Goal: Information Seeking & Learning: Learn about a topic

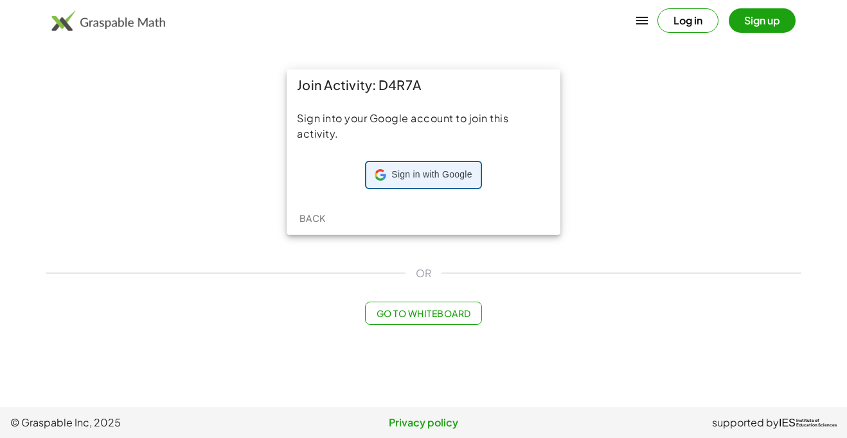
click at [426, 170] on span "Sign in with Google" at bounding box center [431, 174] width 80 height 13
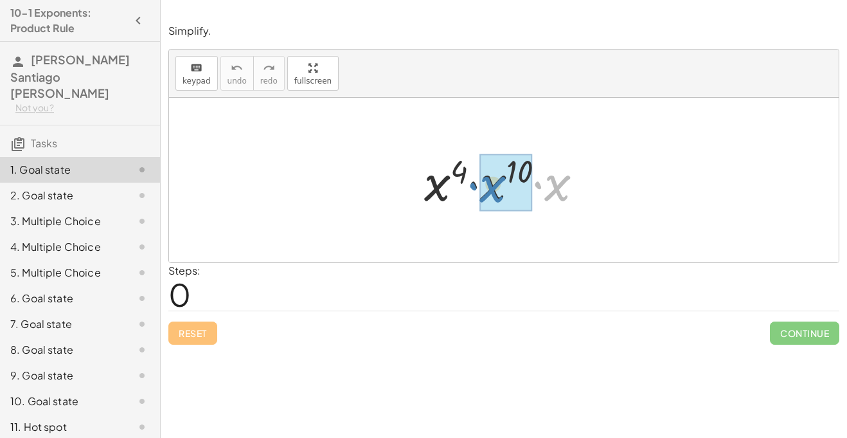
drag, startPoint x: 559, startPoint y: 186, endPoint x: 494, endPoint y: 187, distance: 64.9
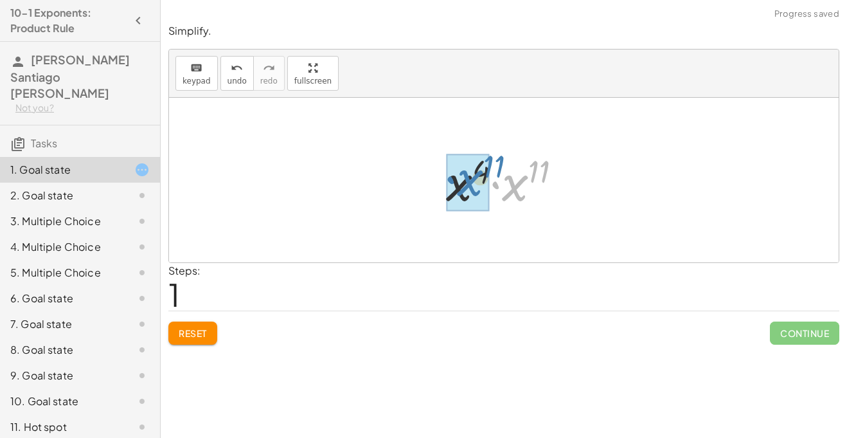
drag, startPoint x: 510, startPoint y: 188, endPoint x: 463, endPoint y: 184, distance: 47.1
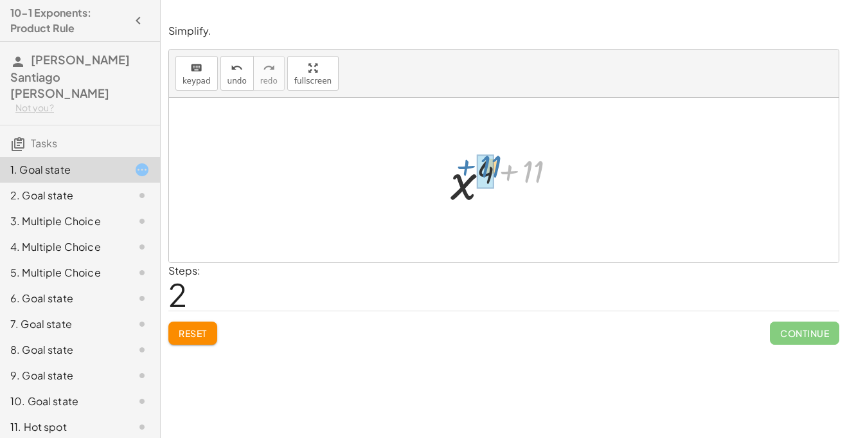
drag, startPoint x: 529, startPoint y: 181, endPoint x: 487, endPoint y: 178, distance: 42.5
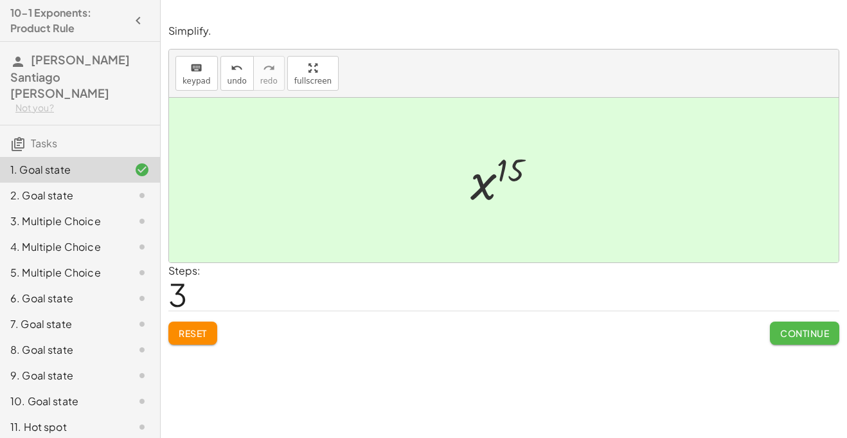
click at [799, 330] on span "Continue" at bounding box center [804, 333] width 49 height 12
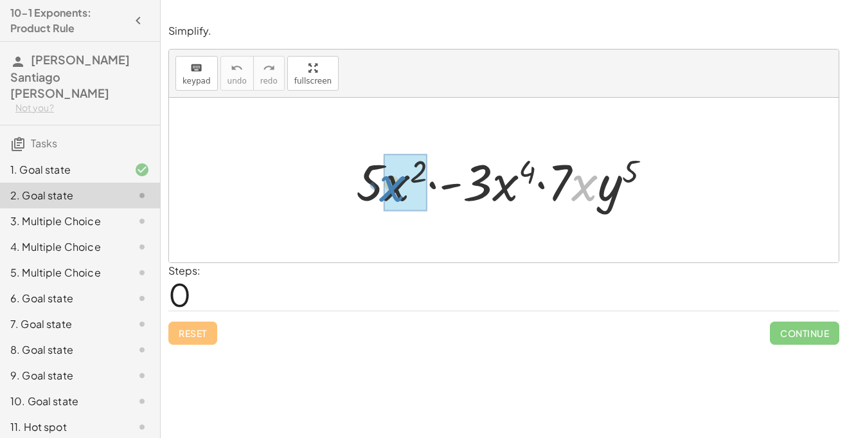
drag, startPoint x: 586, startPoint y: 186, endPoint x: 397, endPoint y: 188, distance: 188.9
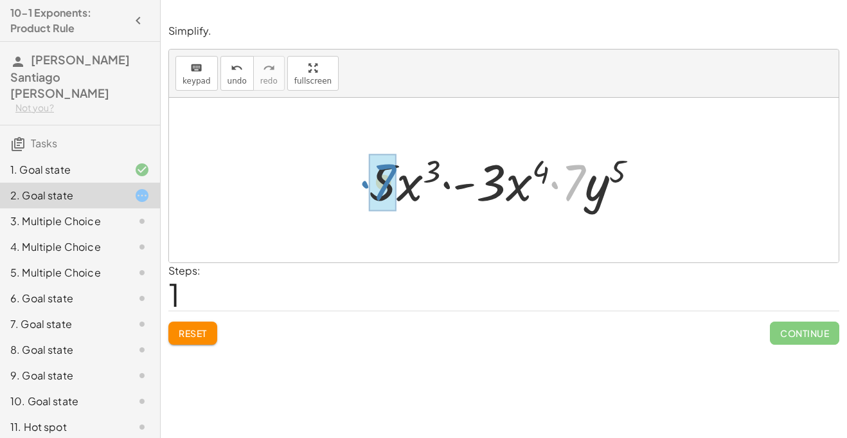
drag, startPoint x: 573, startPoint y: 186, endPoint x: 384, endPoint y: 186, distance: 189.5
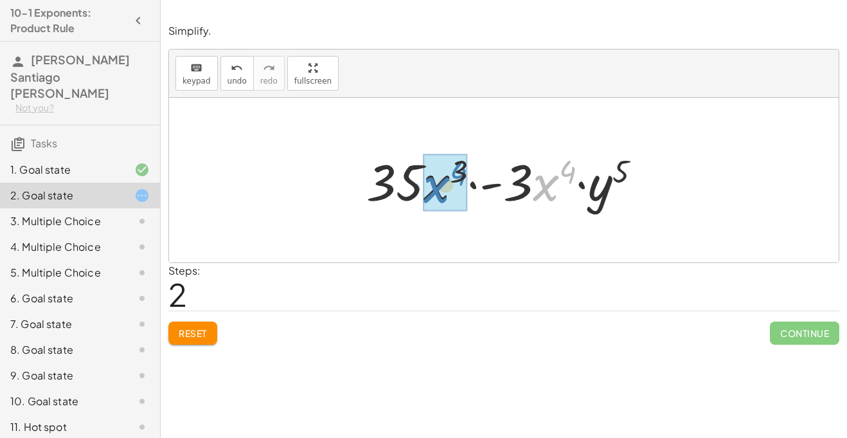
drag, startPoint x: 544, startPoint y: 189, endPoint x: 434, endPoint y: 191, distance: 109.9
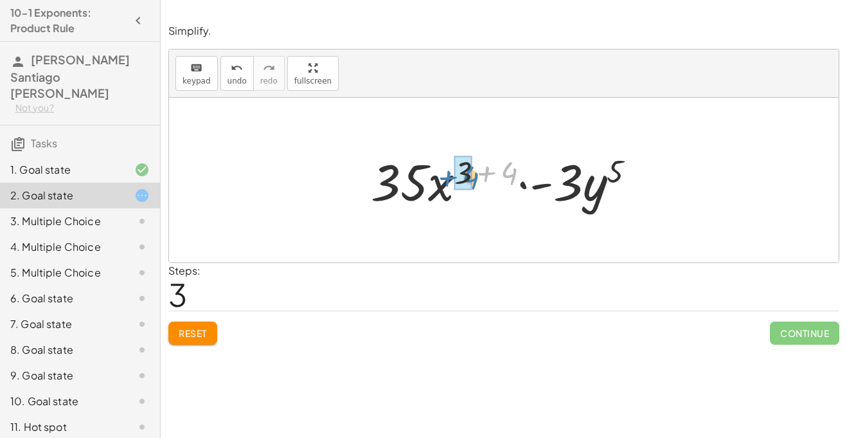
drag, startPoint x: 515, startPoint y: 172, endPoint x: 477, endPoint y: 177, distance: 38.8
click at [477, 177] on div at bounding box center [508, 180] width 288 height 66
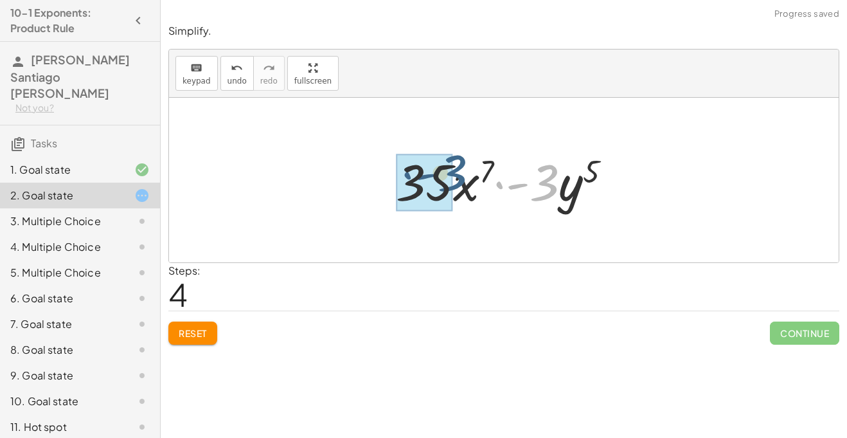
drag, startPoint x: 546, startPoint y: 184, endPoint x: 449, endPoint y: 175, distance: 96.8
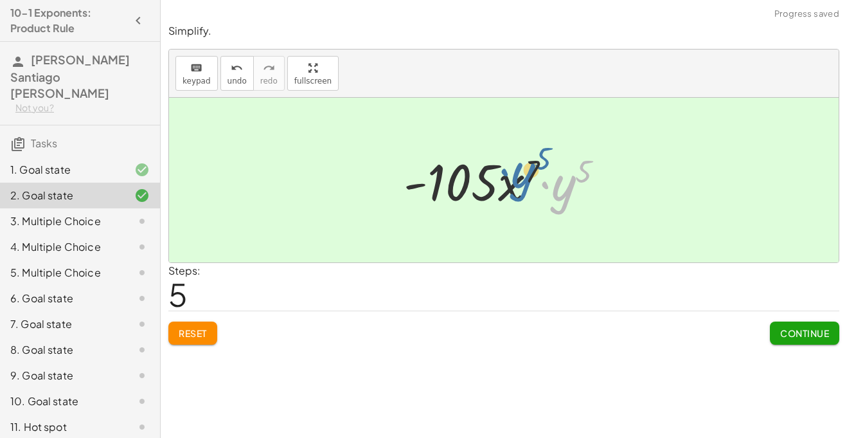
drag, startPoint x: 557, startPoint y: 193, endPoint x: 517, endPoint y: 181, distance: 41.9
click at [517, 181] on div at bounding box center [509, 180] width 224 height 66
drag, startPoint x: 585, startPoint y: 167, endPoint x: 537, endPoint y: 163, distance: 48.4
click at [537, 163] on div at bounding box center [509, 180] width 224 height 66
click at [831, 337] on button "Continue" at bounding box center [804, 332] width 69 height 23
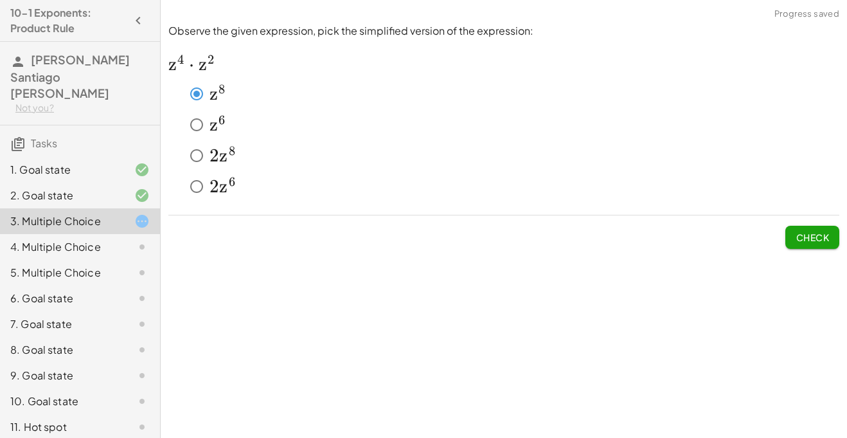
click at [793, 242] on button "Check" at bounding box center [812, 237] width 54 height 23
click at [812, 231] on span "Check" at bounding box center [811, 237] width 33 height 12
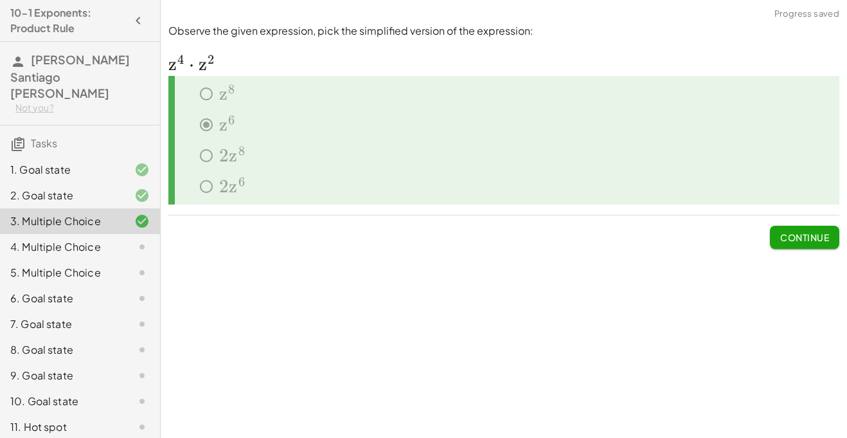
click at [812, 231] on span "Continue" at bounding box center [804, 237] width 49 height 12
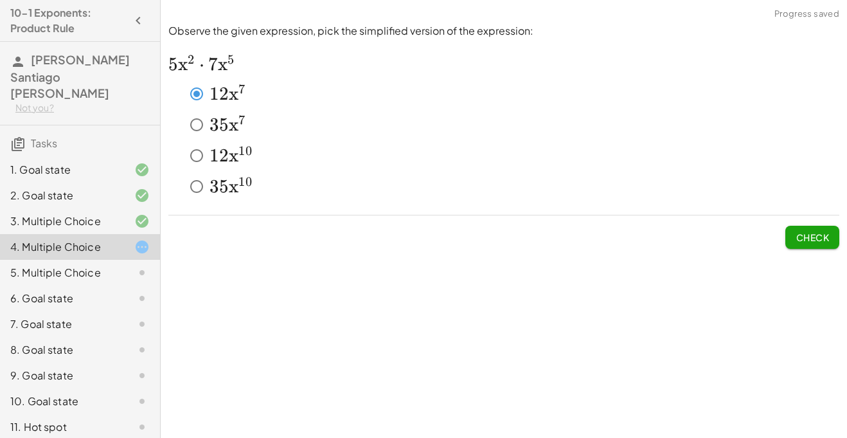
click at [828, 235] on span "Check" at bounding box center [811, 237] width 33 height 12
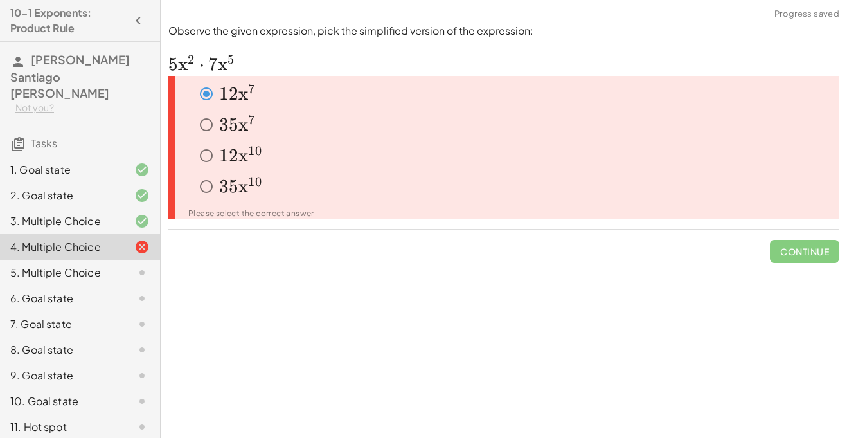
click at [222, 145] on span "1" at bounding box center [224, 156] width 10 height 22
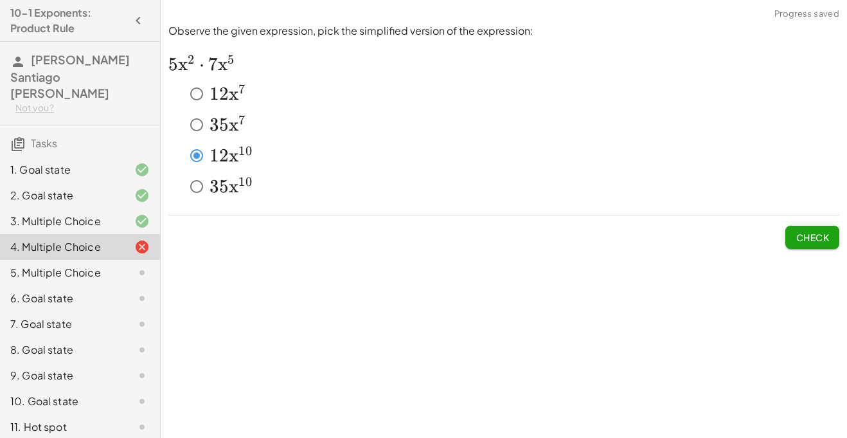
click at [820, 242] on span "Check" at bounding box center [811, 237] width 33 height 12
click at [832, 231] on button "Check" at bounding box center [812, 237] width 54 height 23
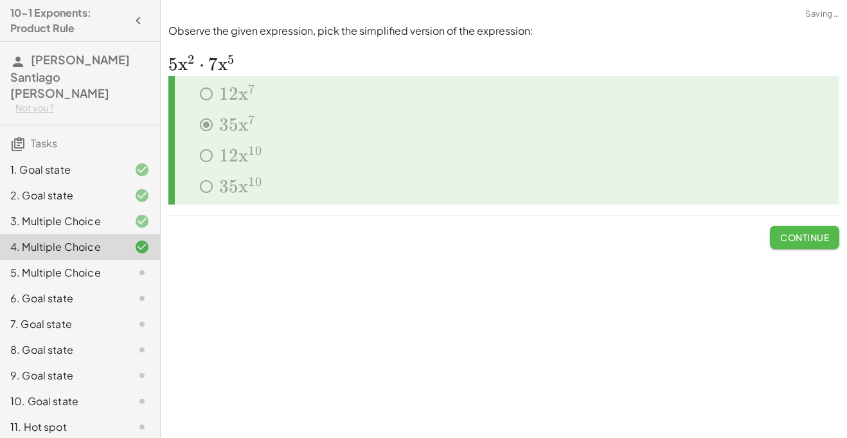
click at [831, 231] on button "Continue" at bounding box center [804, 237] width 69 height 23
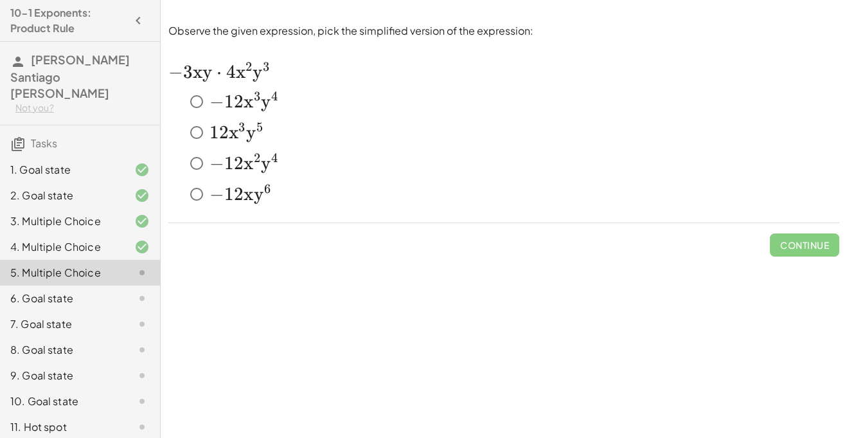
click at [229, 105] on span "1" at bounding box center [229, 102] width 10 height 22
click at [801, 250] on button "Check" at bounding box center [812, 244] width 54 height 23
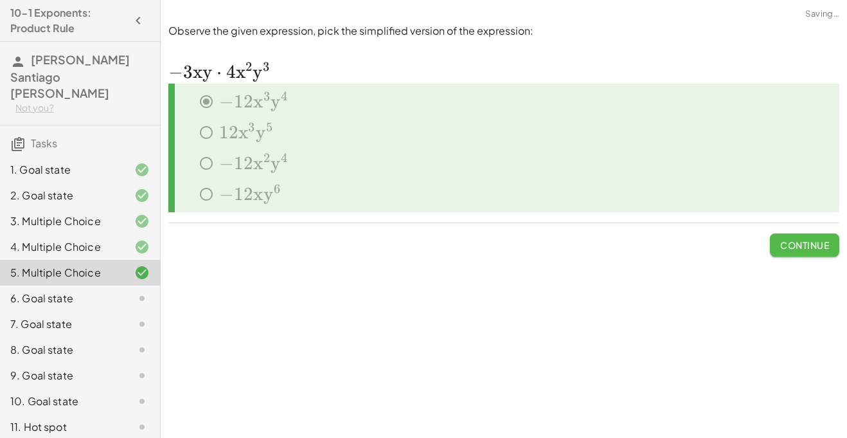
click at [801, 251] on button "Continue" at bounding box center [804, 244] width 69 height 23
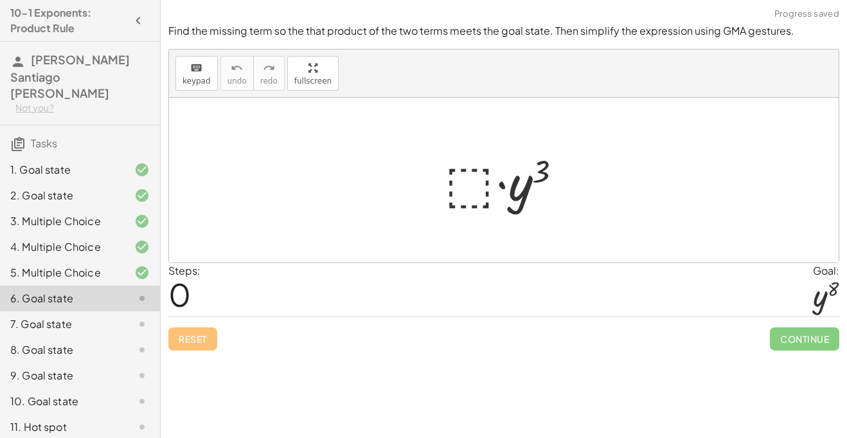
click at [461, 195] on div at bounding box center [508, 180] width 141 height 66
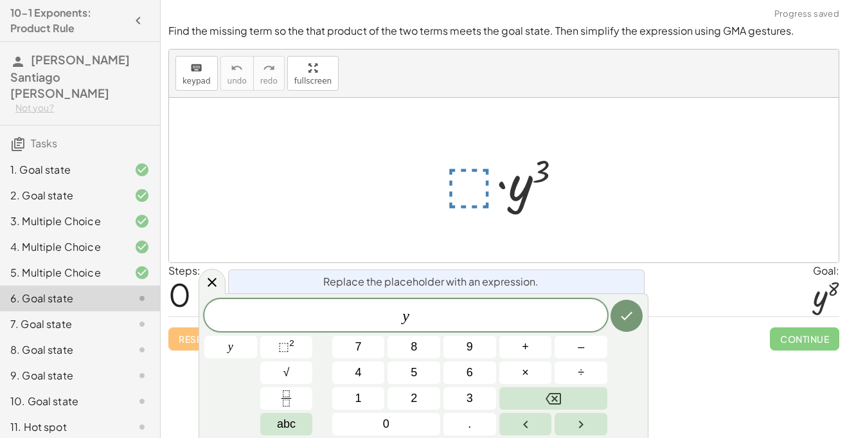
scroll to position [2, 0]
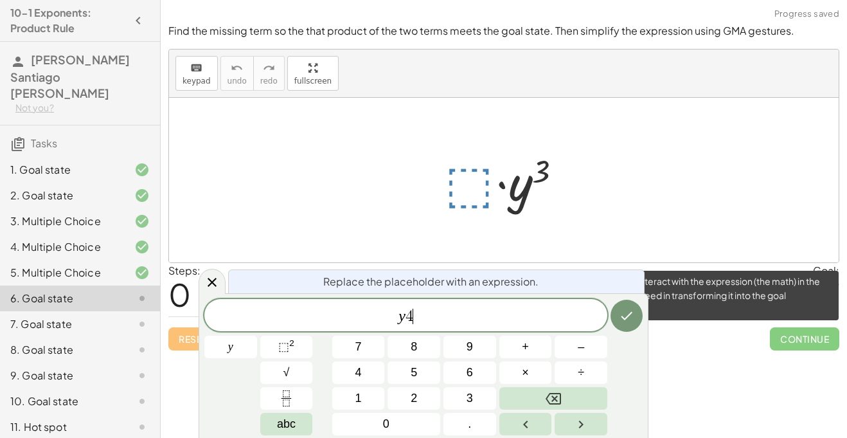
click at [777, 346] on span "Continue" at bounding box center [804, 338] width 69 height 23
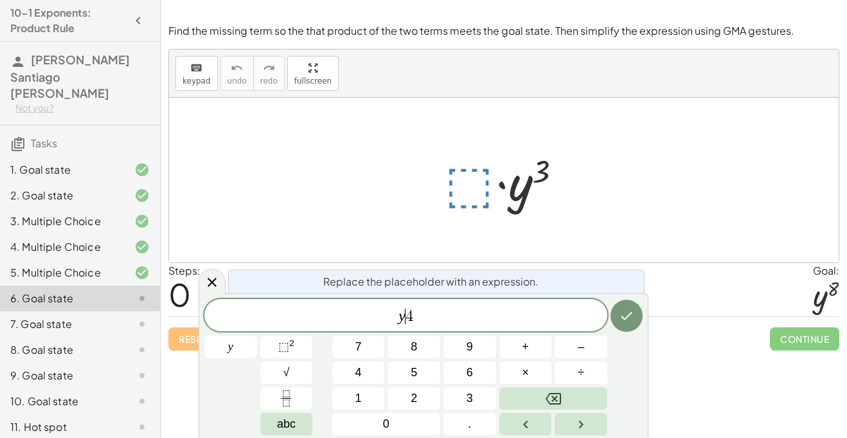
scroll to position [3, 0]
drag, startPoint x: 402, startPoint y: 321, endPoint x: 427, endPoint y: 316, distance: 25.5
click at [427, 316] on span "y 4" at bounding box center [405, 316] width 403 height 18
drag, startPoint x: 395, startPoint y: 324, endPoint x: 450, endPoint y: 315, distance: 56.6
click at [450, 315] on span "y 4" at bounding box center [405, 316] width 403 height 18
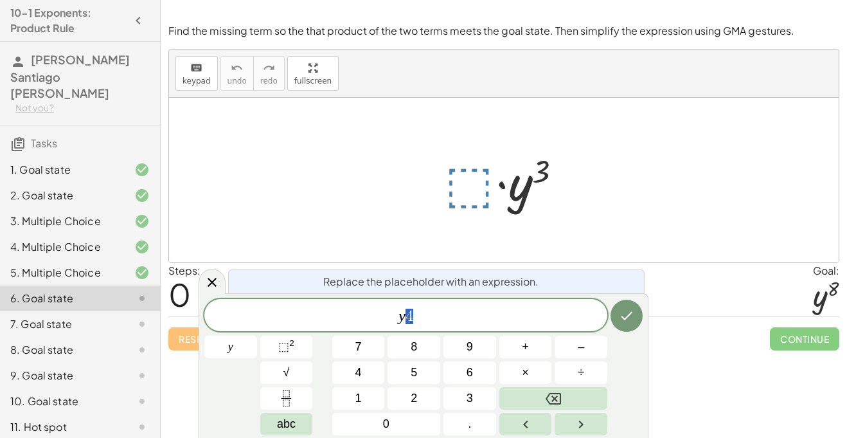
drag, startPoint x: 404, startPoint y: 315, endPoint x: 471, endPoint y: 208, distance: 126.2
click at [468, 181] on div at bounding box center [508, 180] width 141 height 66
click at [621, 324] on button "Done" at bounding box center [626, 315] width 32 height 32
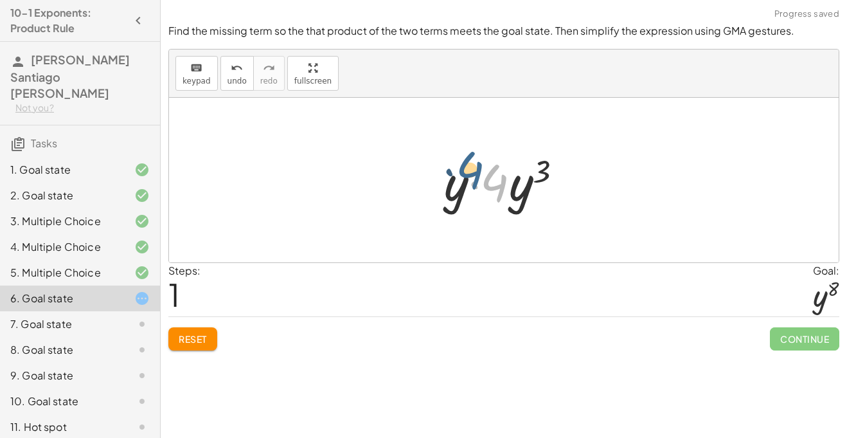
drag, startPoint x: 502, startPoint y: 186, endPoint x: 472, endPoint y: 166, distance: 36.7
click at [472, 166] on div at bounding box center [509, 180] width 142 height 66
click at [484, 186] on div at bounding box center [509, 180] width 142 height 66
drag, startPoint x: 520, startPoint y: 200, endPoint x: 456, endPoint y: 197, distance: 63.7
click at [456, 197] on div at bounding box center [509, 180] width 142 height 66
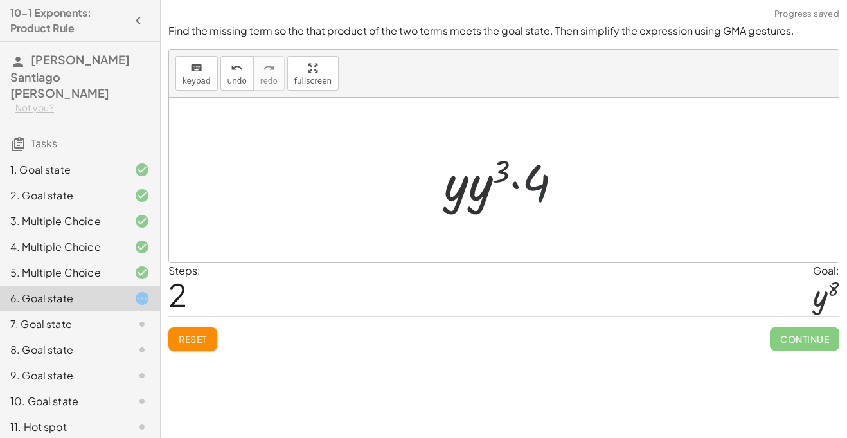
click at [534, 180] on div at bounding box center [509, 180] width 142 height 66
click at [538, 188] on div at bounding box center [509, 180] width 142 height 66
click at [242, 81] on span "undo" at bounding box center [236, 80] width 19 height 9
click at [465, 190] on div at bounding box center [508, 180] width 141 height 66
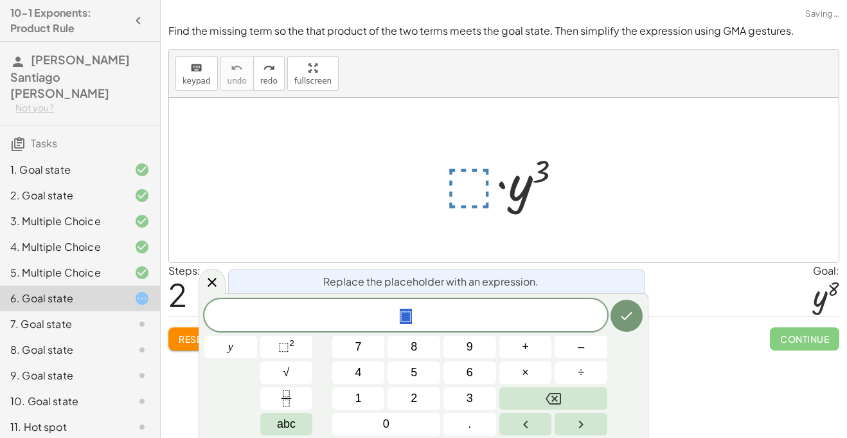
scroll to position [4, 0]
click at [309, 340] on button "⬚ 2" at bounding box center [286, 346] width 53 height 22
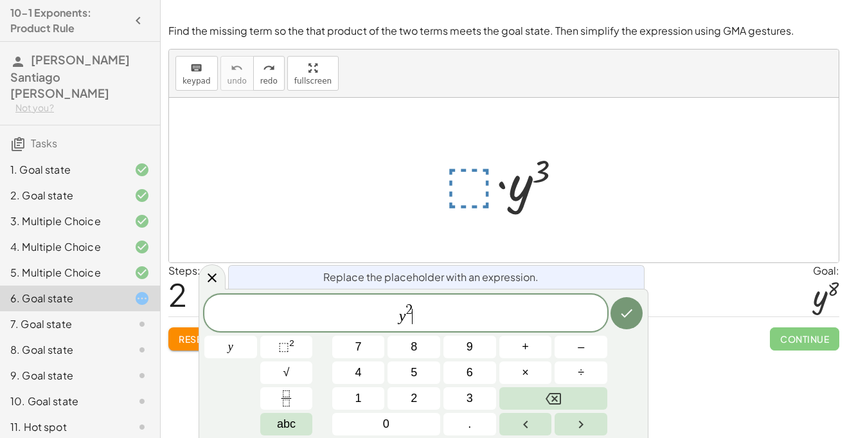
click at [416, 309] on span "y 2 ​" at bounding box center [405, 313] width 403 height 23
click at [407, 306] on span "2" at bounding box center [408, 310] width 7 height 14
click at [419, 308] on span "y ​ 2" at bounding box center [405, 313] width 403 height 23
click at [411, 306] on span "2 ​" at bounding box center [408, 310] width 7 height 14
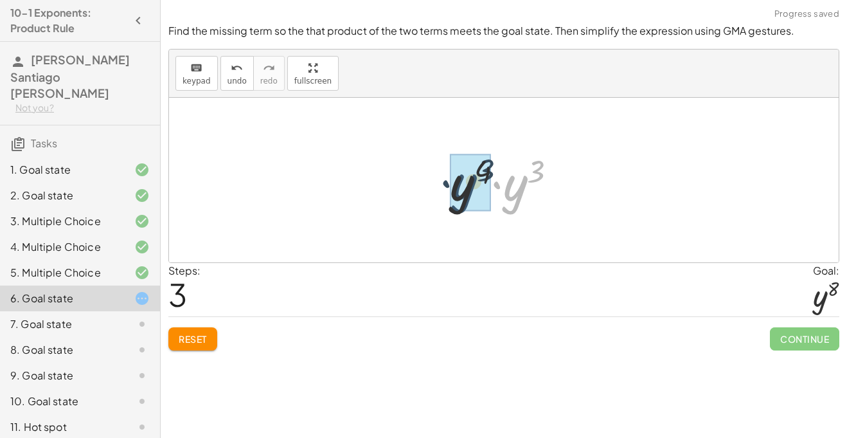
drag, startPoint x: 508, startPoint y: 203, endPoint x: 457, endPoint y: 202, distance: 50.8
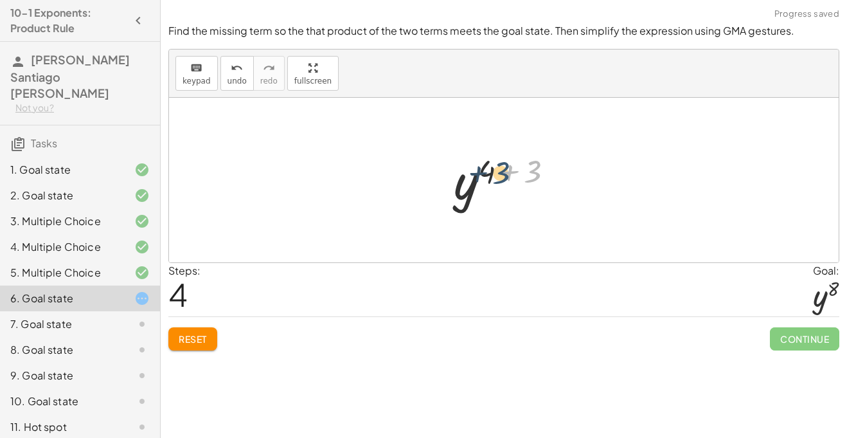
drag, startPoint x: 530, startPoint y: 166, endPoint x: 495, endPoint y: 167, distance: 35.4
click at [495, 167] on div at bounding box center [508, 180] width 123 height 64
click at [492, 182] on div at bounding box center [509, 180] width 74 height 64
click at [227, 82] on span "undo" at bounding box center [236, 80] width 19 height 9
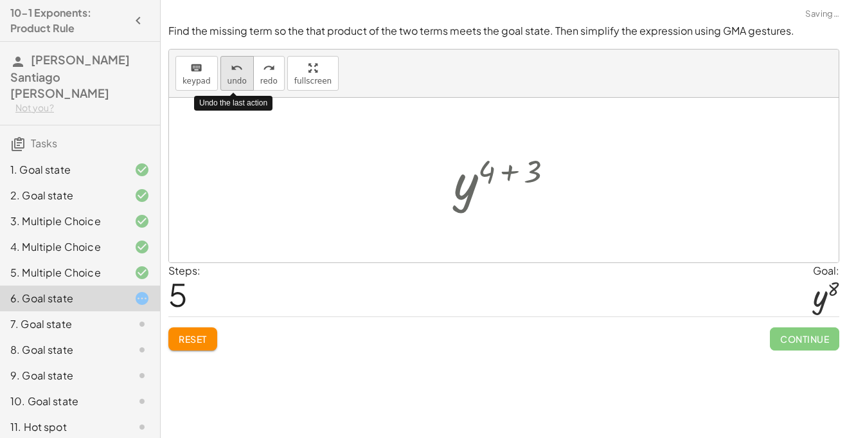
click at [227, 82] on span "undo" at bounding box center [236, 80] width 19 height 9
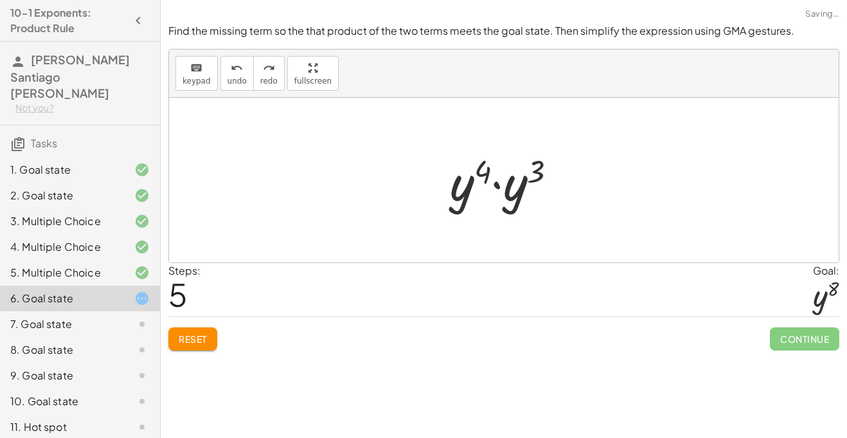
click at [487, 170] on div at bounding box center [508, 180] width 130 height 66
click at [198, 66] on icon "keyboard" at bounding box center [196, 67] width 12 height 15
click at [477, 172] on div at bounding box center [508, 180] width 141 height 66
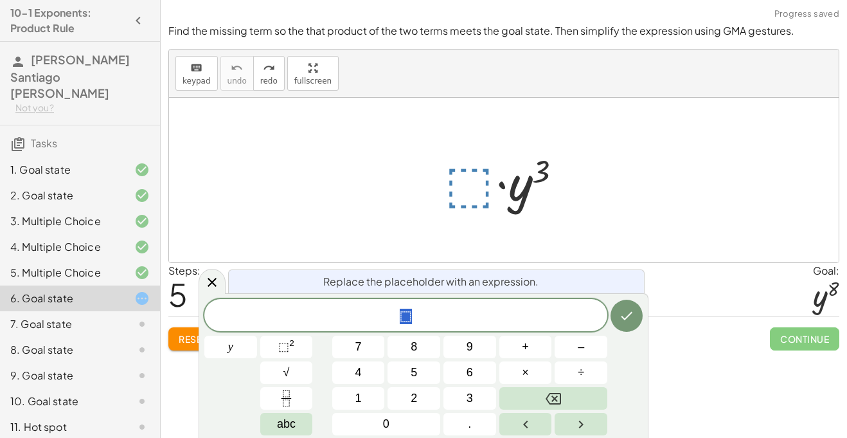
scroll to position [5, 0]
click at [276, 347] on button "⬚ 2" at bounding box center [286, 346] width 53 height 22
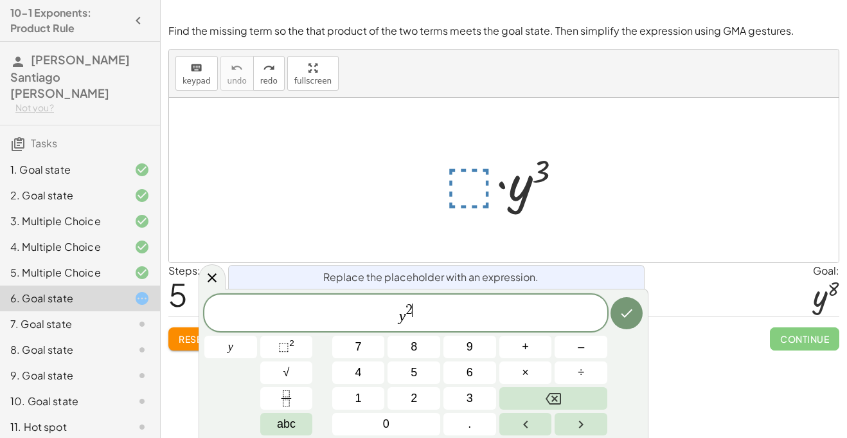
click at [413, 309] on span "2 ​" at bounding box center [408, 310] width 7 height 14
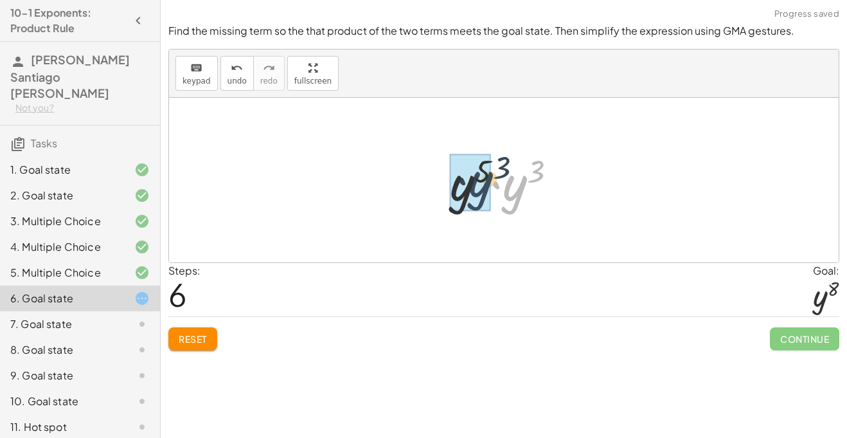
drag, startPoint x: 508, startPoint y: 206, endPoint x: 472, endPoint y: 202, distance: 35.5
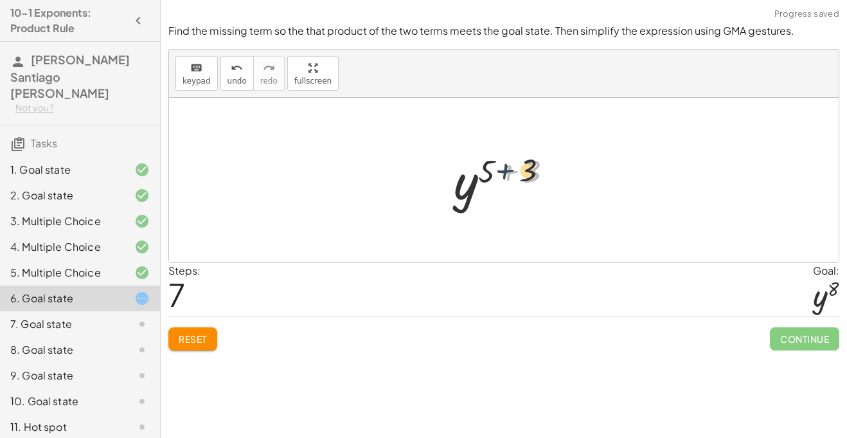
drag, startPoint x: 520, startPoint y: 181, endPoint x: 508, endPoint y: 178, distance: 13.1
click at [508, 178] on div at bounding box center [508, 180] width 123 height 64
drag, startPoint x: 521, startPoint y: 171, endPoint x: 488, endPoint y: 169, distance: 33.5
click at [488, 169] on div at bounding box center [508, 180] width 123 height 64
drag, startPoint x: 522, startPoint y: 173, endPoint x: 482, endPoint y: 169, distance: 40.1
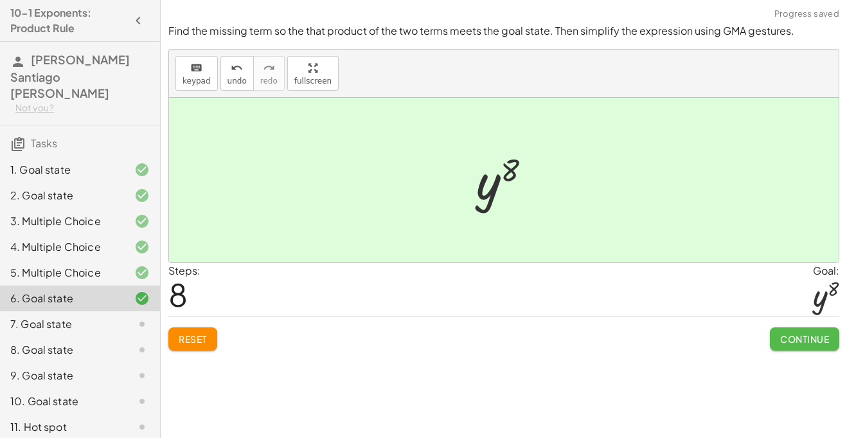
click at [771, 337] on button "Continue" at bounding box center [804, 338] width 69 height 23
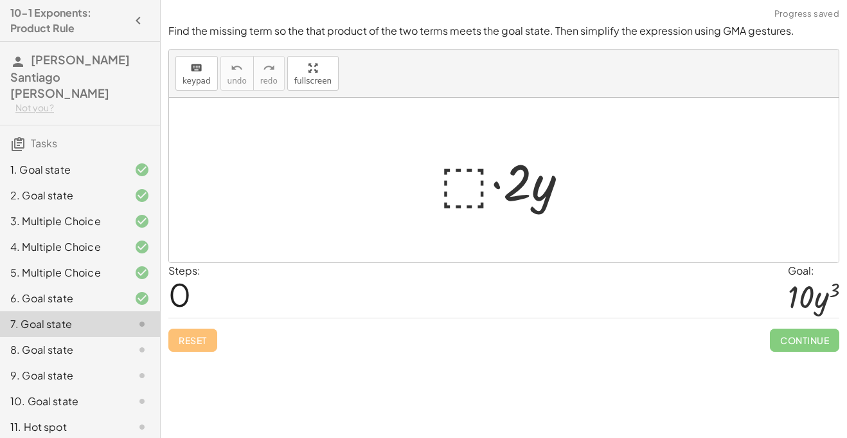
click at [473, 195] on div at bounding box center [508, 180] width 151 height 66
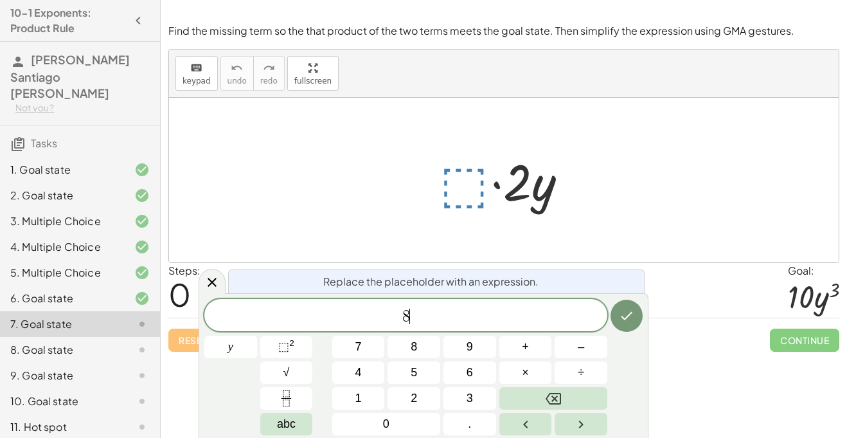
scroll to position [6, 0]
click at [303, 361] on button "√" at bounding box center [286, 372] width 53 height 22
click at [539, 387] on button "Backspace" at bounding box center [553, 398] width 108 height 22
click at [300, 346] on button "⬚ 2" at bounding box center [286, 346] width 53 height 22
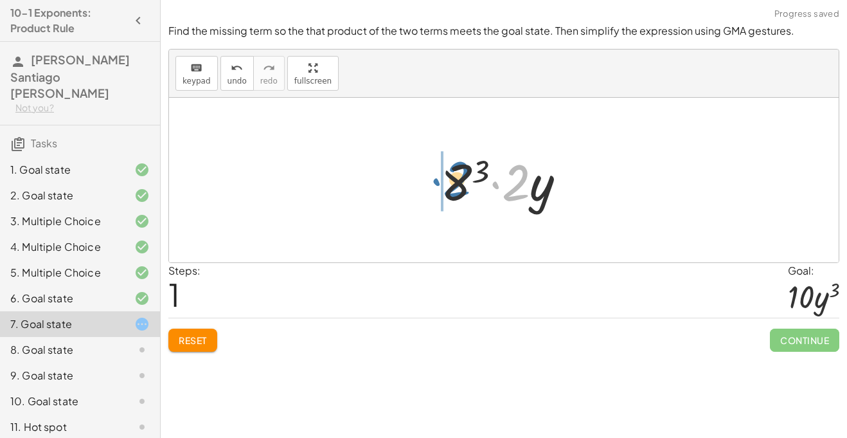
drag, startPoint x: 522, startPoint y: 175, endPoint x: 464, endPoint y: 172, distance: 58.6
click at [464, 172] on div at bounding box center [508, 180] width 148 height 66
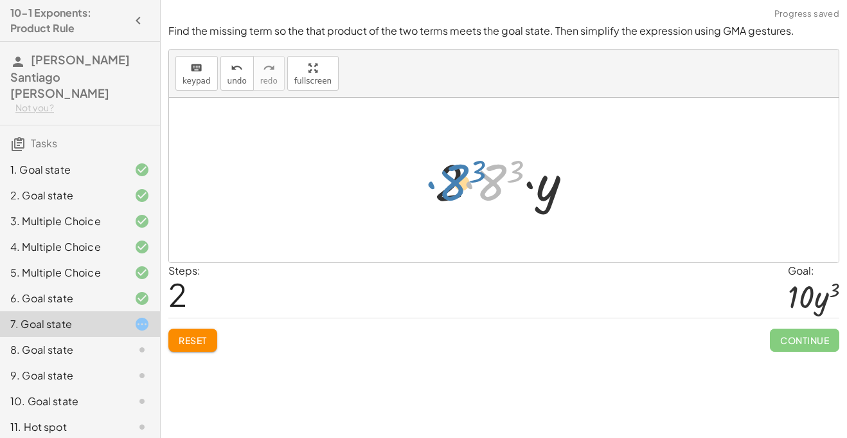
drag, startPoint x: 493, startPoint y: 176, endPoint x: 452, endPoint y: 176, distance: 40.5
click at [452, 176] on div at bounding box center [509, 180] width 161 height 66
drag, startPoint x: 443, startPoint y: 190, endPoint x: 495, endPoint y: 187, distance: 52.8
click at [495, 187] on div at bounding box center [509, 180] width 161 height 66
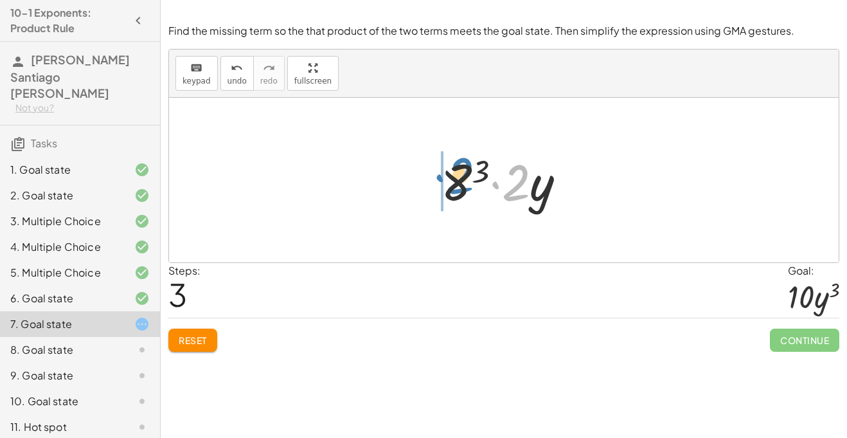
drag, startPoint x: 515, startPoint y: 183, endPoint x: 458, endPoint y: 176, distance: 57.0
click at [458, 176] on div at bounding box center [508, 180] width 148 height 66
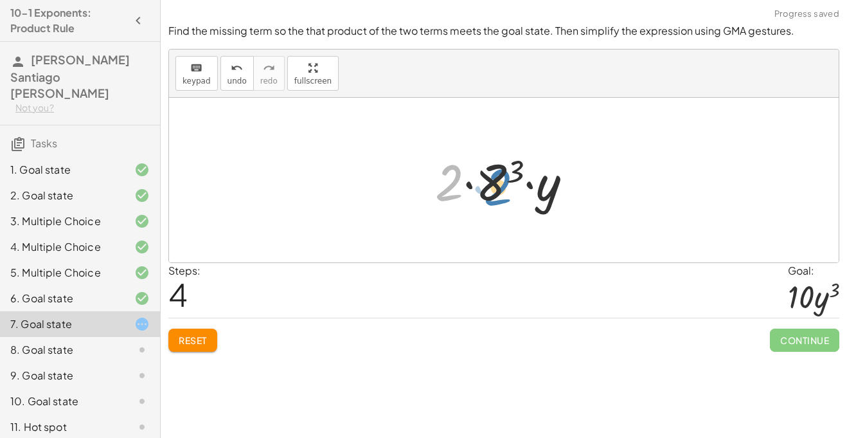
drag, startPoint x: 459, startPoint y: 177, endPoint x: 509, endPoint y: 182, distance: 49.7
click at [509, 182] on div at bounding box center [509, 180] width 161 height 66
drag, startPoint x: 492, startPoint y: 194, endPoint x: 429, endPoint y: 193, distance: 63.0
click at [429, 193] on div at bounding box center [509, 180] width 161 height 66
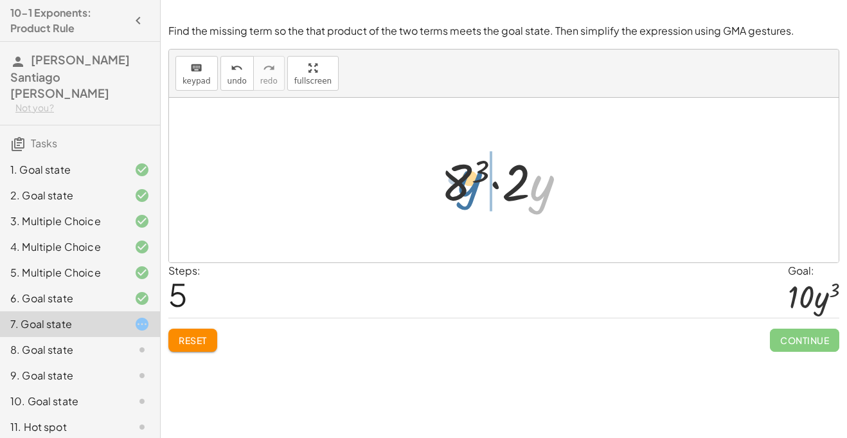
drag, startPoint x: 554, startPoint y: 187, endPoint x: 483, endPoint y: 179, distance: 71.7
click at [483, 179] on div at bounding box center [508, 180] width 148 height 66
click at [483, 179] on div at bounding box center [509, 180] width 161 height 66
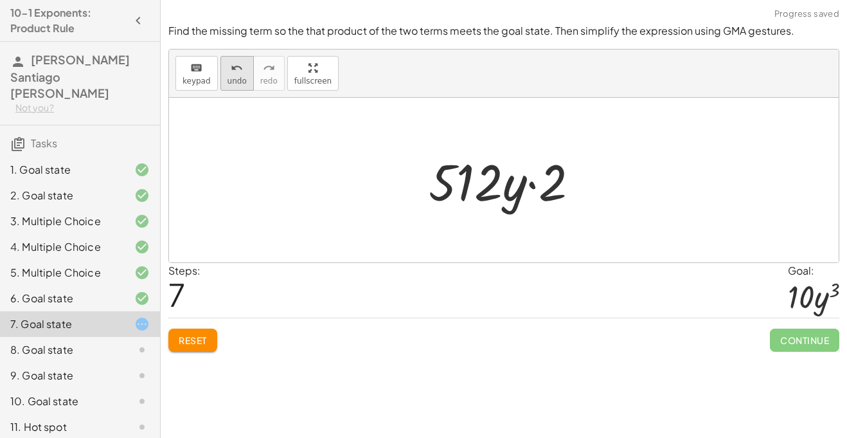
click at [232, 71] on icon "undo" at bounding box center [237, 67] width 12 height 15
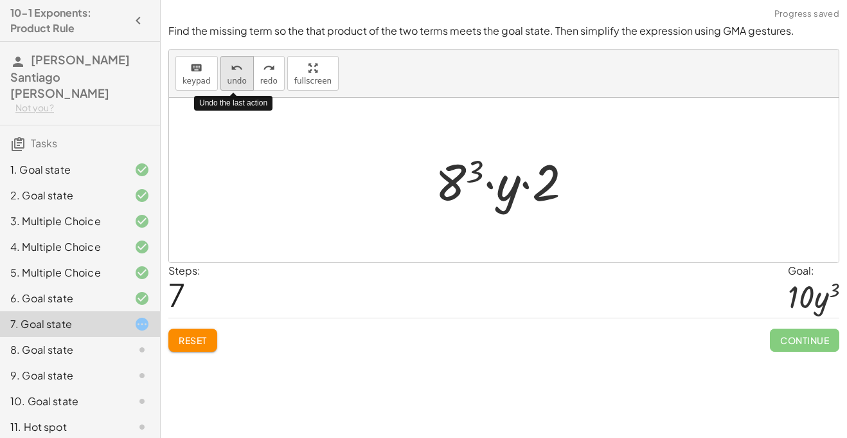
click at [232, 71] on icon "undo" at bounding box center [237, 67] width 12 height 15
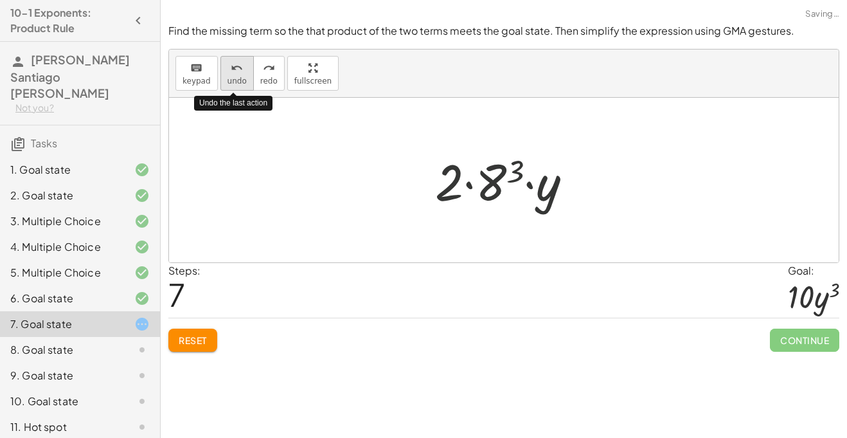
click at [232, 71] on icon "undo" at bounding box center [237, 67] width 12 height 15
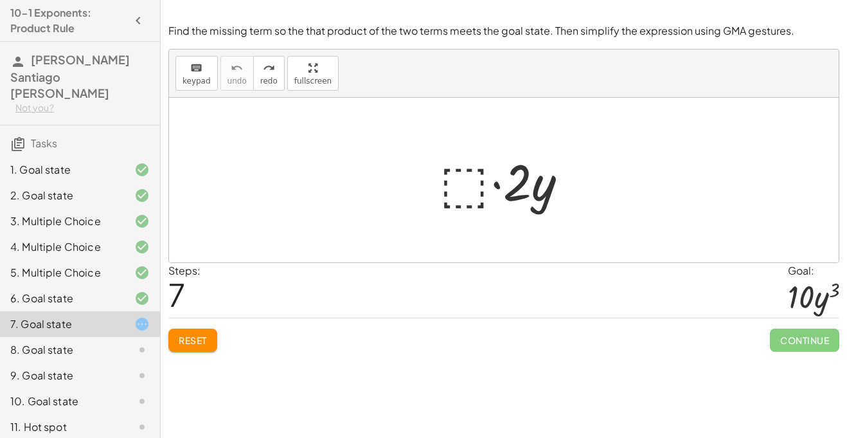
click at [472, 196] on div at bounding box center [508, 180] width 151 height 66
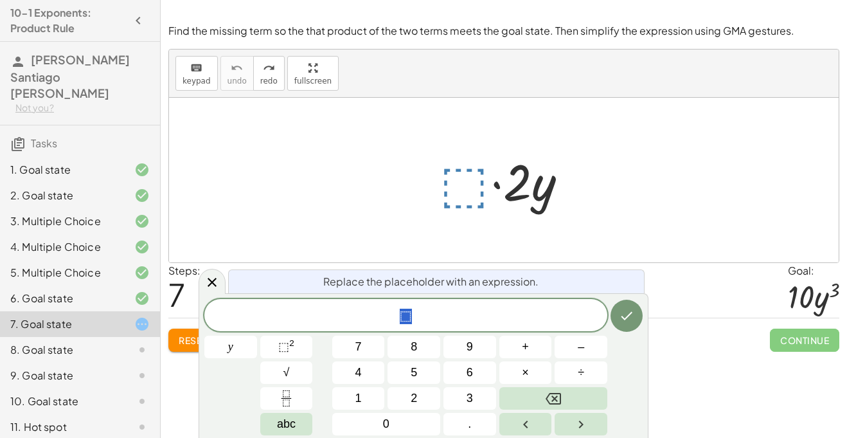
scroll to position [8, 0]
click at [291, 346] on sup "2" at bounding box center [291, 343] width 5 height 10
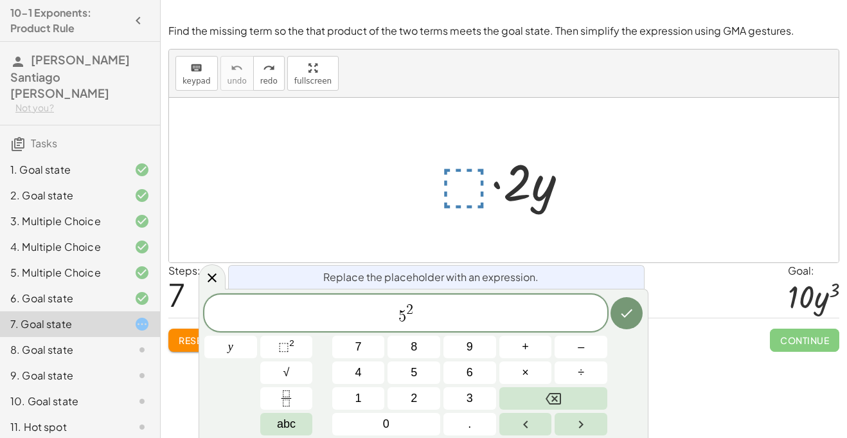
click at [414, 305] on span "5 2 ​" at bounding box center [405, 313] width 403 height 23
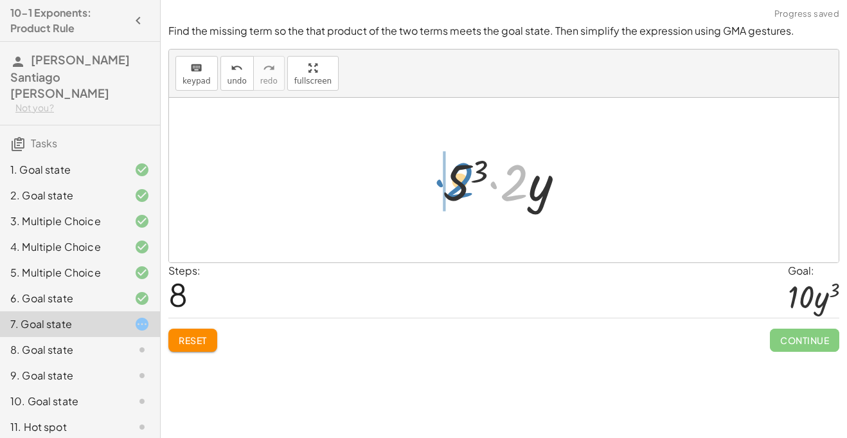
drag, startPoint x: 513, startPoint y: 199, endPoint x: 459, endPoint y: 197, distance: 54.6
click at [459, 197] on div at bounding box center [508, 180] width 145 height 66
drag, startPoint x: 495, startPoint y: 190, endPoint x: 456, endPoint y: 186, distance: 39.3
click at [456, 186] on div at bounding box center [508, 180] width 157 height 66
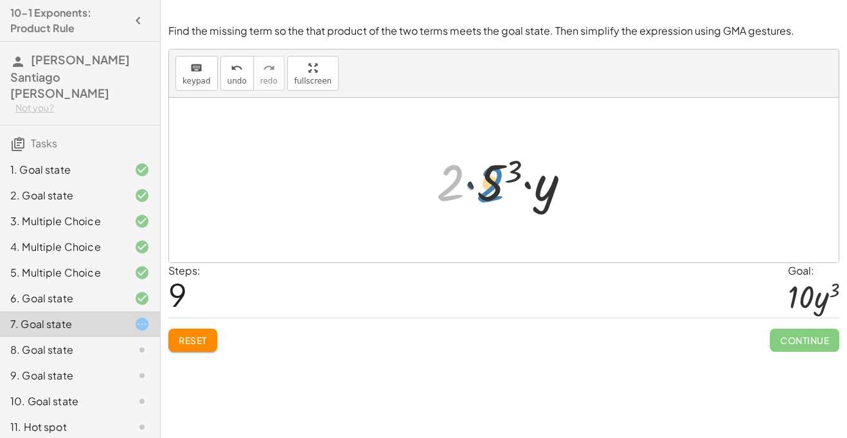
drag, startPoint x: 440, startPoint y: 187, endPoint x: 479, endPoint y: 188, distance: 39.2
click at [479, 188] on div at bounding box center [508, 180] width 157 height 66
drag, startPoint x: 492, startPoint y: 190, endPoint x: 418, endPoint y: 184, distance: 74.8
click at [418, 184] on div "· ⬚ · 2 · y · 5 3 · 2 · y · 5 3 · · 2 · y 5 3" at bounding box center [503, 180] width 173 height 73
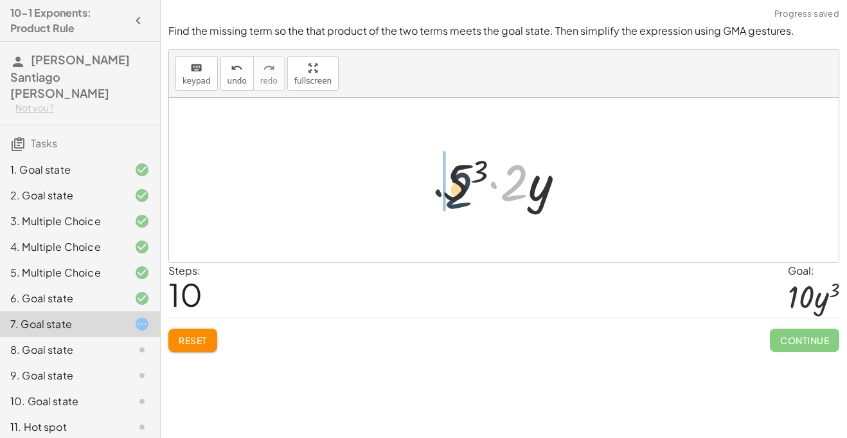
drag, startPoint x: 515, startPoint y: 186, endPoint x: 454, endPoint y: 193, distance: 61.5
click at [454, 193] on div at bounding box center [508, 180] width 145 height 66
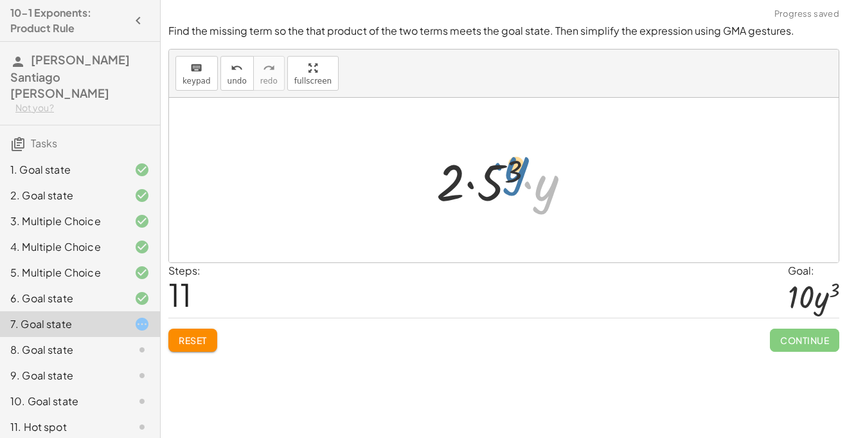
drag, startPoint x: 538, startPoint y: 193, endPoint x: 508, endPoint y: 173, distance: 36.7
click at [508, 173] on div at bounding box center [508, 180] width 157 height 66
drag, startPoint x: 530, startPoint y: 184, endPoint x: 484, endPoint y: 169, distance: 48.2
click at [484, 169] on div at bounding box center [508, 180] width 157 height 66
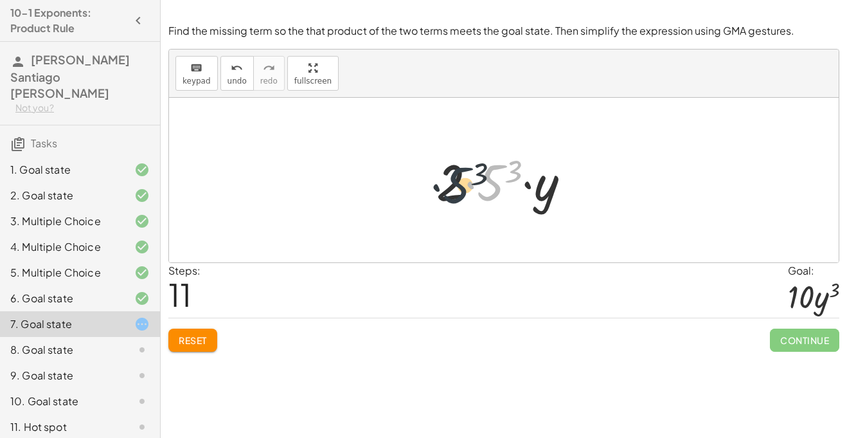
drag, startPoint x: 487, startPoint y: 190, endPoint x: 452, endPoint y: 193, distance: 34.8
click at [452, 193] on div at bounding box center [508, 180] width 157 height 66
click at [240, 66] on icon "undo" at bounding box center [237, 67] width 12 height 15
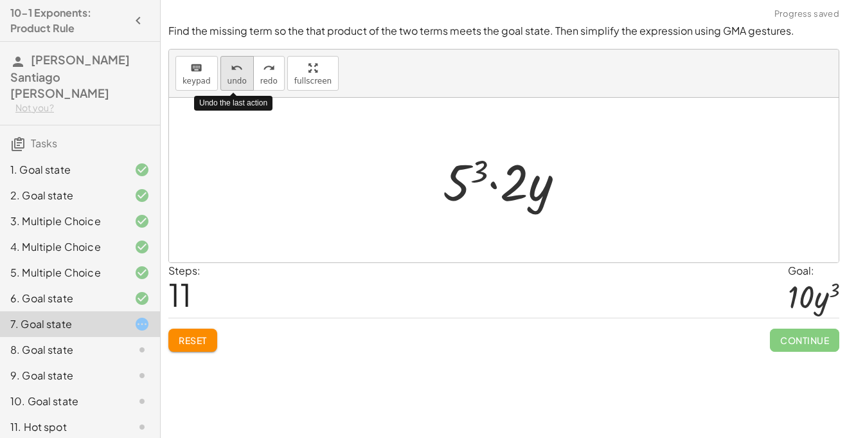
click at [240, 66] on icon "undo" at bounding box center [237, 67] width 12 height 15
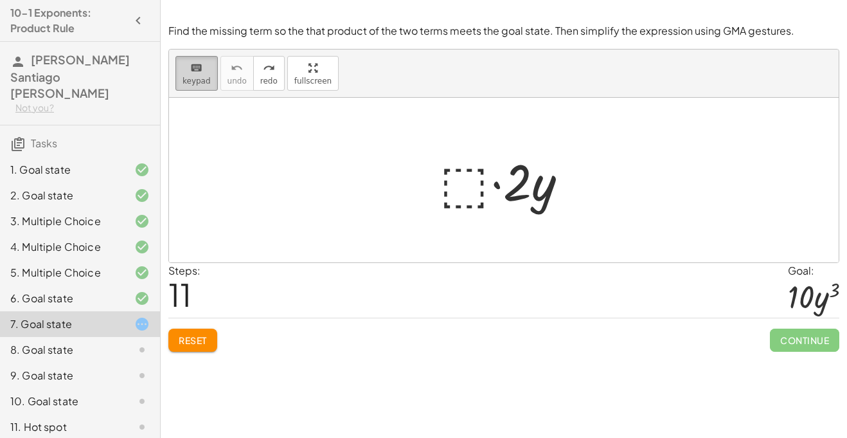
click at [209, 70] on button "keyboard keypad" at bounding box center [196, 73] width 42 height 35
click at [476, 197] on div at bounding box center [508, 180] width 151 height 66
click at [465, 190] on div at bounding box center [508, 180] width 151 height 66
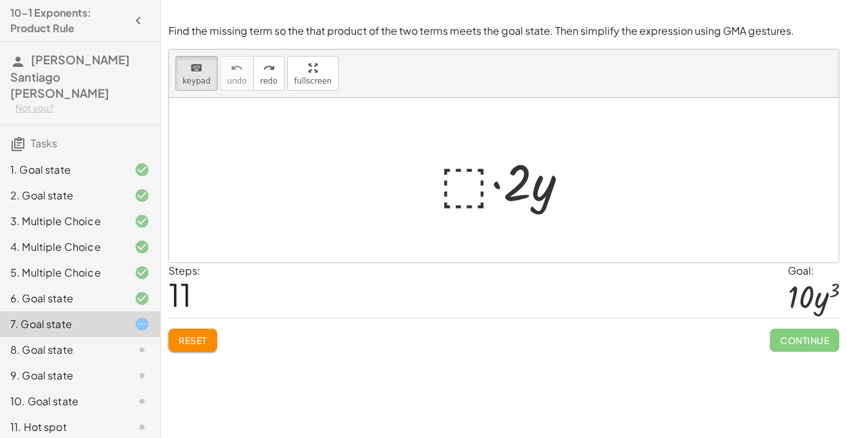
click at [465, 190] on div at bounding box center [508, 180] width 151 height 66
click at [184, 70] on div "keyboard" at bounding box center [196, 67] width 28 height 15
click at [465, 166] on div at bounding box center [508, 180] width 151 height 66
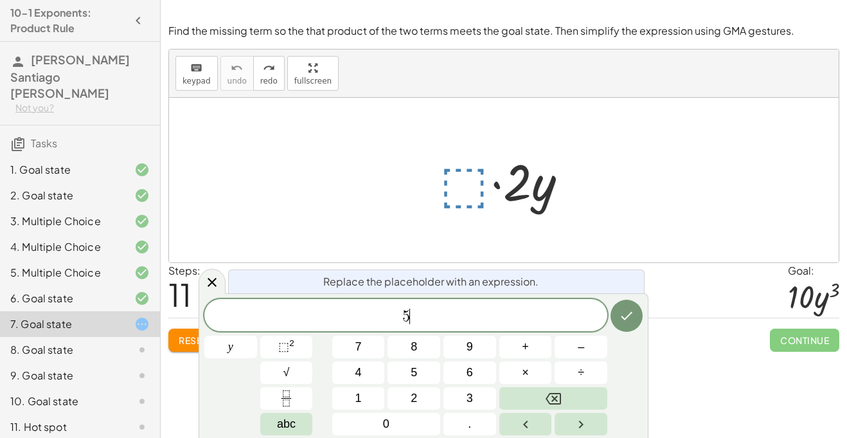
scroll to position [9, 0]
click at [233, 354] on span "y" at bounding box center [230, 346] width 5 height 17
click at [304, 347] on button "⬚ 2" at bounding box center [286, 346] width 53 height 22
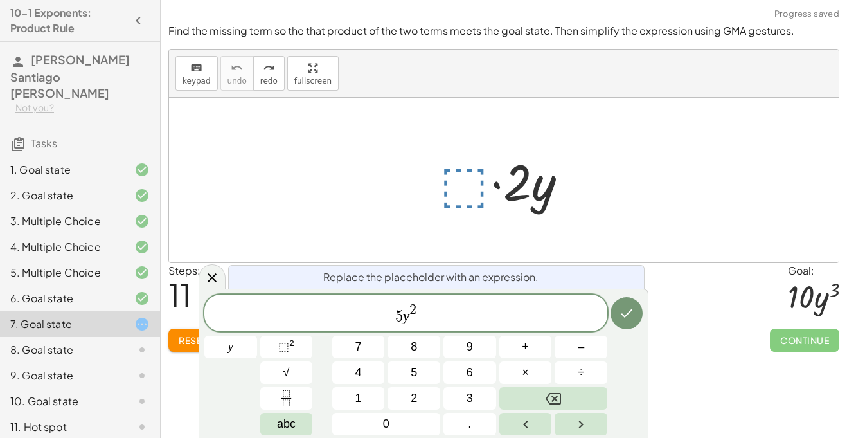
click at [418, 309] on span "5 y 2 ​" at bounding box center [405, 313] width 403 height 23
click at [415, 307] on span "2" at bounding box center [412, 310] width 7 height 14
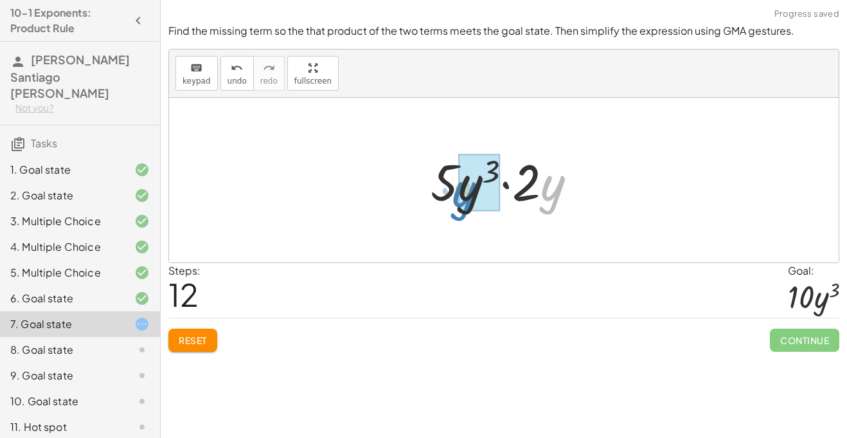
drag, startPoint x: 550, startPoint y: 189, endPoint x: 465, endPoint y: 190, distance: 85.5
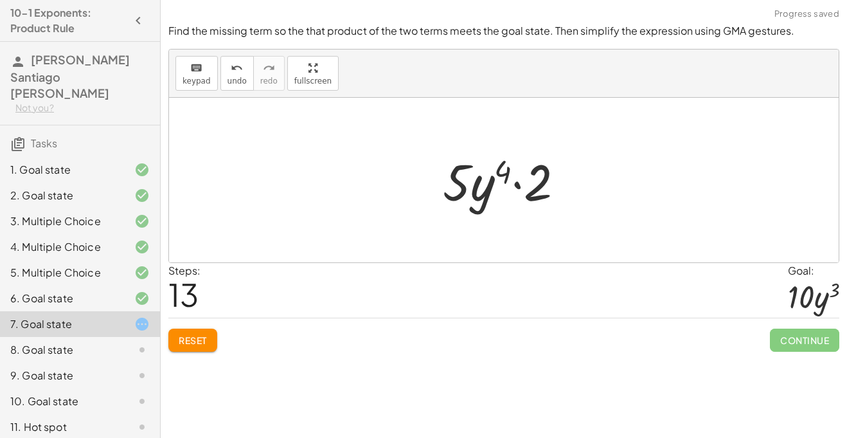
click at [511, 174] on div at bounding box center [508, 180] width 145 height 66
click at [234, 66] on icon "undo" at bounding box center [237, 67] width 12 height 15
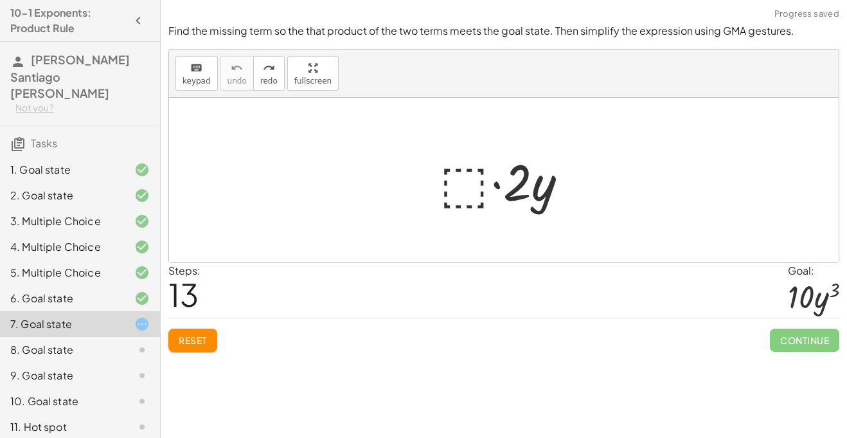
click at [468, 195] on div at bounding box center [508, 180] width 151 height 66
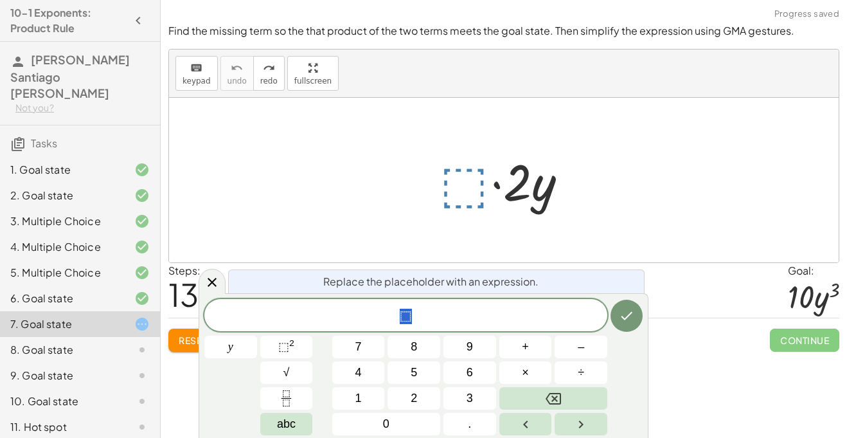
scroll to position [10, 0]
click at [226, 346] on button "y" at bounding box center [230, 346] width 53 height 22
click at [280, 342] on span "⬚" at bounding box center [283, 346] width 11 height 13
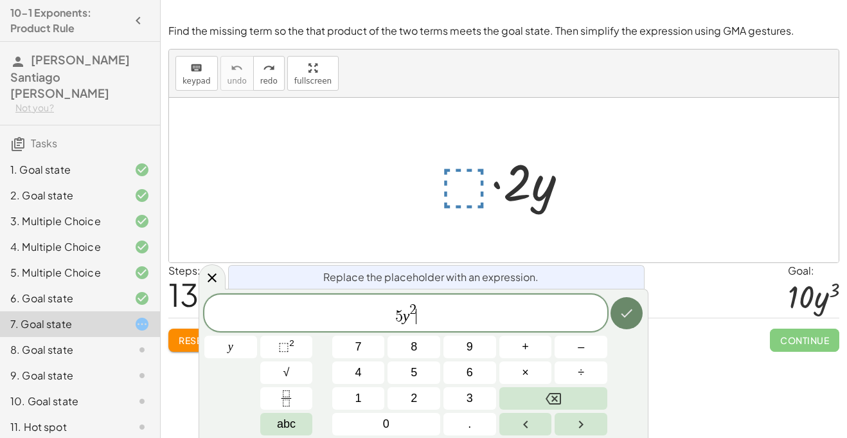
click at [624, 315] on icon "Done" at bounding box center [627, 313] width 12 height 8
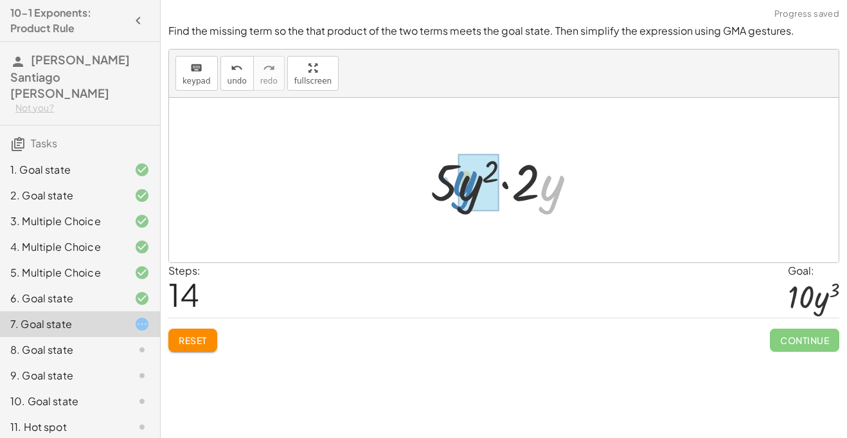
drag, startPoint x: 548, startPoint y: 175, endPoint x: 461, endPoint y: 171, distance: 86.9
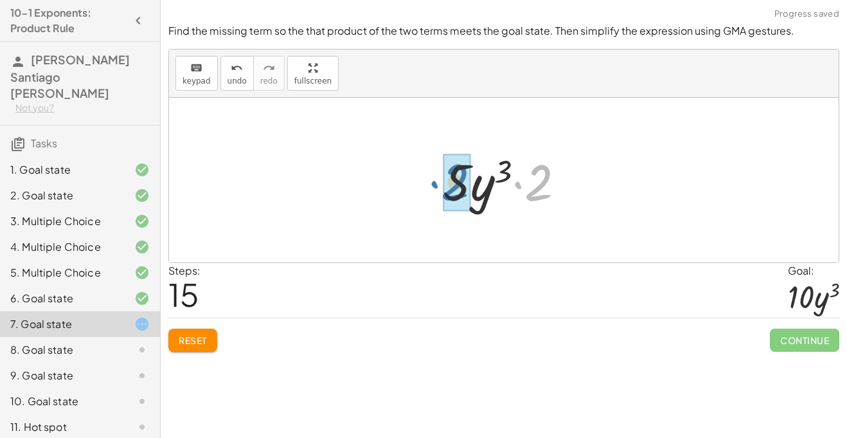
drag, startPoint x: 533, startPoint y: 181, endPoint x: 447, endPoint y: 181, distance: 85.5
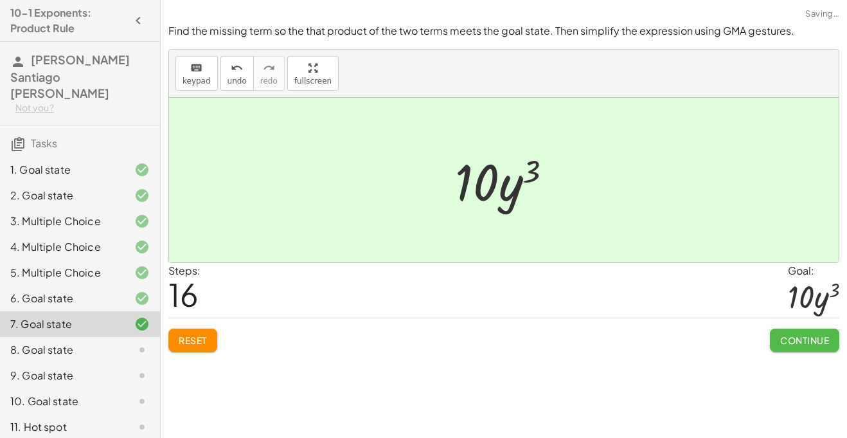
click at [808, 341] on span "Continue" at bounding box center [804, 340] width 49 height 12
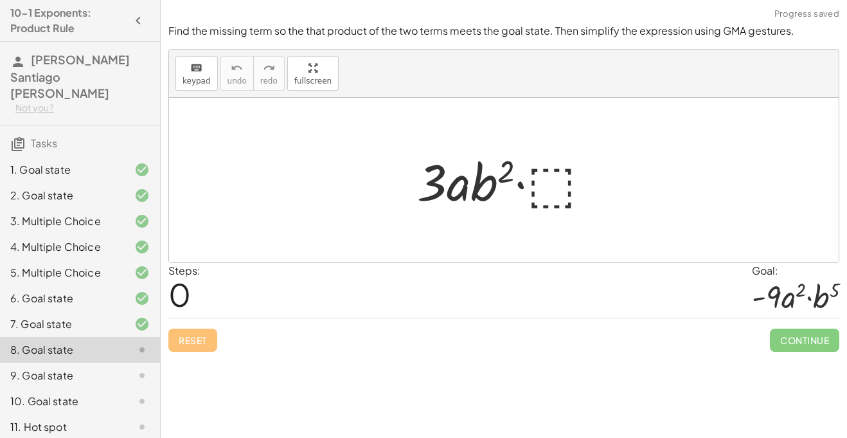
click at [550, 184] on div at bounding box center [509, 180] width 197 height 66
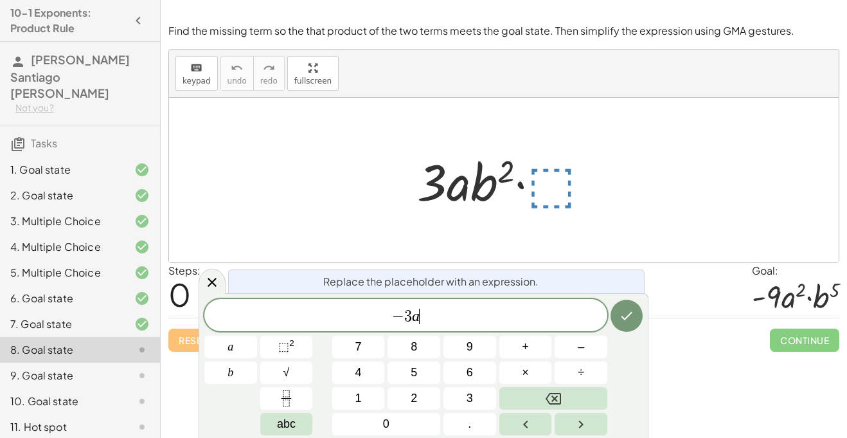
scroll to position [13, 0]
click at [287, 340] on span "⬚" at bounding box center [283, 346] width 11 height 13
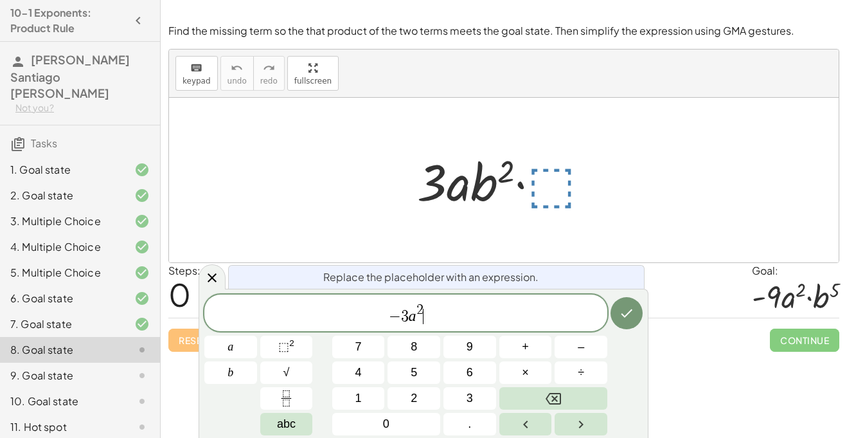
click at [423, 308] on span "− 3 a 2 ​" at bounding box center [405, 313] width 403 height 23
click at [420, 307] on span "2" at bounding box center [419, 310] width 7 height 14
click at [423, 322] on span "− 3 a 1 ​" at bounding box center [405, 313] width 403 height 23
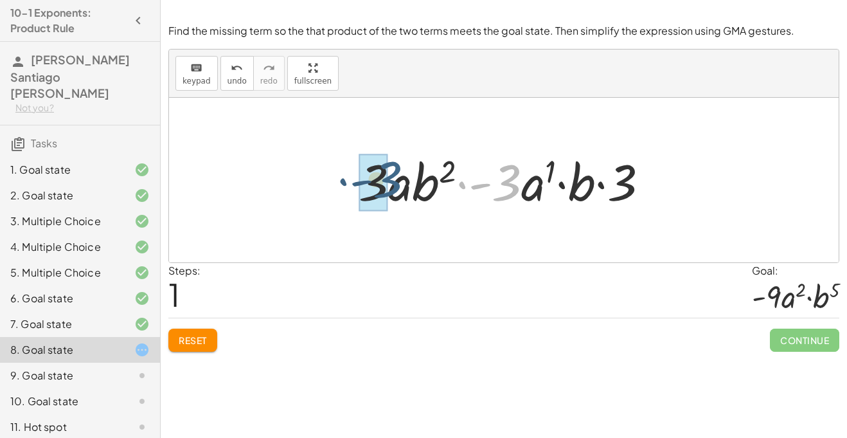
drag, startPoint x: 505, startPoint y: 195, endPoint x: 380, endPoint y: 193, distance: 125.3
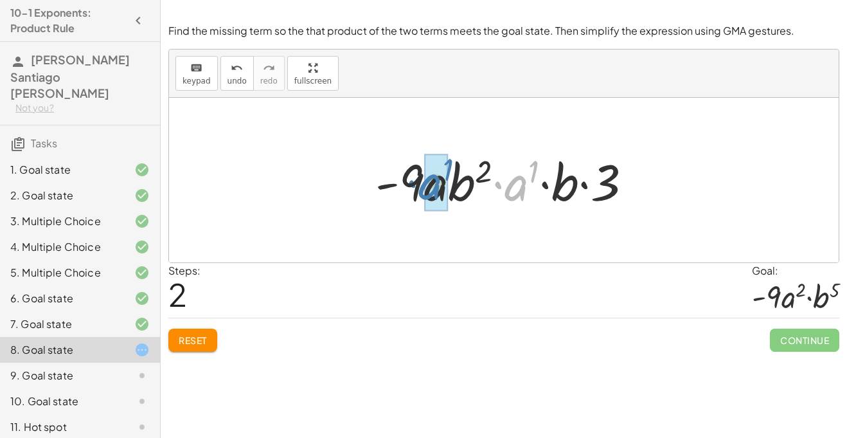
drag, startPoint x: 524, startPoint y: 195, endPoint x: 435, endPoint y: 194, distance: 88.7
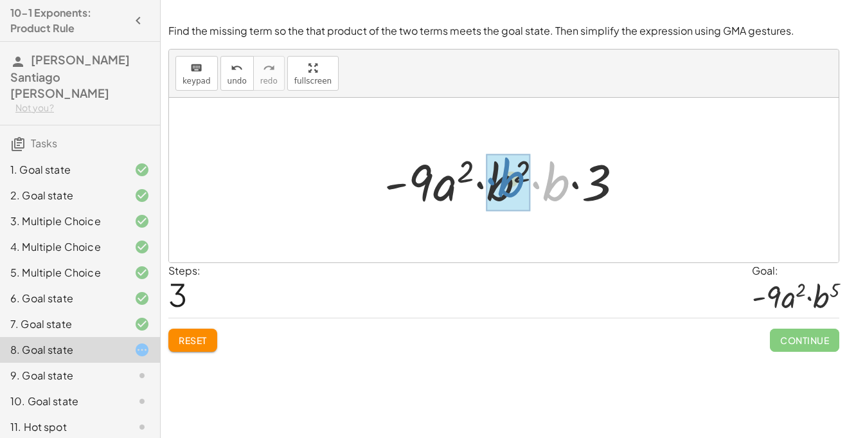
drag, startPoint x: 549, startPoint y: 186, endPoint x: 504, endPoint y: 182, distance: 45.8
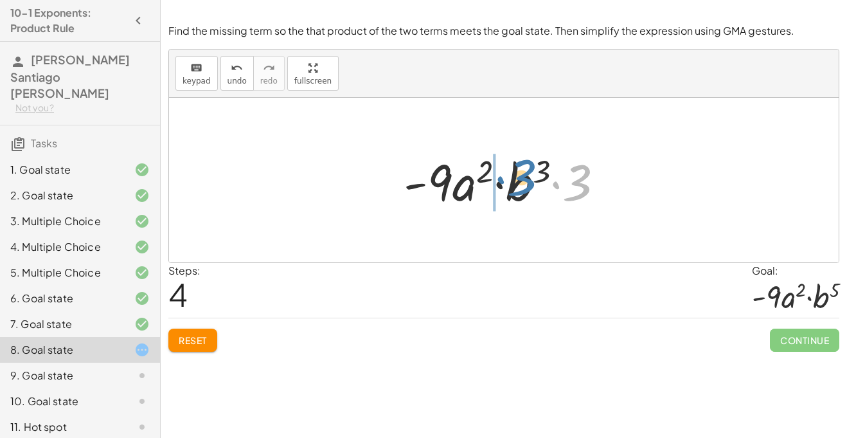
drag, startPoint x: 573, startPoint y: 180, endPoint x: 511, endPoint y: 175, distance: 61.3
click at [511, 175] on div at bounding box center [509, 180] width 224 height 66
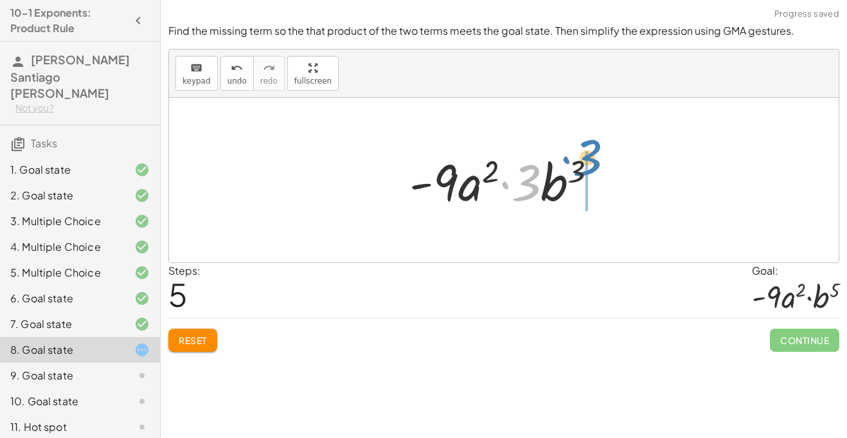
drag, startPoint x: 526, startPoint y: 177, endPoint x: 583, endPoint y: 157, distance: 60.6
click at [583, 157] on div at bounding box center [508, 180] width 211 height 66
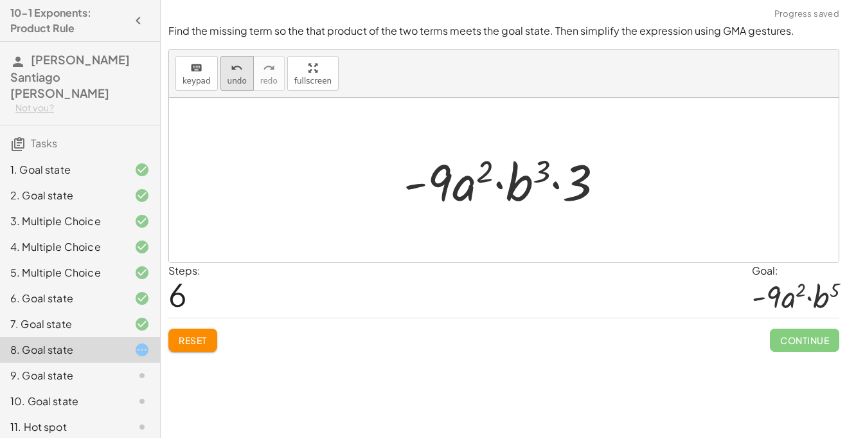
click at [239, 66] on icon "undo" at bounding box center [237, 67] width 12 height 15
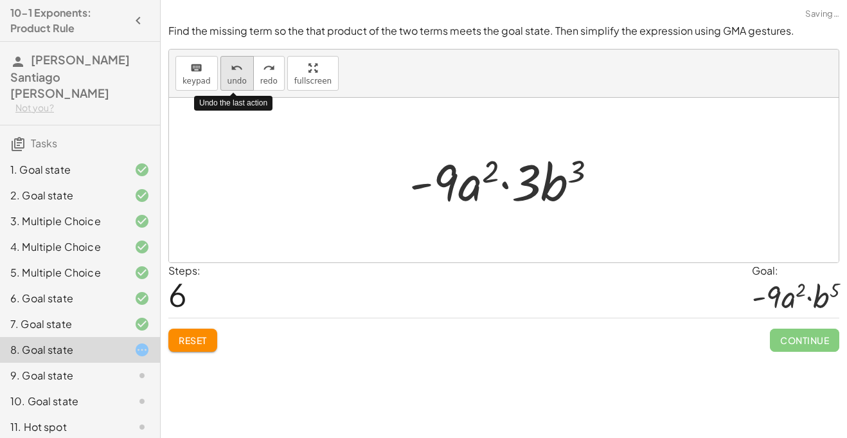
click at [239, 66] on icon "undo" at bounding box center [237, 67] width 12 height 15
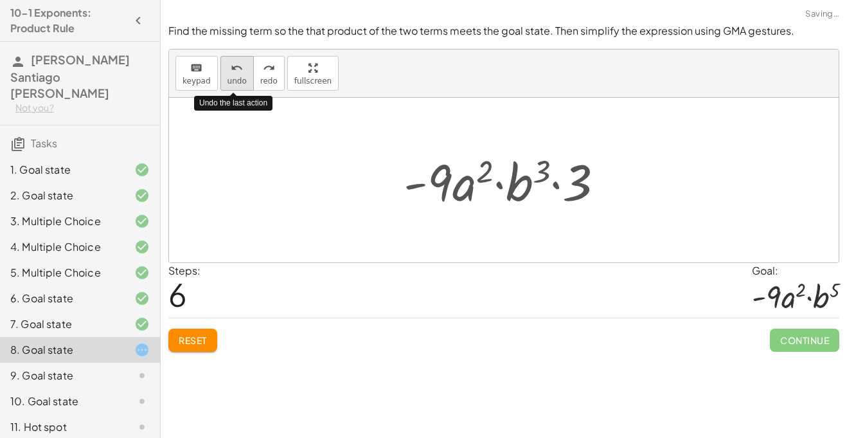
click at [239, 66] on icon "undo" at bounding box center [237, 67] width 12 height 15
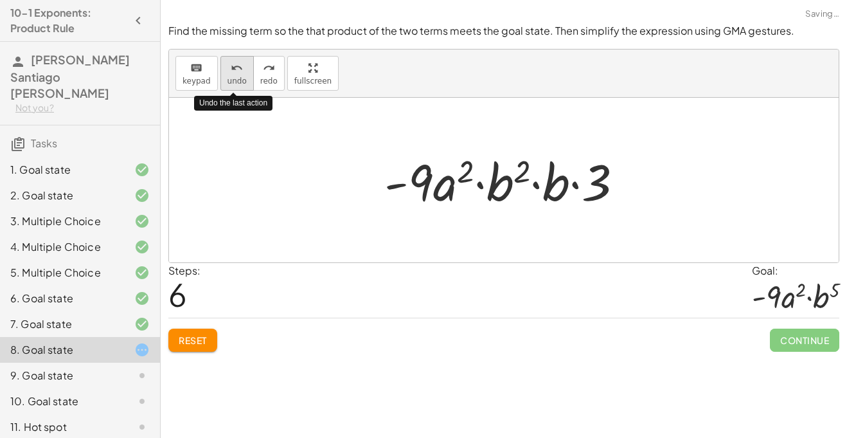
click at [239, 66] on icon "undo" at bounding box center [237, 67] width 12 height 15
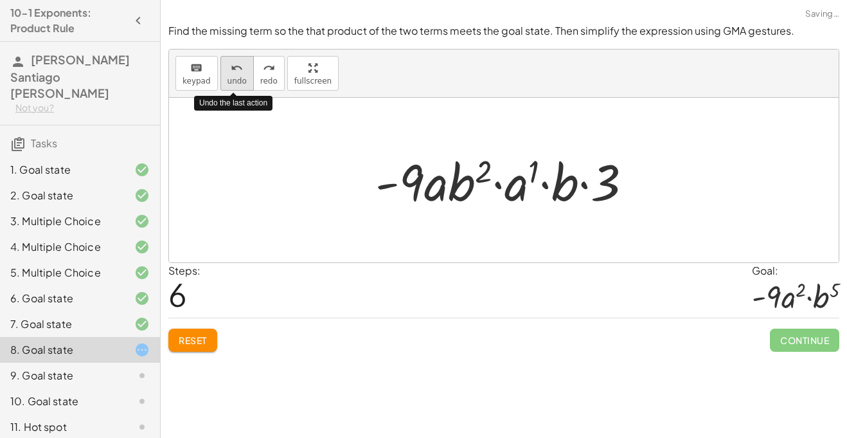
click at [239, 66] on icon "undo" at bounding box center [237, 67] width 12 height 15
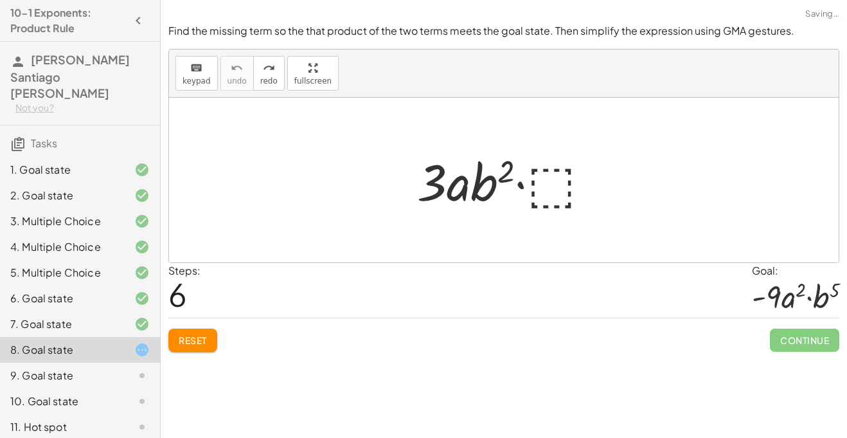
click at [538, 172] on div at bounding box center [509, 180] width 197 height 66
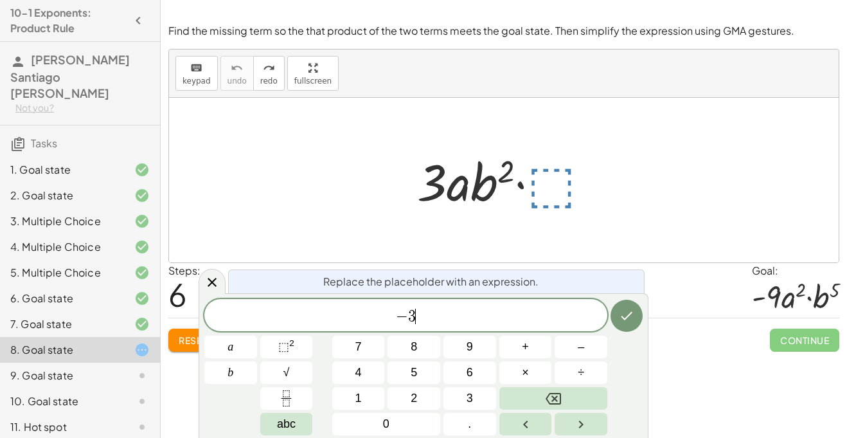
scroll to position [15, 0]
click at [286, 350] on span "⬚" at bounding box center [283, 346] width 11 height 13
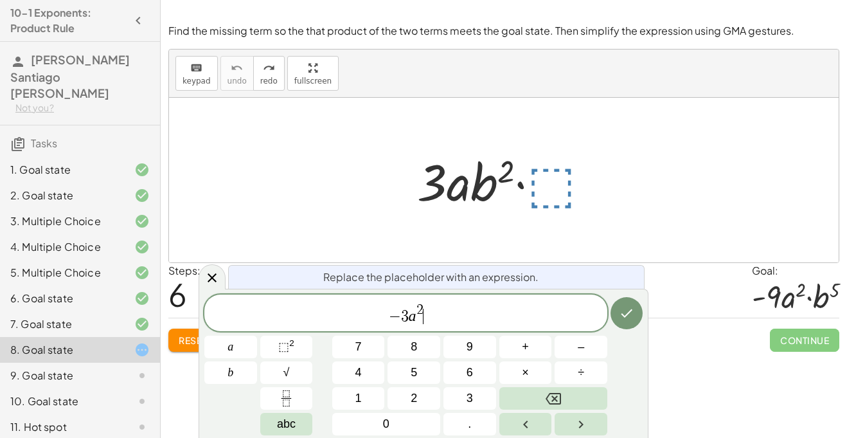
click at [425, 308] on span "− 3 a 2 ​" at bounding box center [405, 313] width 403 height 23
click at [420, 307] on span "2" at bounding box center [419, 310] width 7 height 14
click at [431, 327] on div "− 3 a 1 ​" at bounding box center [405, 312] width 403 height 37
click at [276, 351] on button "⬚ 2" at bounding box center [286, 346] width 53 height 22
click at [431, 308] on span "− 3 a 1 b 2 ​" at bounding box center [405, 313] width 403 height 23
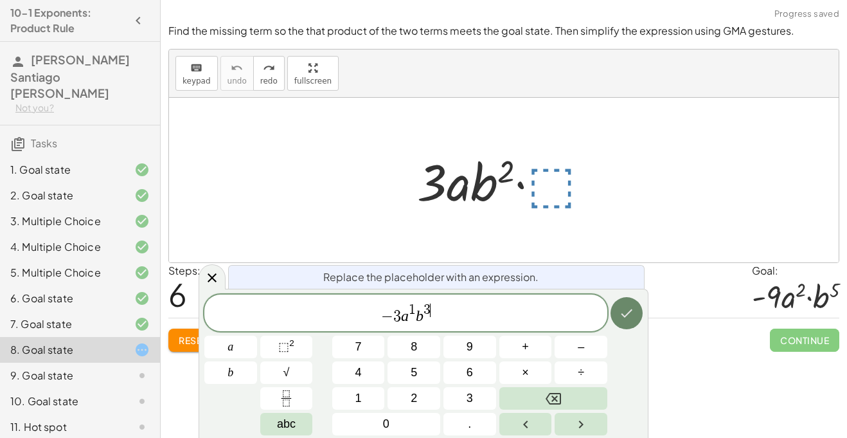
click at [633, 311] on icon "Done" at bounding box center [626, 312] width 15 height 15
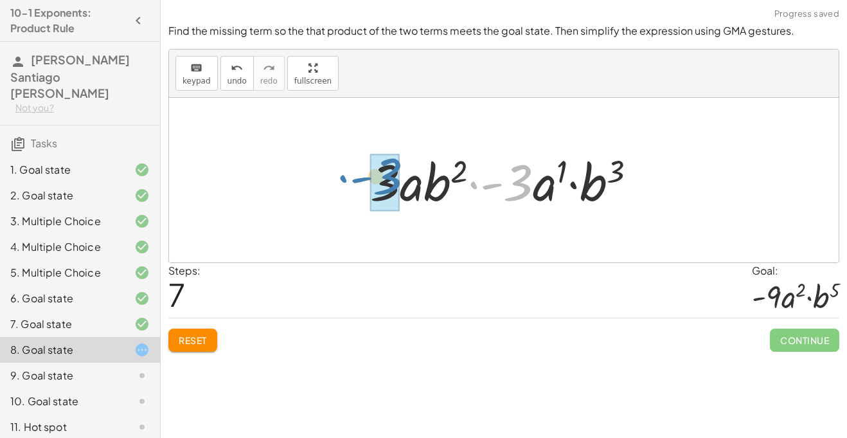
drag, startPoint x: 520, startPoint y: 178, endPoint x: 389, endPoint y: 172, distance: 131.2
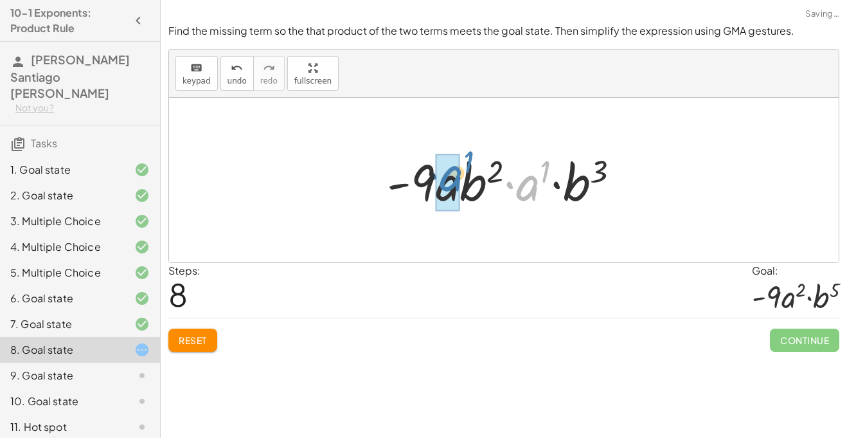
drag, startPoint x: 526, startPoint y: 195, endPoint x: 450, endPoint y: 188, distance: 76.8
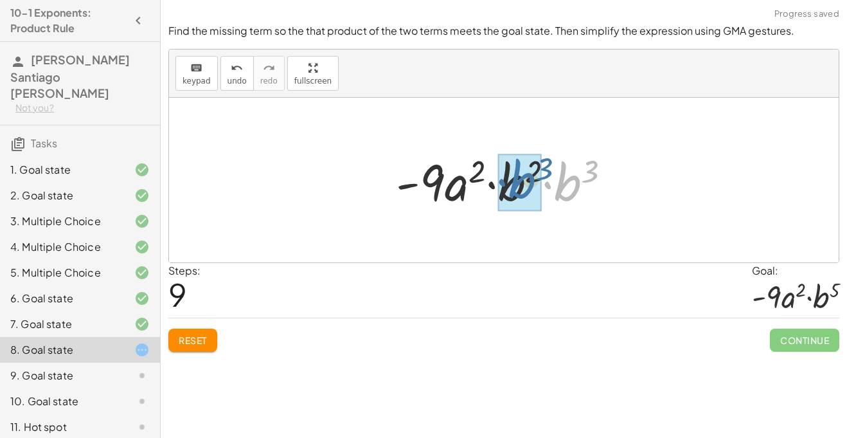
drag, startPoint x: 564, startPoint y: 191, endPoint x: 517, endPoint y: 189, distance: 46.3
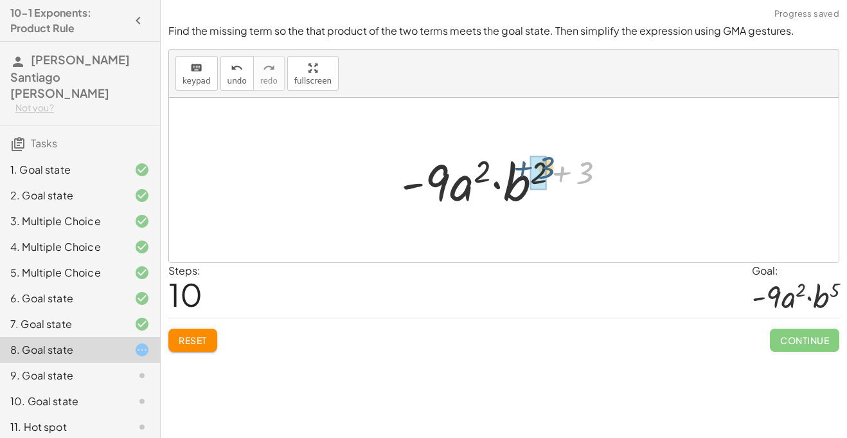
drag, startPoint x: 587, startPoint y: 175, endPoint x: 547, endPoint y: 170, distance: 39.5
click at [547, 170] on div at bounding box center [508, 180] width 227 height 66
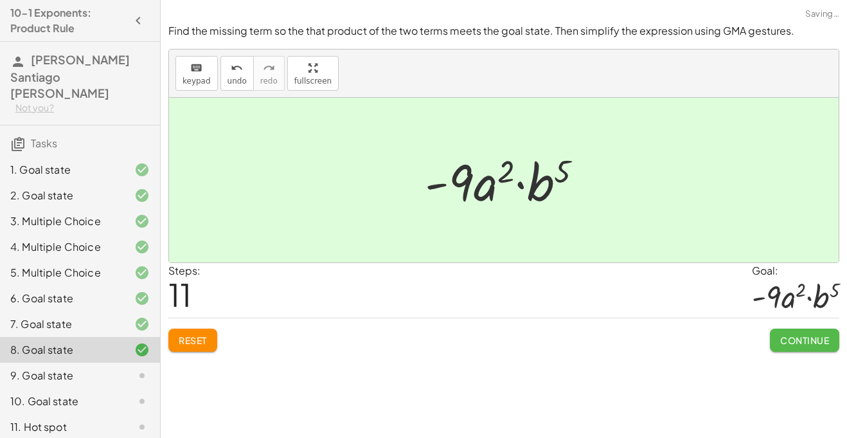
click at [806, 340] on span "Continue" at bounding box center [804, 340] width 49 height 12
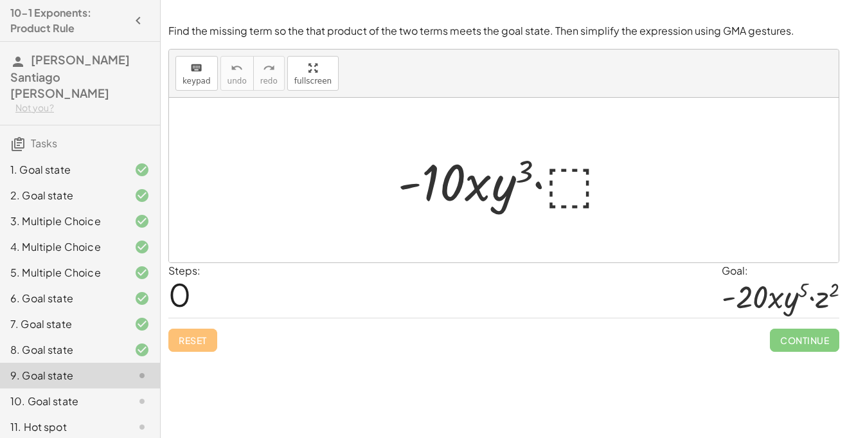
click at [562, 188] on div at bounding box center [508, 180] width 234 height 66
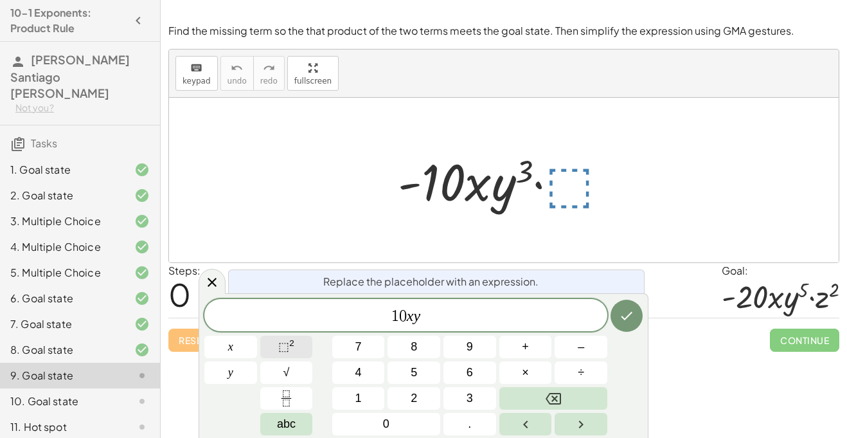
click at [294, 350] on span "⬚ 2" at bounding box center [286, 346] width 16 height 17
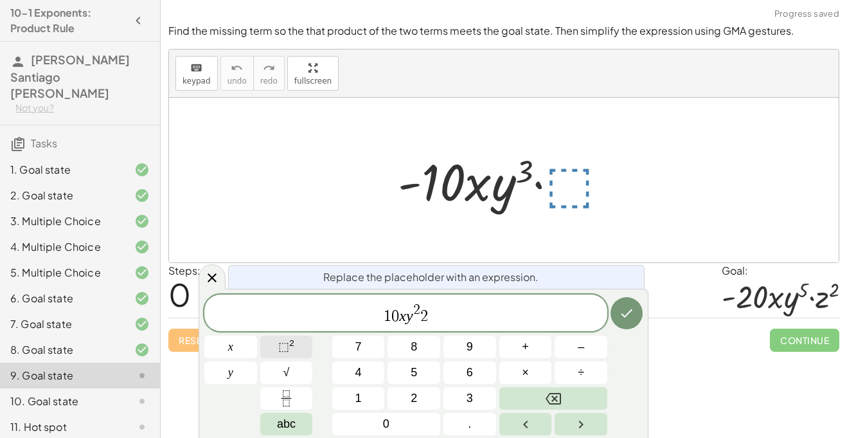
click at [301, 342] on button "⬚ 2" at bounding box center [286, 346] width 53 height 22
click at [623, 322] on button "Done" at bounding box center [626, 313] width 32 height 32
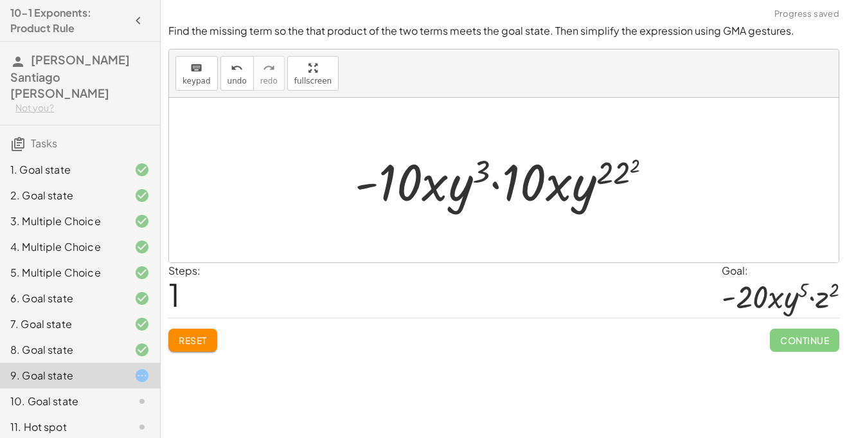
click at [608, 180] on div at bounding box center [508, 180] width 321 height 66
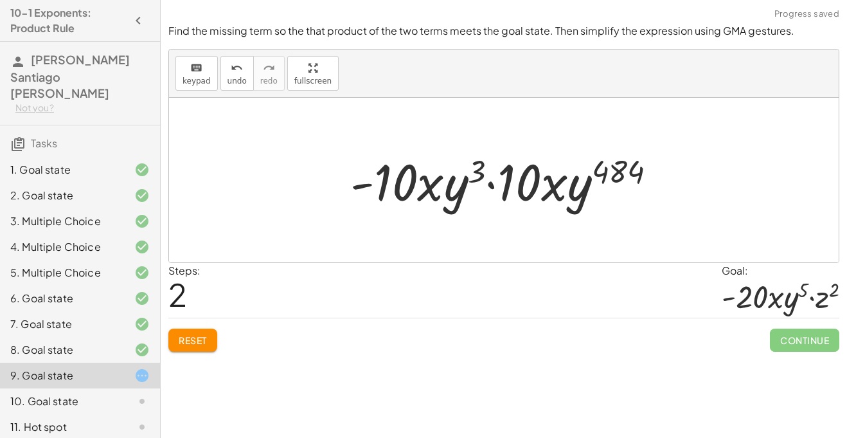
click at [637, 167] on div at bounding box center [509, 180] width 330 height 66
click at [221, 84] on button "undo undo" at bounding box center [236, 73] width 33 height 35
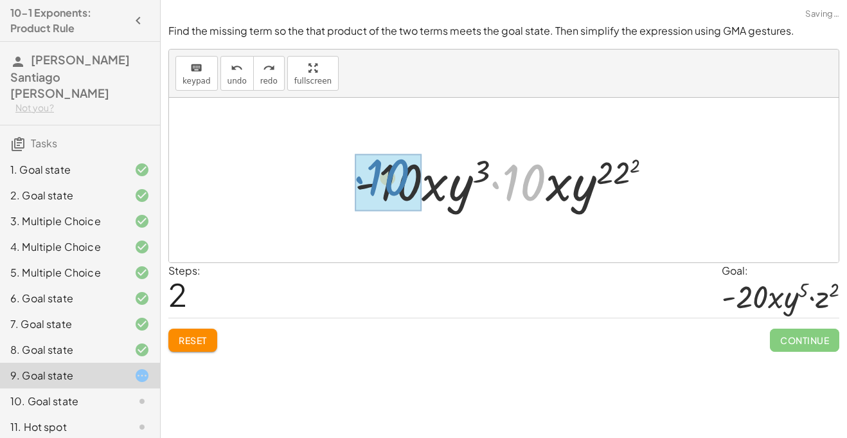
drag, startPoint x: 529, startPoint y: 187, endPoint x: 396, endPoint y: 182, distance: 133.7
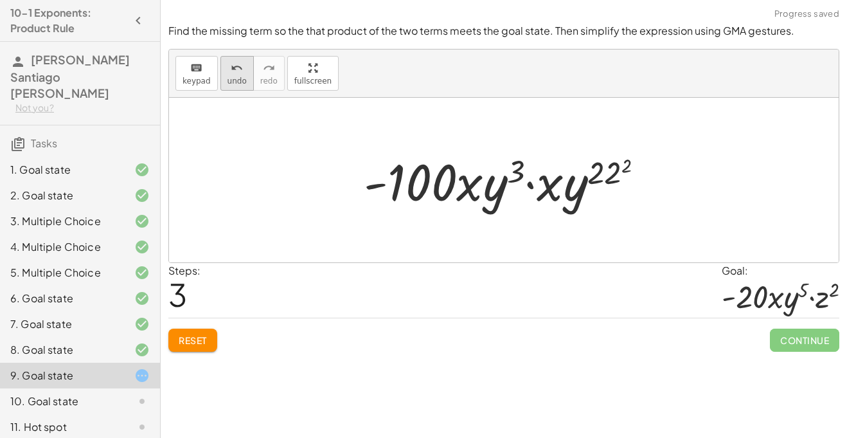
click at [240, 65] on icon "undo" at bounding box center [237, 67] width 12 height 15
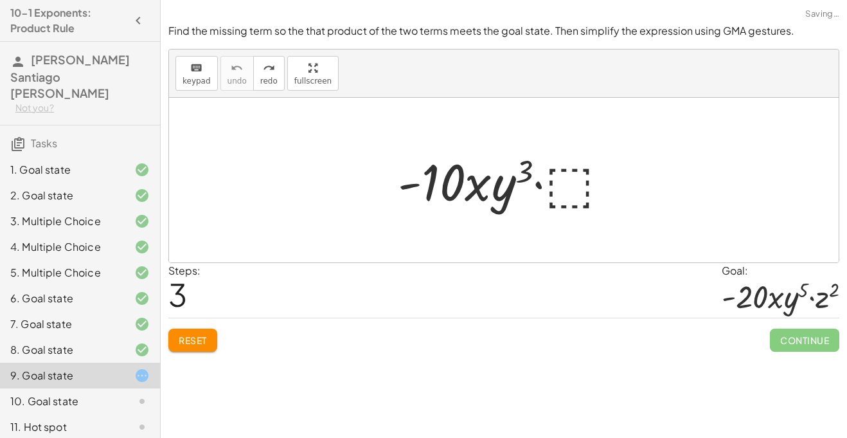
click at [553, 173] on div at bounding box center [508, 180] width 234 height 66
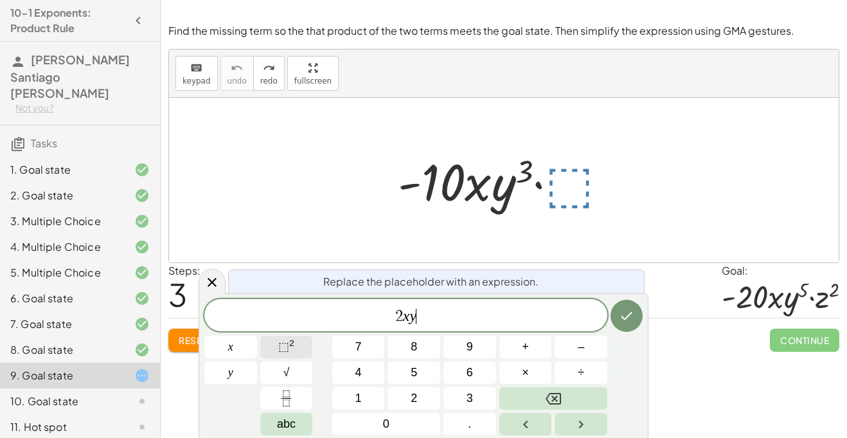
click at [294, 345] on sup "2" at bounding box center [291, 343] width 5 height 10
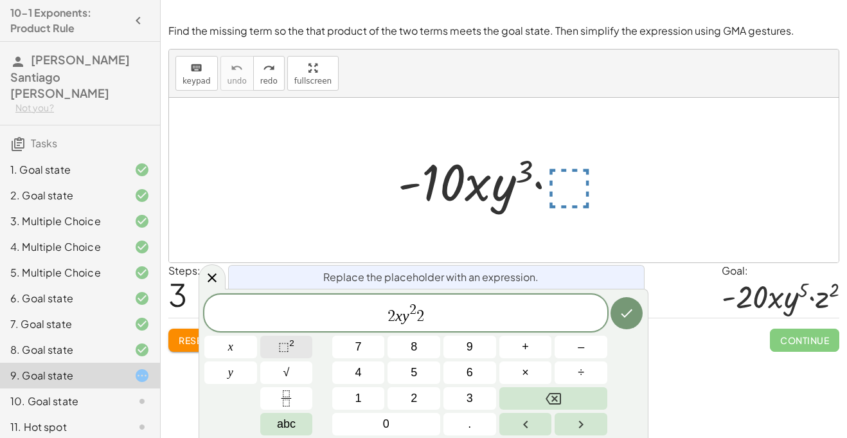
click at [306, 342] on button "⬚ 2" at bounding box center [286, 346] width 53 height 22
click at [627, 308] on icon "Done" at bounding box center [626, 312] width 15 height 15
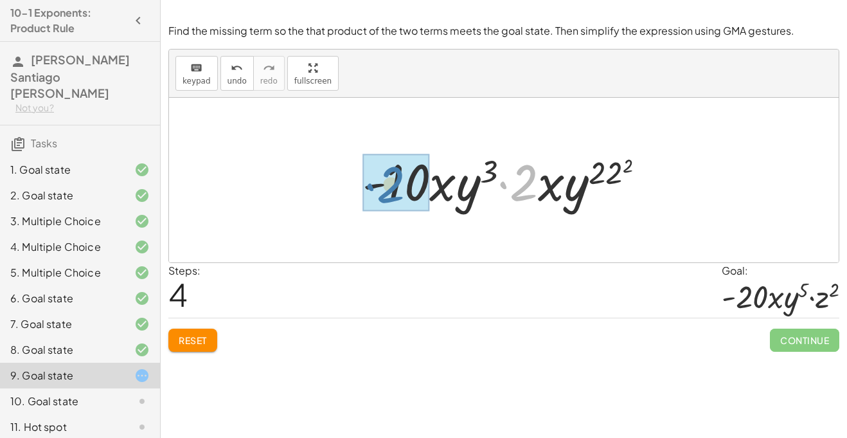
drag, startPoint x: 523, startPoint y: 191, endPoint x: 400, endPoint y: 195, distance: 123.4
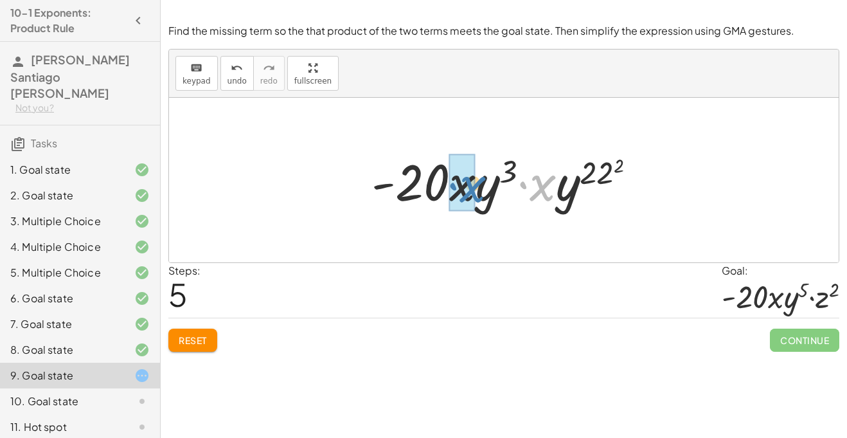
drag, startPoint x: 547, startPoint y: 191, endPoint x: 474, endPoint y: 192, distance: 72.6
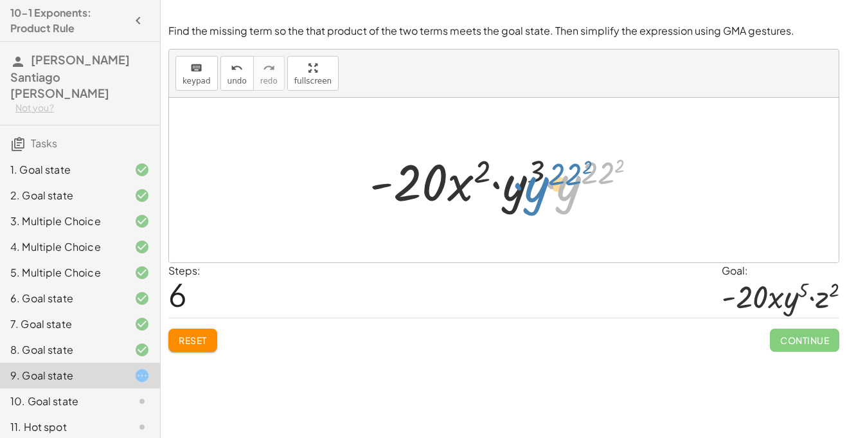
drag, startPoint x: 558, startPoint y: 197, endPoint x: 542, endPoint y: 199, distance: 16.2
click at [542, 199] on div at bounding box center [508, 180] width 290 height 66
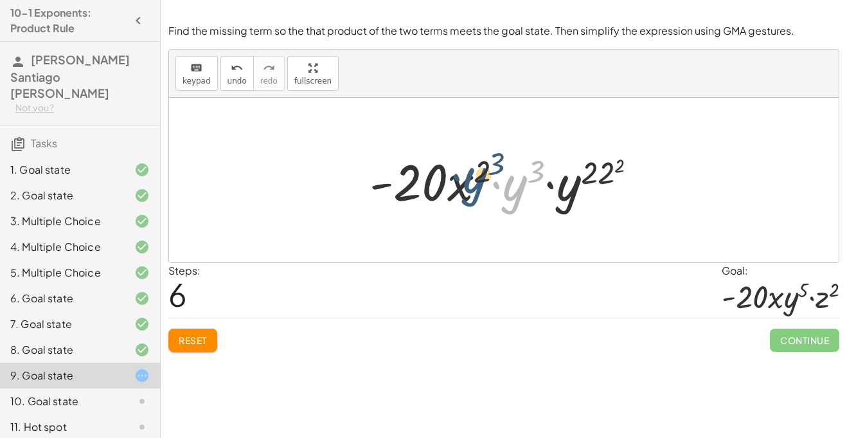
drag, startPoint x: 512, startPoint y: 199, endPoint x: 465, endPoint y: 191, distance: 47.6
click at [465, 191] on div at bounding box center [508, 180] width 290 height 66
drag, startPoint x: 537, startPoint y: 168, endPoint x: 473, endPoint y: 170, distance: 63.6
click at [473, 170] on div at bounding box center [508, 180] width 290 height 66
drag, startPoint x: 535, startPoint y: 167, endPoint x: 479, endPoint y: 167, distance: 55.3
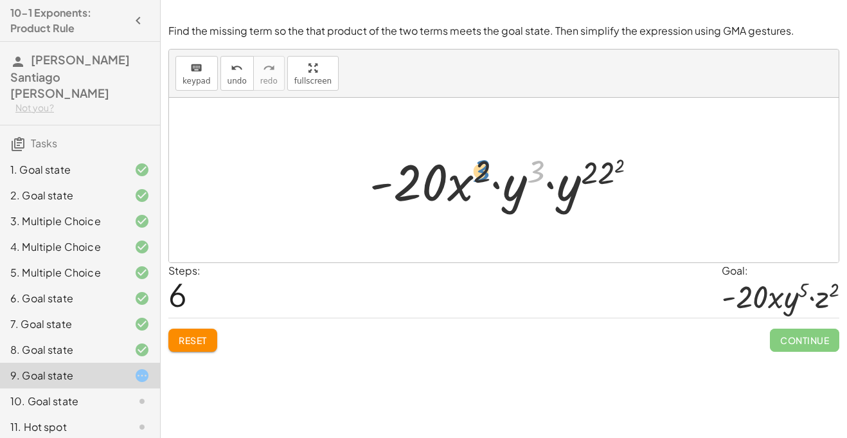
click at [479, 167] on div at bounding box center [508, 180] width 290 height 66
drag, startPoint x: 501, startPoint y: 181, endPoint x: 462, endPoint y: 185, distance: 38.8
click at [462, 185] on div at bounding box center [508, 180] width 290 height 66
drag, startPoint x: 486, startPoint y: 186, endPoint x: 448, endPoint y: 182, distance: 38.2
click at [448, 182] on div at bounding box center [508, 180] width 290 height 66
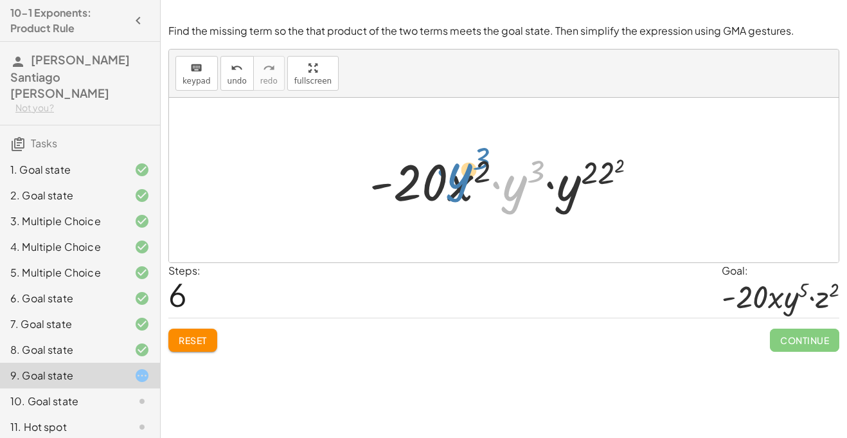
drag, startPoint x: 512, startPoint y: 199, endPoint x: 463, endPoint y: 188, distance: 50.5
click at [463, 188] on div at bounding box center [508, 180] width 290 height 66
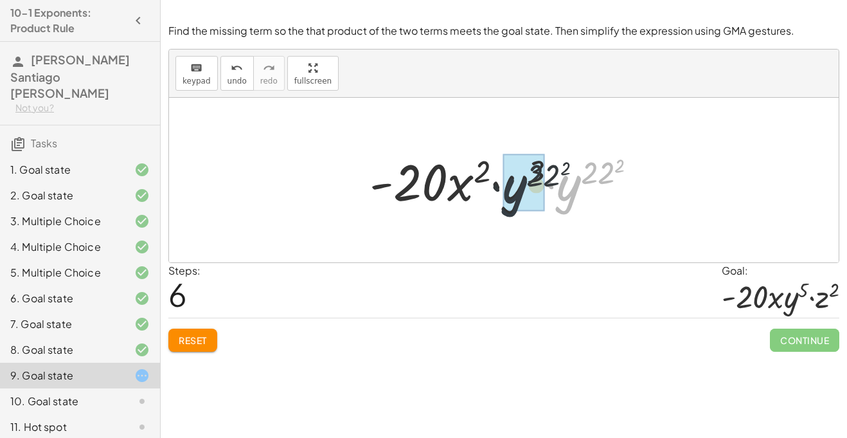
drag, startPoint x: 573, startPoint y: 197, endPoint x: 513, endPoint y: 198, distance: 59.8
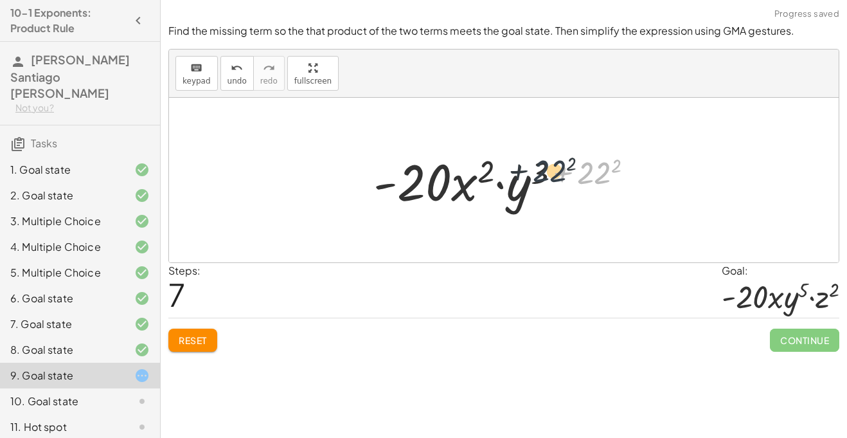
drag, startPoint x: 596, startPoint y: 168, endPoint x: 546, endPoint y: 166, distance: 49.5
click at [546, 166] on div at bounding box center [508, 180] width 283 height 66
drag, startPoint x: 546, startPoint y: 163, endPoint x: 604, endPoint y: 156, distance: 58.2
click at [604, 156] on div at bounding box center [508, 180] width 283 height 66
click at [600, 164] on div at bounding box center [508, 180] width 283 height 66
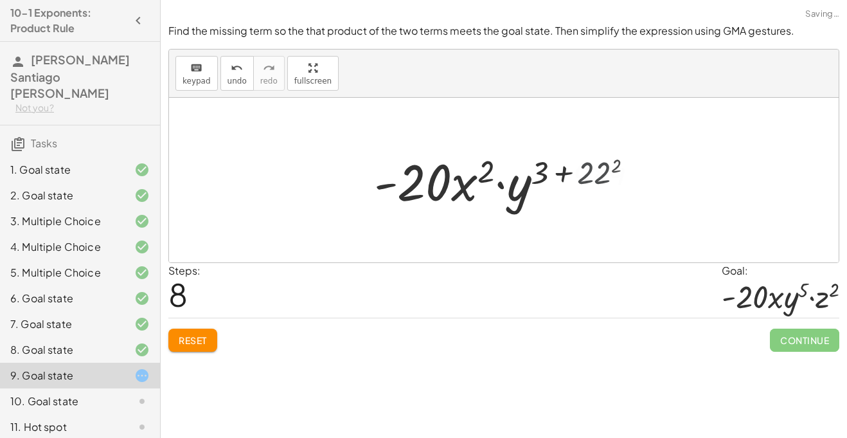
click at [600, 164] on div at bounding box center [509, 180] width 292 height 66
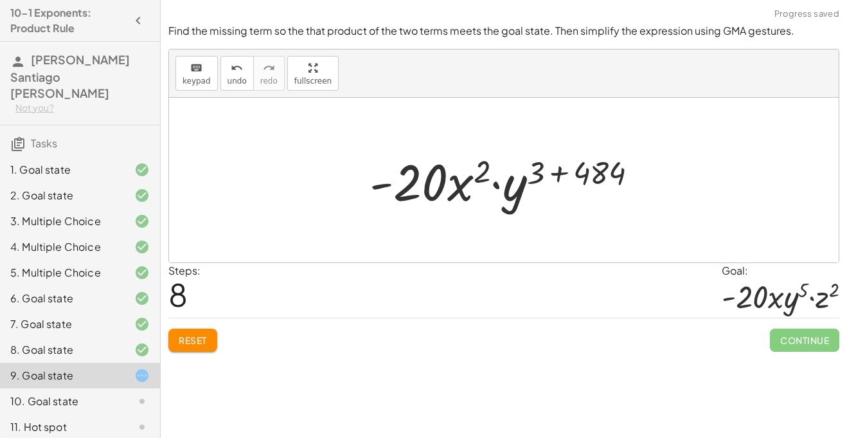
click at [578, 168] on div at bounding box center [509, 180] width 292 height 66
click at [578, 168] on div at bounding box center [508, 180] width 242 height 66
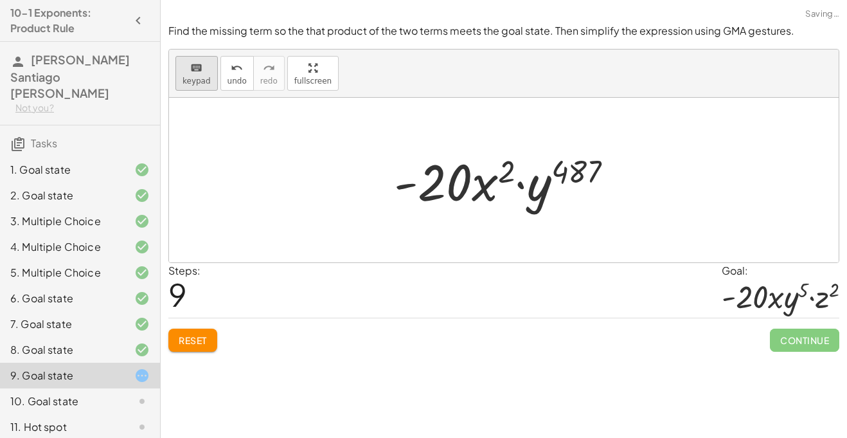
click at [185, 64] on div "keyboard" at bounding box center [196, 67] width 28 height 15
click at [233, 80] on span "undo" at bounding box center [236, 80] width 19 height 9
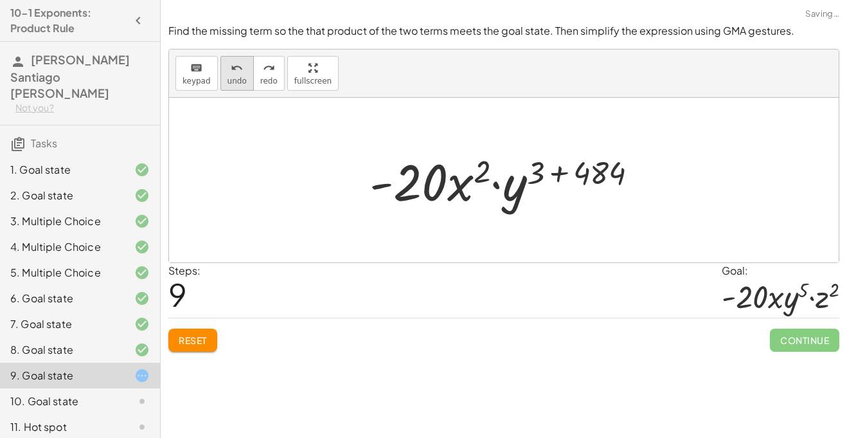
click at [233, 80] on span "undo" at bounding box center [236, 80] width 19 height 9
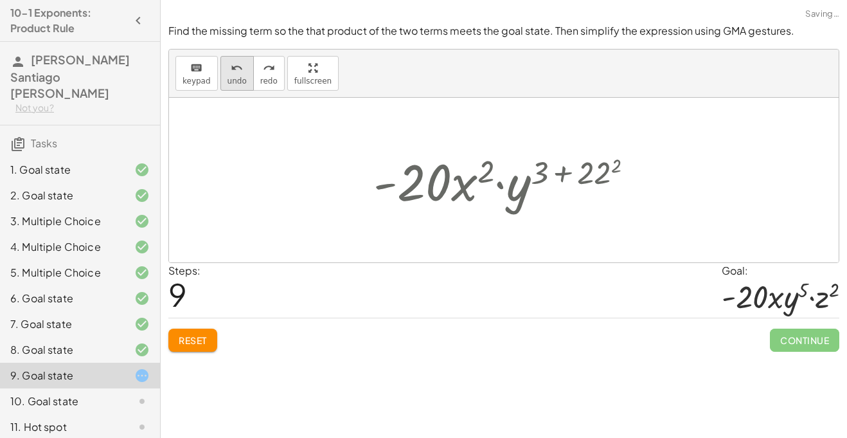
click at [233, 80] on span "undo" at bounding box center [236, 80] width 19 height 9
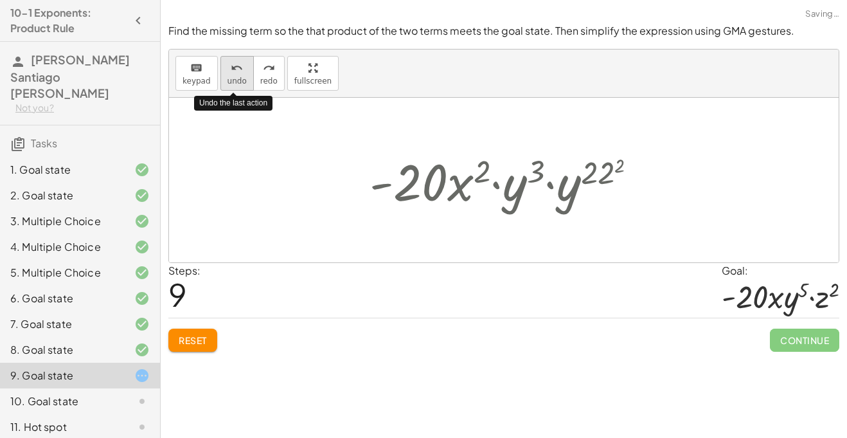
click at [233, 80] on span "undo" at bounding box center [236, 80] width 19 height 9
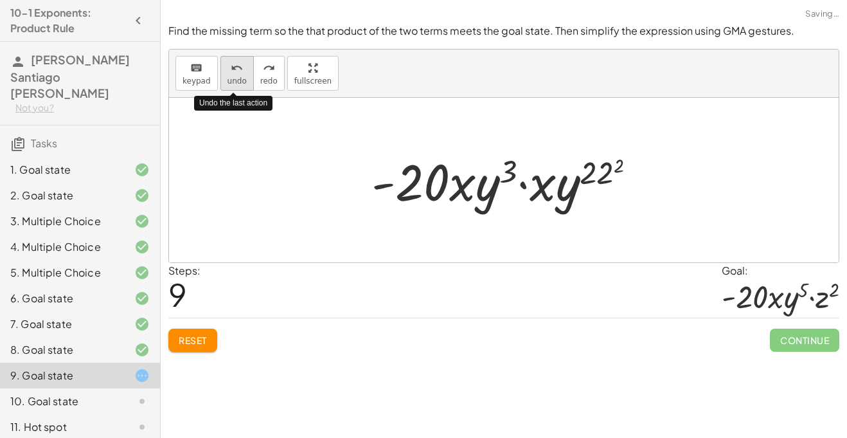
click at [233, 80] on span "undo" at bounding box center [236, 80] width 19 height 9
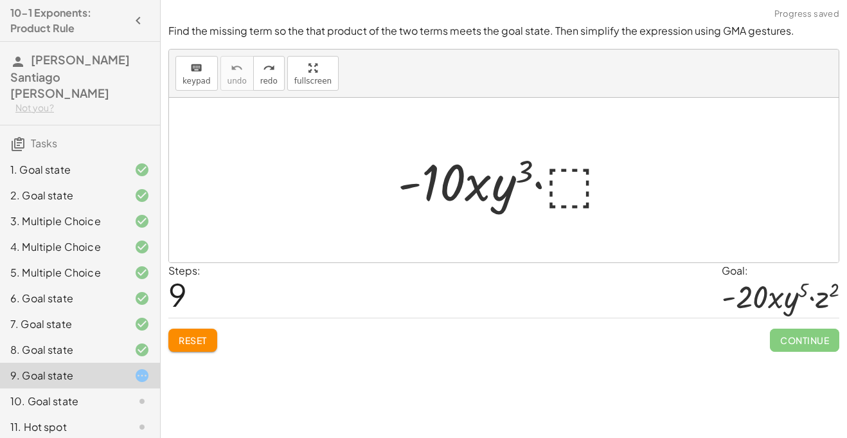
click at [578, 164] on div at bounding box center [508, 180] width 234 height 66
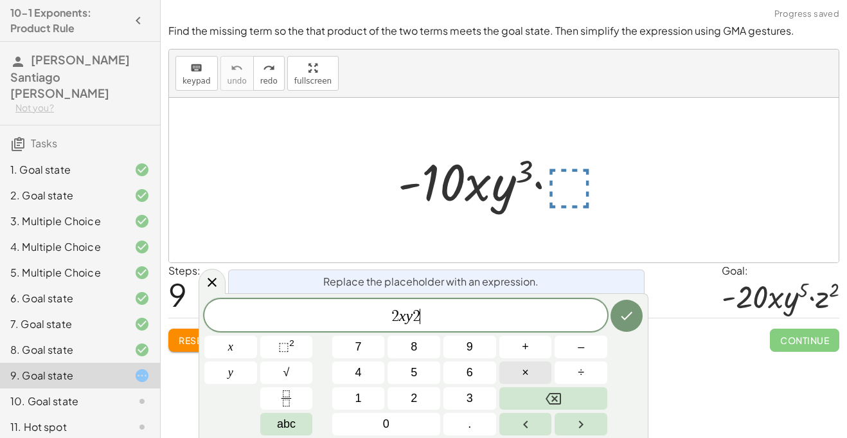
click at [509, 369] on button "×" at bounding box center [525, 372] width 53 height 22
click at [305, 355] on button "⬚ 2" at bounding box center [286, 346] width 53 height 22
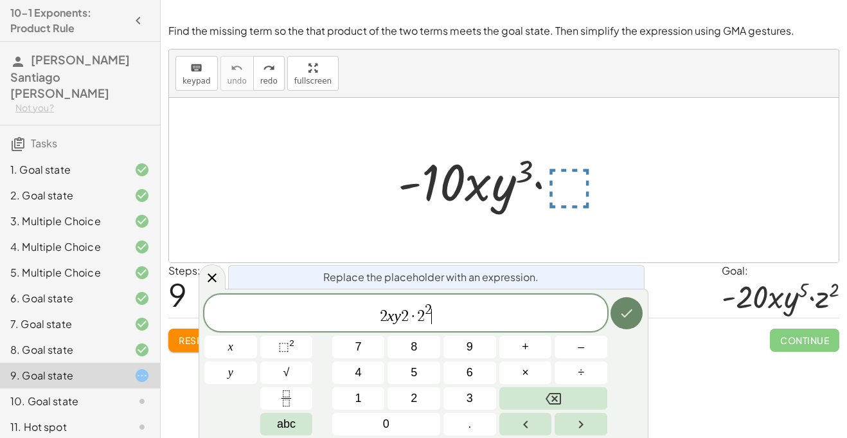
click at [626, 308] on icon "Done" at bounding box center [626, 312] width 15 height 15
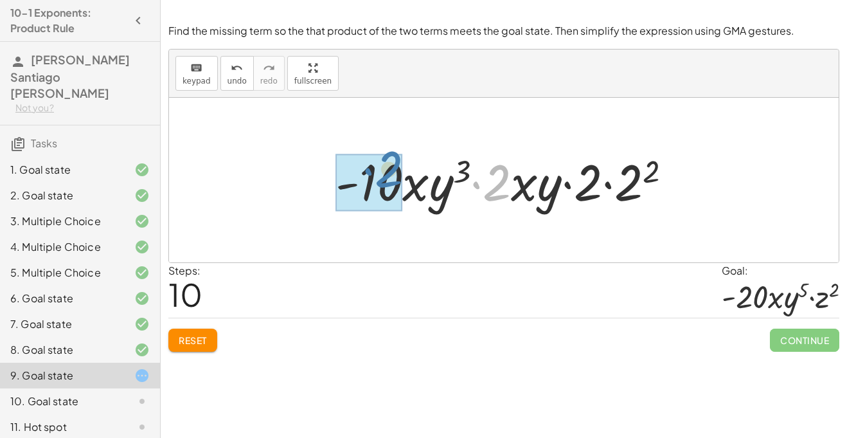
drag, startPoint x: 499, startPoint y: 195, endPoint x: 390, endPoint y: 181, distance: 110.1
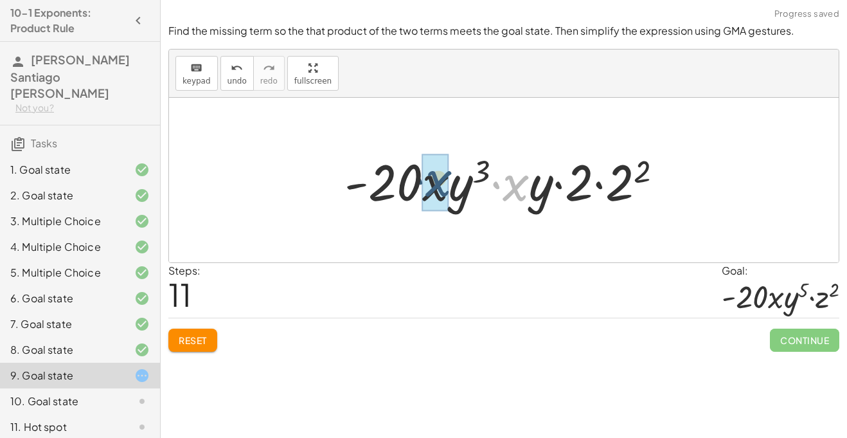
drag, startPoint x: 524, startPoint y: 193, endPoint x: 446, endPoint y: 190, distance: 78.5
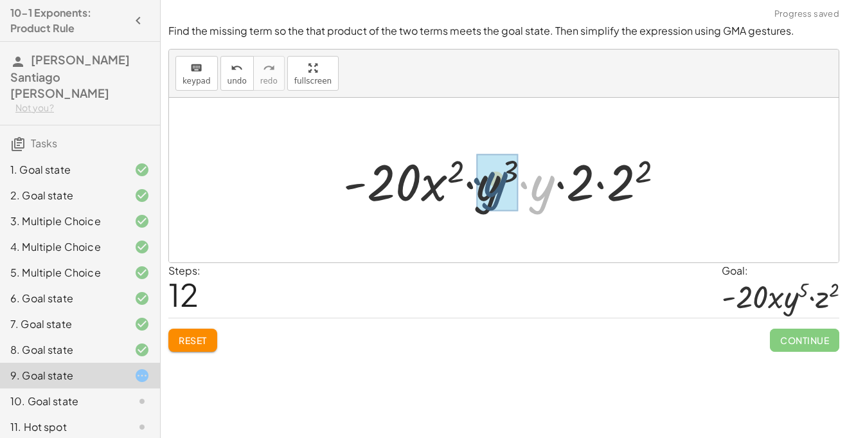
drag, startPoint x: 538, startPoint y: 201, endPoint x: 490, endPoint y: 197, distance: 48.3
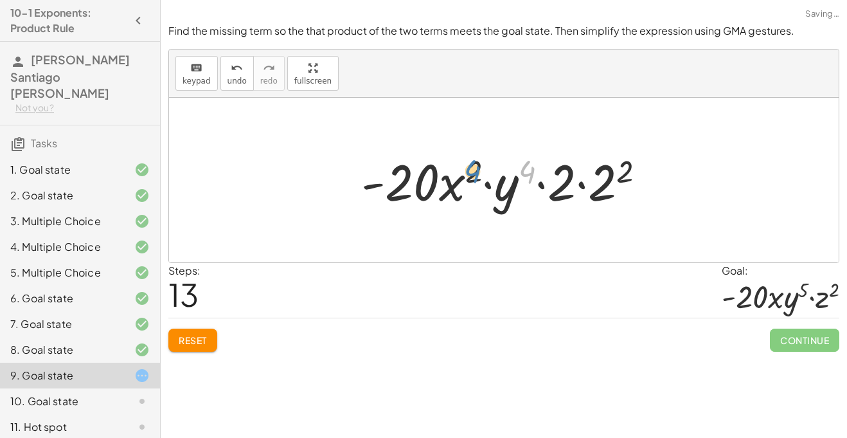
drag, startPoint x: 524, startPoint y: 176, endPoint x: 472, endPoint y: 178, distance: 51.4
click at [472, 178] on div at bounding box center [508, 180] width 307 height 66
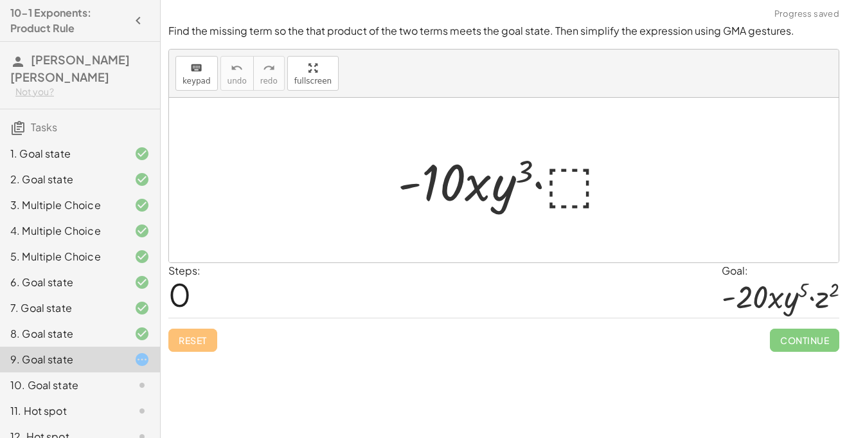
click at [553, 188] on div at bounding box center [508, 180] width 234 height 66
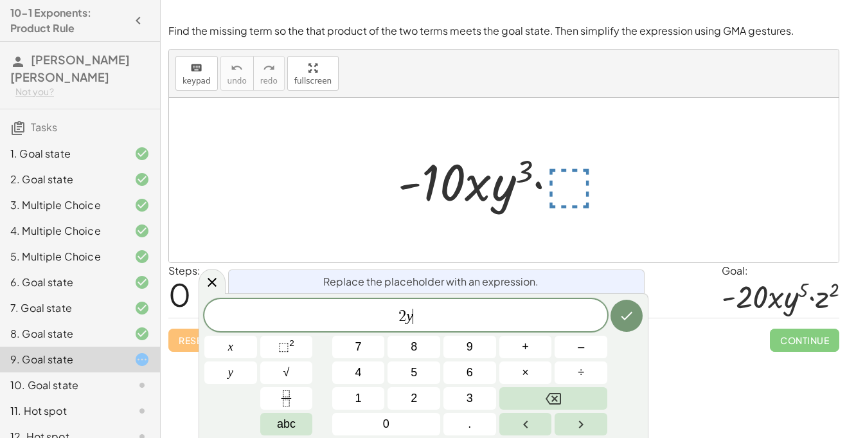
scroll to position [2, 0]
click at [286, 342] on span "⬚" at bounding box center [283, 346] width 11 height 13
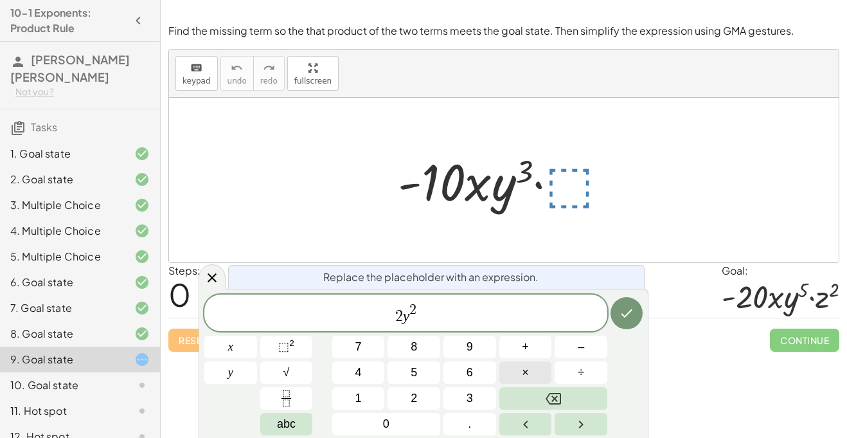
click at [522, 366] on span "×" at bounding box center [525, 372] width 7 height 17
click at [281, 356] on button "⬚ 2" at bounding box center [286, 346] width 53 height 22
click at [425, 310] on span "2" at bounding box center [425, 310] width 7 height 14
click at [632, 308] on icon "Done" at bounding box center [626, 312] width 15 height 15
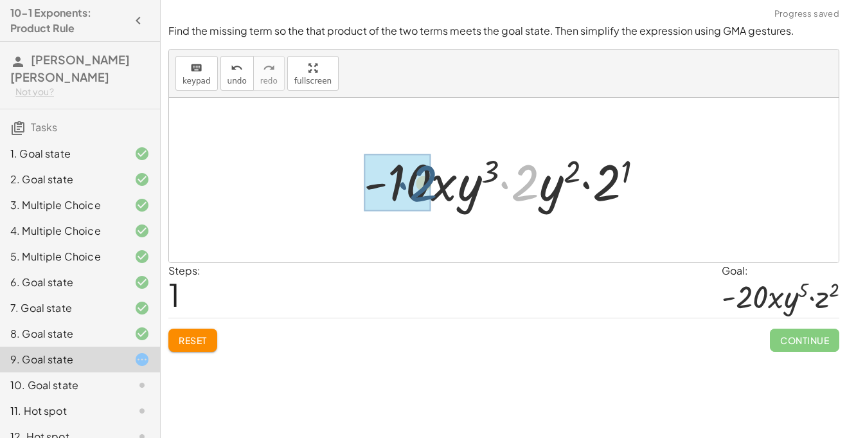
drag, startPoint x: 520, startPoint y: 184, endPoint x: 416, endPoint y: 184, distance: 104.7
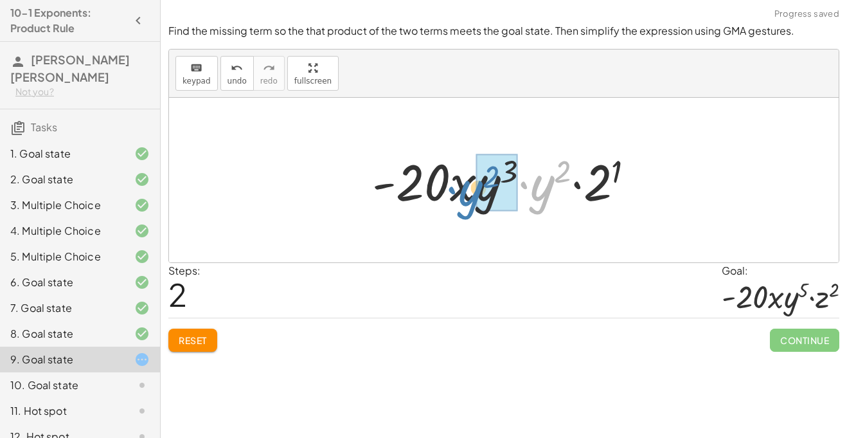
drag, startPoint x: 551, startPoint y: 187, endPoint x: 479, endPoint y: 192, distance: 72.1
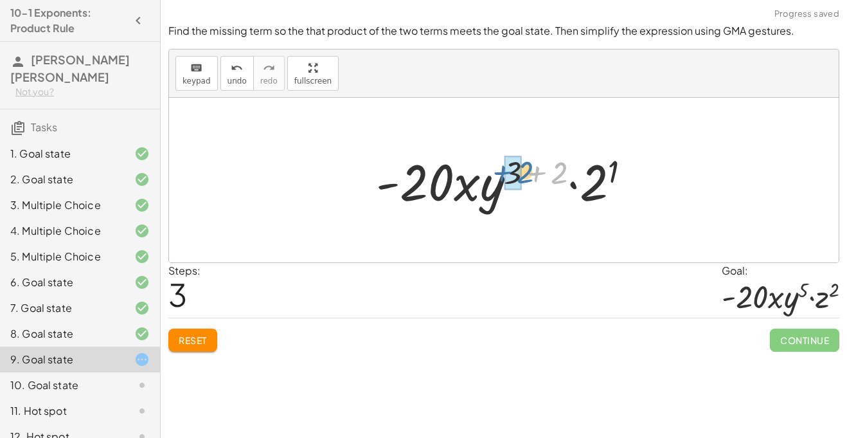
drag, startPoint x: 565, startPoint y: 170, endPoint x: 523, endPoint y: 168, distance: 41.8
click at [523, 168] on div at bounding box center [508, 180] width 278 height 66
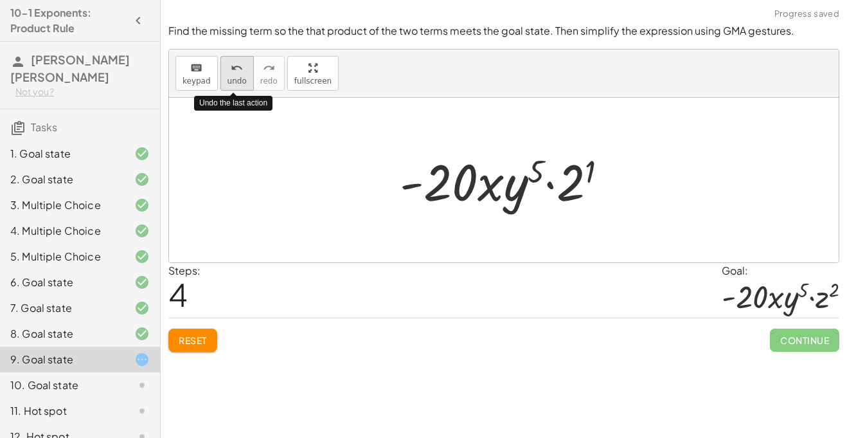
click at [231, 66] on icon "undo" at bounding box center [237, 67] width 12 height 15
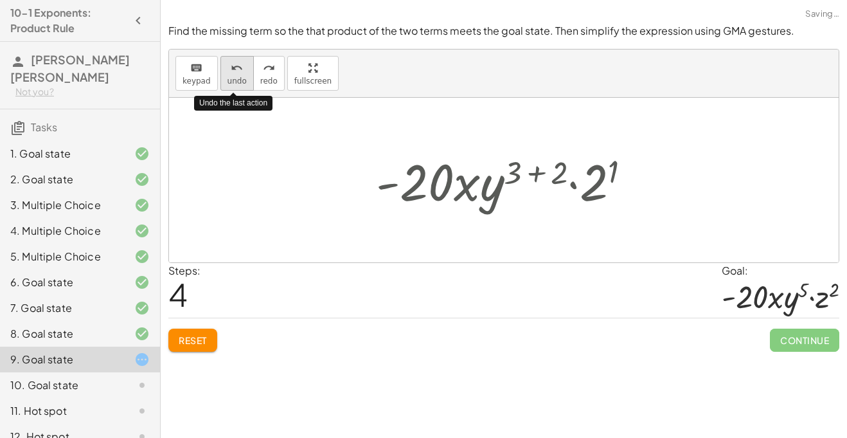
click at [231, 66] on icon "undo" at bounding box center [237, 67] width 12 height 15
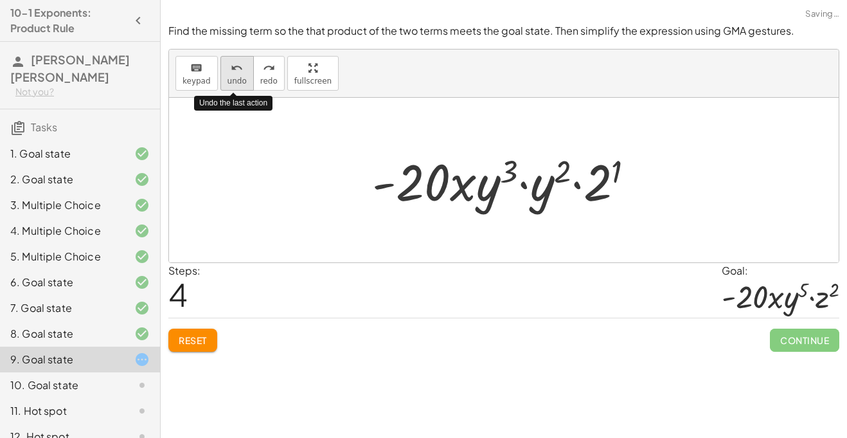
click at [231, 66] on icon "undo" at bounding box center [237, 67] width 12 height 15
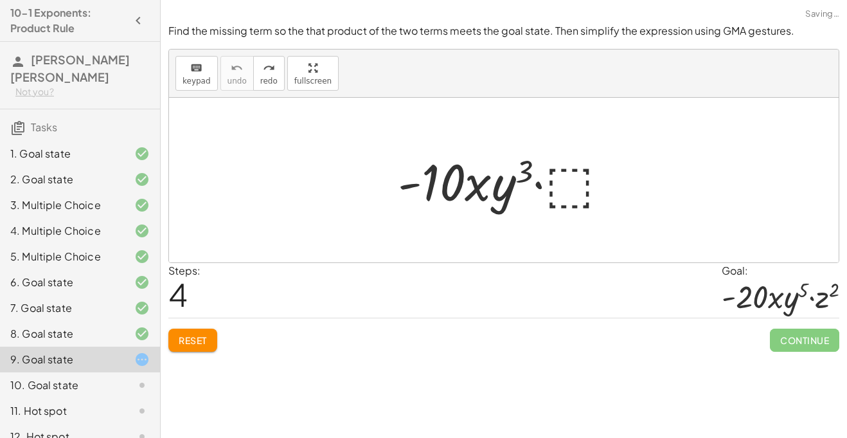
click at [588, 186] on div at bounding box center [508, 180] width 234 height 66
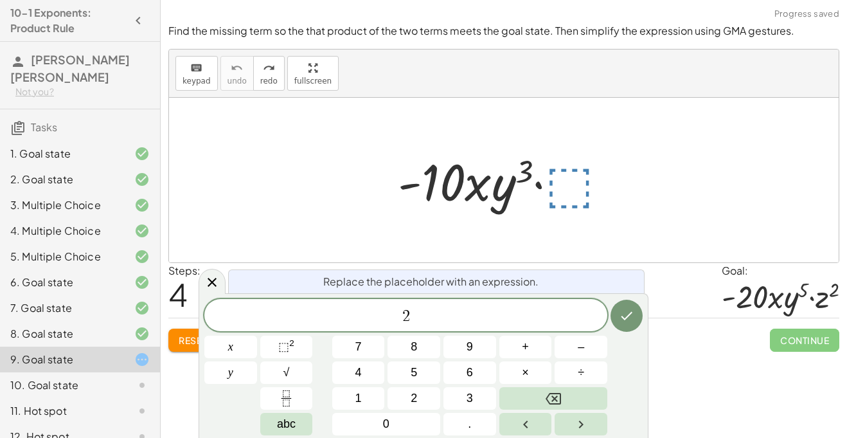
scroll to position [4, 0]
click at [281, 345] on span "⬚" at bounding box center [283, 346] width 11 height 13
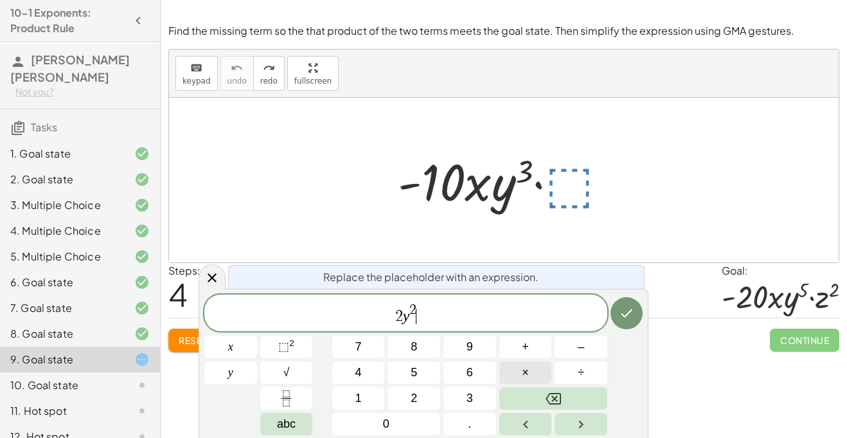
click at [535, 369] on button "×" at bounding box center [525, 372] width 53 height 22
click at [297, 357] on button "⬚ 2" at bounding box center [286, 346] width 53 height 22
click at [634, 314] on button "Done" at bounding box center [626, 313] width 32 height 32
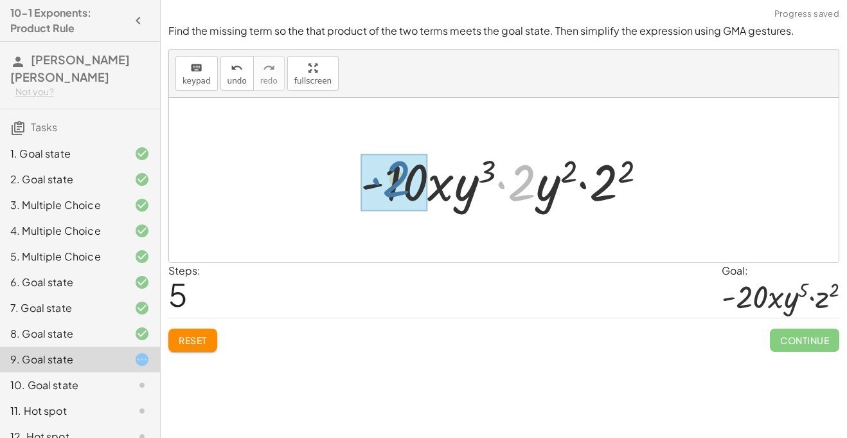
drag, startPoint x: 516, startPoint y: 179, endPoint x: 389, endPoint y: 175, distance: 127.3
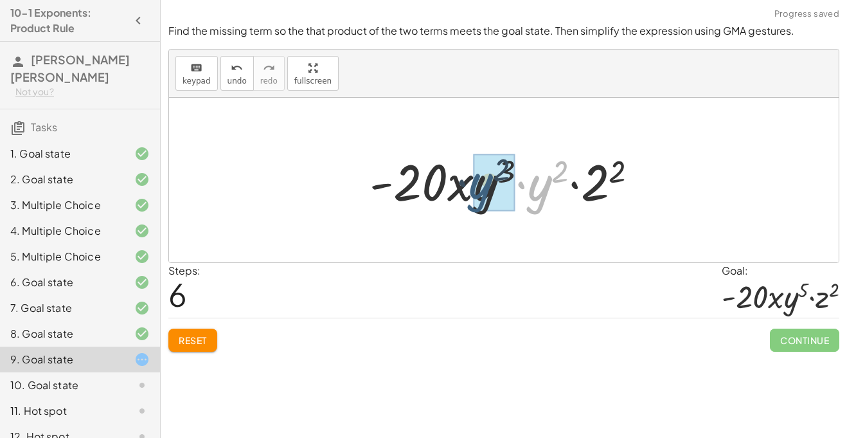
drag, startPoint x: 535, startPoint y: 190, endPoint x: 475, endPoint y: 188, distance: 60.4
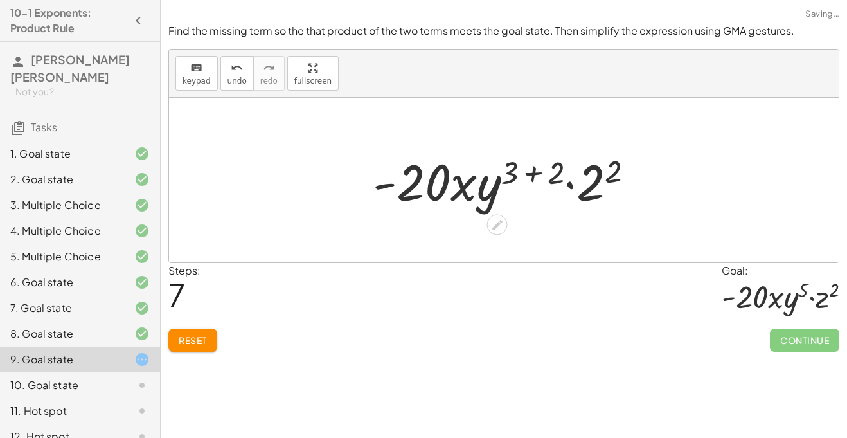
click at [531, 173] on div at bounding box center [508, 180] width 284 height 66
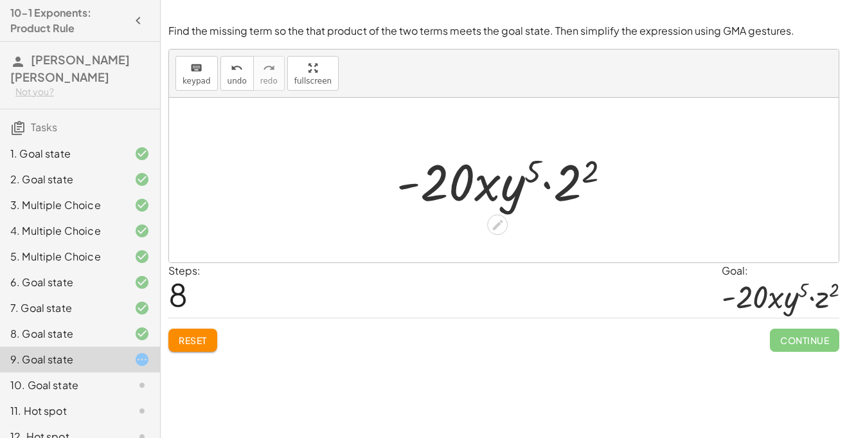
click at [569, 189] on div at bounding box center [508, 180] width 237 height 66
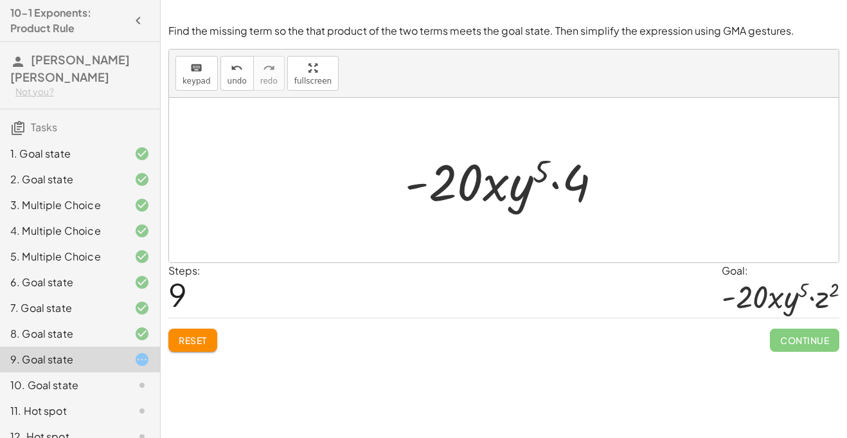
click at [169, 344] on button "Reset" at bounding box center [192, 339] width 49 height 23
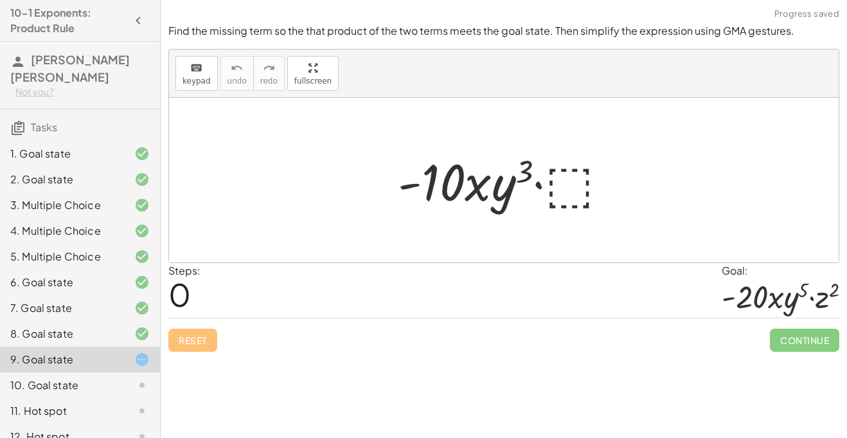
click at [562, 185] on div at bounding box center [508, 180] width 234 height 66
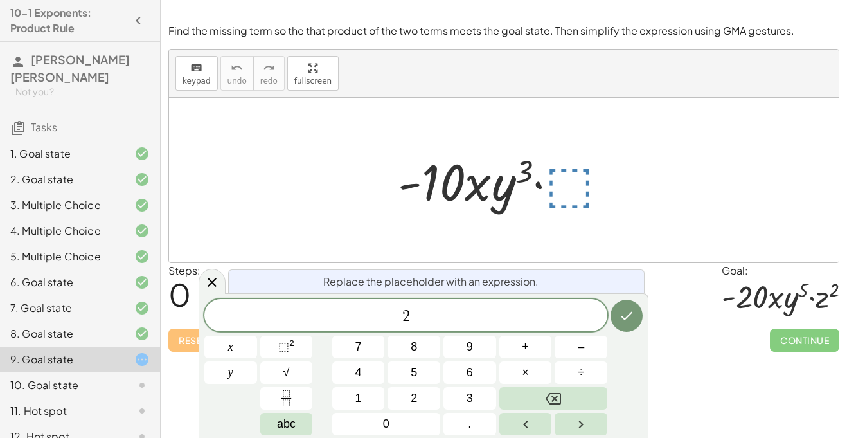
scroll to position [6, 0]
click at [301, 341] on button "⬚ 2" at bounding box center [286, 346] width 53 height 22
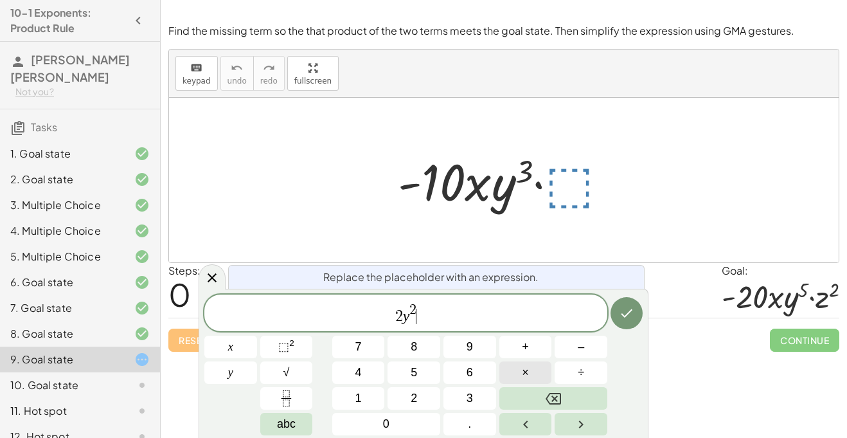
click at [526, 375] on span "×" at bounding box center [525, 372] width 7 height 17
click at [282, 342] on span "⬚" at bounding box center [283, 346] width 11 height 13
click at [628, 308] on icon "Done" at bounding box center [626, 312] width 15 height 15
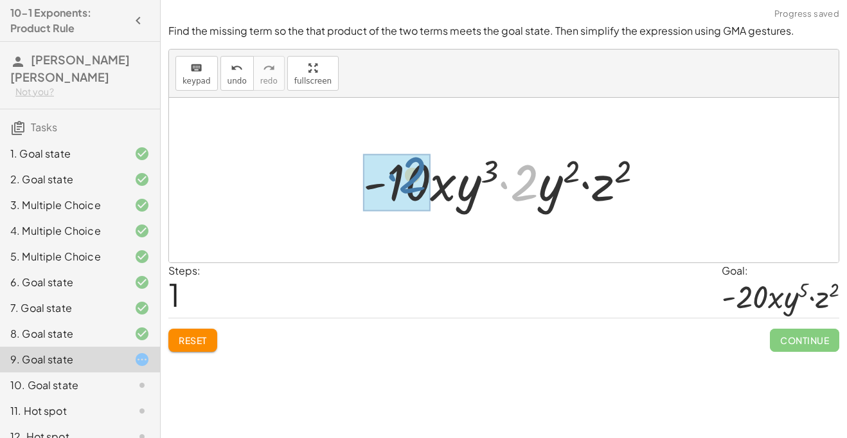
drag, startPoint x: 515, startPoint y: 190, endPoint x: 402, endPoint y: 182, distance: 112.7
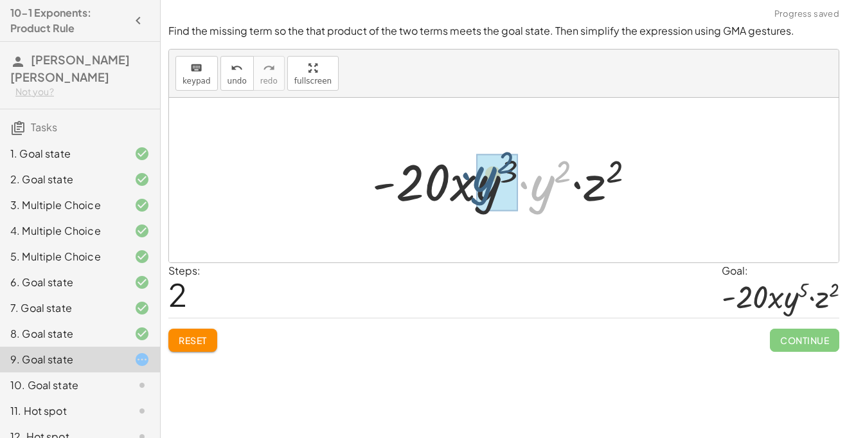
drag, startPoint x: 542, startPoint y: 196, endPoint x: 484, endPoint y: 187, distance: 58.5
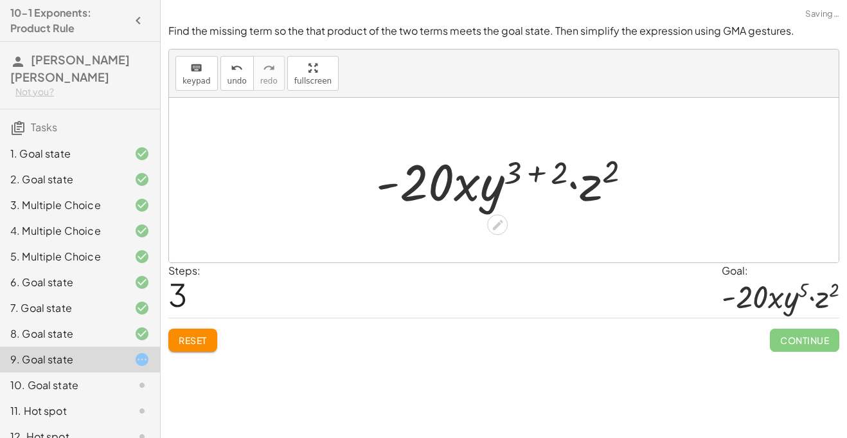
click at [549, 175] on div at bounding box center [508, 180] width 278 height 66
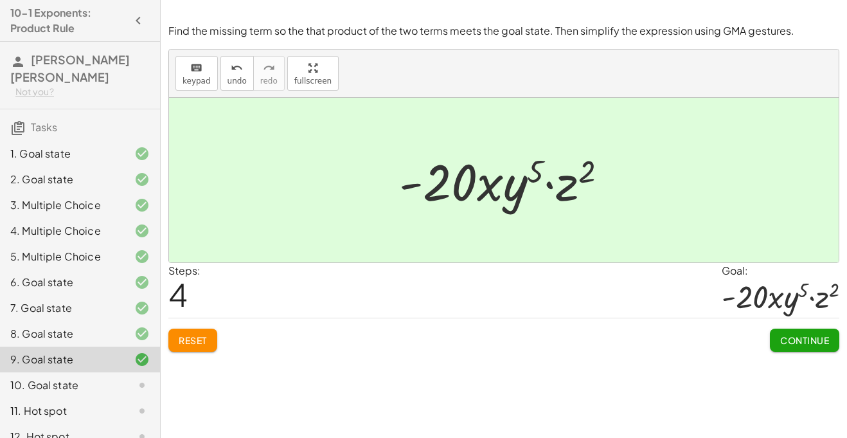
click at [815, 343] on span "Continue" at bounding box center [804, 340] width 49 height 12
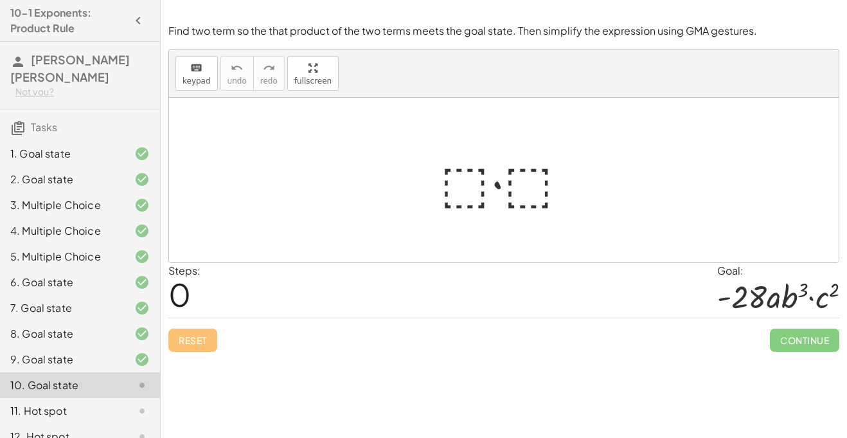
click at [457, 180] on div at bounding box center [509, 180] width 150 height 66
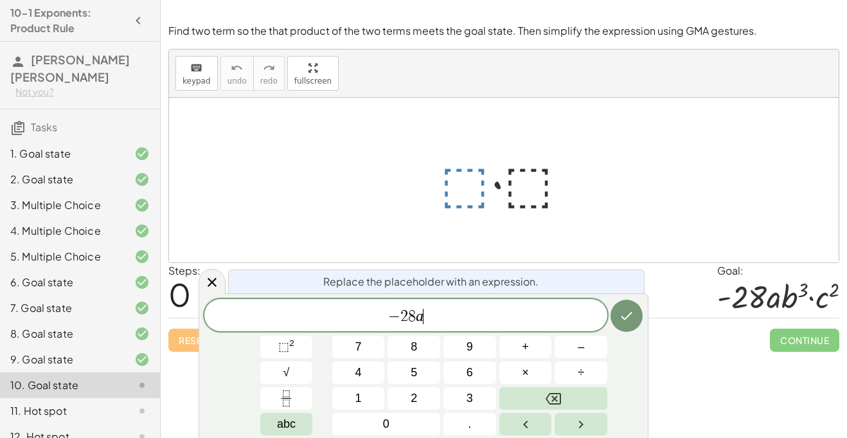
scroll to position [10, 0]
click at [294, 355] on button "⬚ 2" at bounding box center [286, 346] width 53 height 22
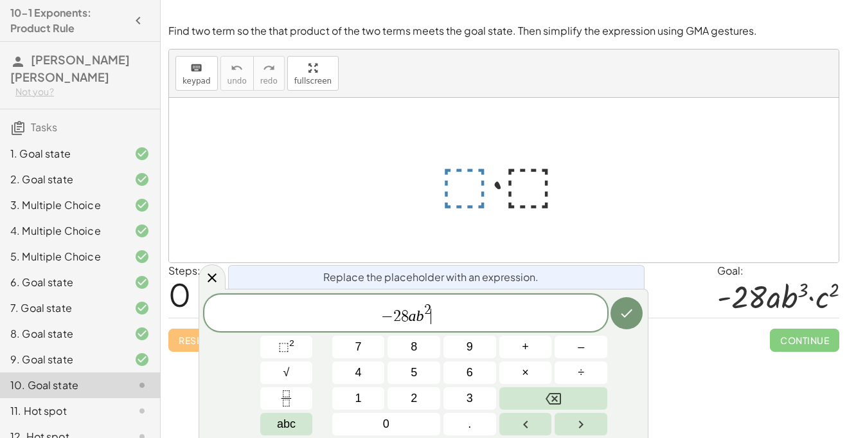
click at [432, 306] on span "− 2 8 a b 2 ​" at bounding box center [405, 313] width 403 height 23
click at [426, 307] on span "2" at bounding box center [427, 310] width 7 height 14
click at [430, 308] on span "​ 2" at bounding box center [427, 310] width 7 height 14
click at [518, 370] on button "×" at bounding box center [525, 372] width 53 height 22
click at [306, 342] on button "⬚ 2" at bounding box center [286, 346] width 53 height 22
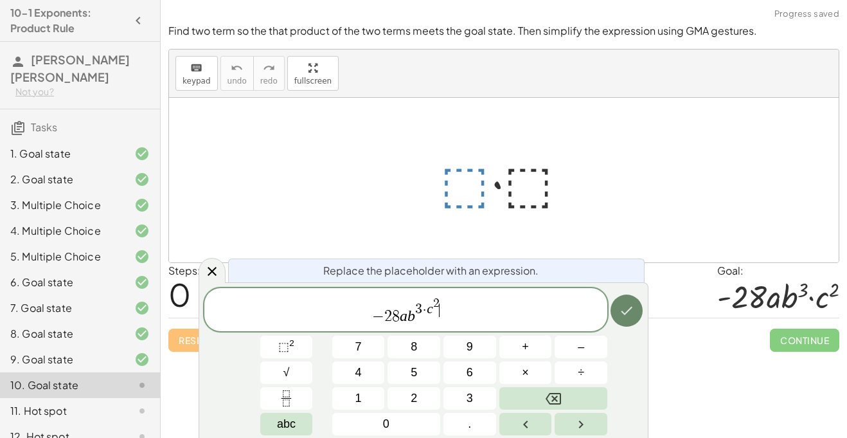
click at [639, 311] on button "Done" at bounding box center [626, 310] width 32 height 32
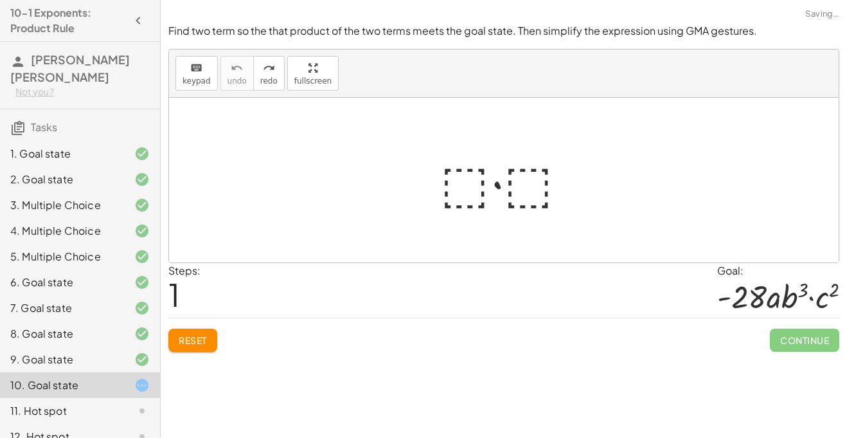
click at [450, 199] on div at bounding box center [509, 180] width 150 height 66
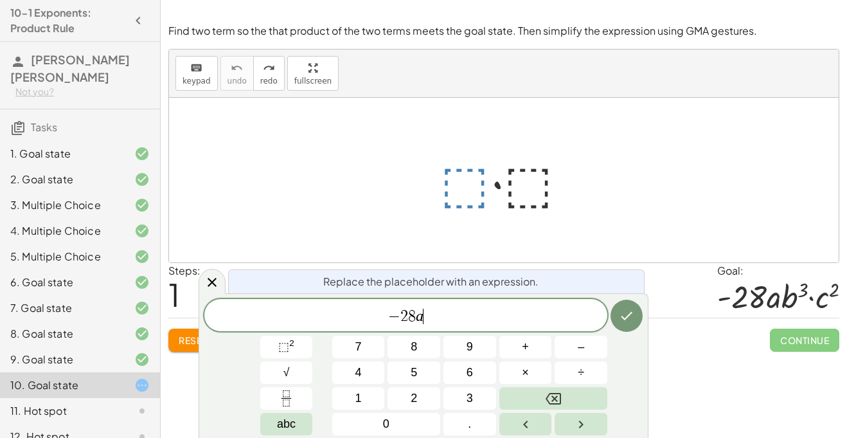
scroll to position [13, 0]
click at [298, 350] on button "⬚ 2" at bounding box center [286, 346] width 53 height 22
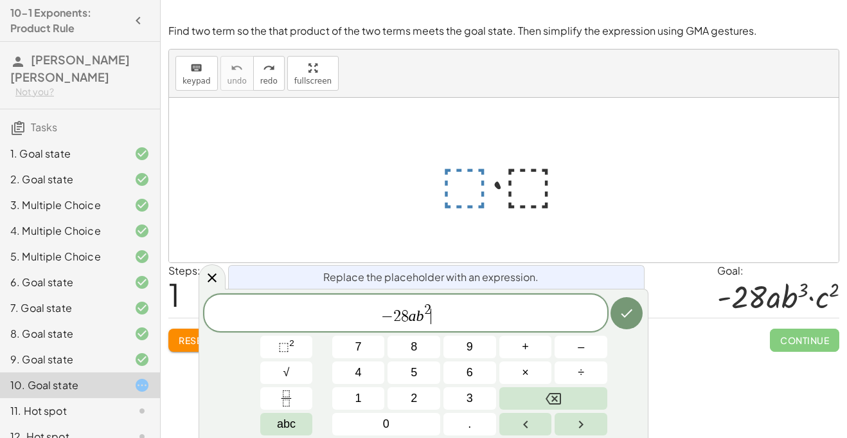
click at [434, 306] on span "− 2 8 a b 2 ​" at bounding box center [405, 313] width 403 height 23
click at [428, 305] on span "2" at bounding box center [427, 310] width 7 height 14
click at [445, 326] on div "− 2 8 a b 3 ​" at bounding box center [405, 312] width 403 height 37
click at [529, 366] on button "×" at bounding box center [525, 372] width 53 height 22
click at [302, 352] on button "⬚ 2" at bounding box center [286, 346] width 53 height 22
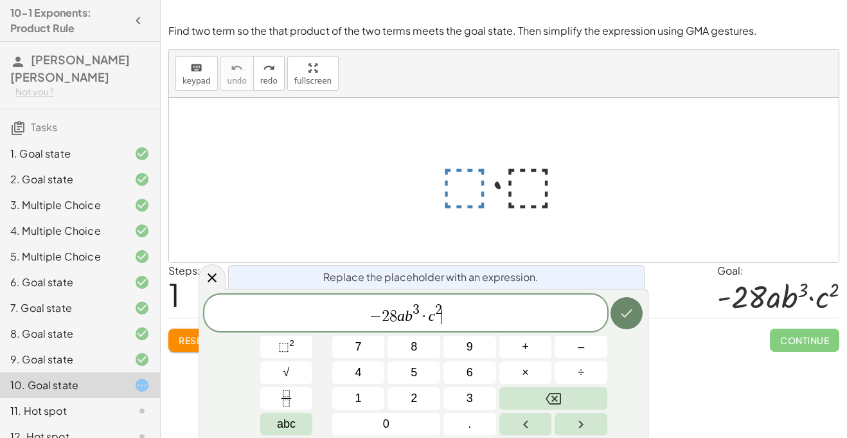
click at [639, 314] on button "Done" at bounding box center [626, 313] width 32 height 32
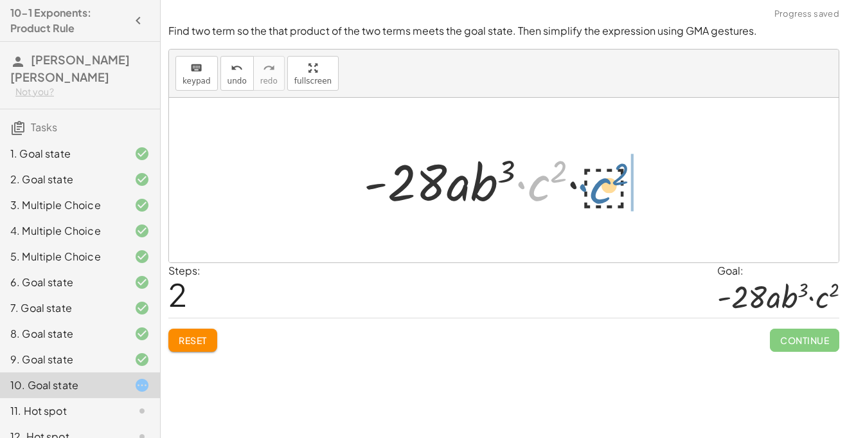
drag, startPoint x: 528, startPoint y: 198, endPoint x: 592, endPoint y: 202, distance: 64.4
click at [592, 202] on div at bounding box center [508, 180] width 303 height 66
drag, startPoint x: 596, startPoint y: 183, endPoint x: 539, endPoint y: 179, distance: 56.7
click at [539, 179] on div at bounding box center [508, 180] width 303 height 66
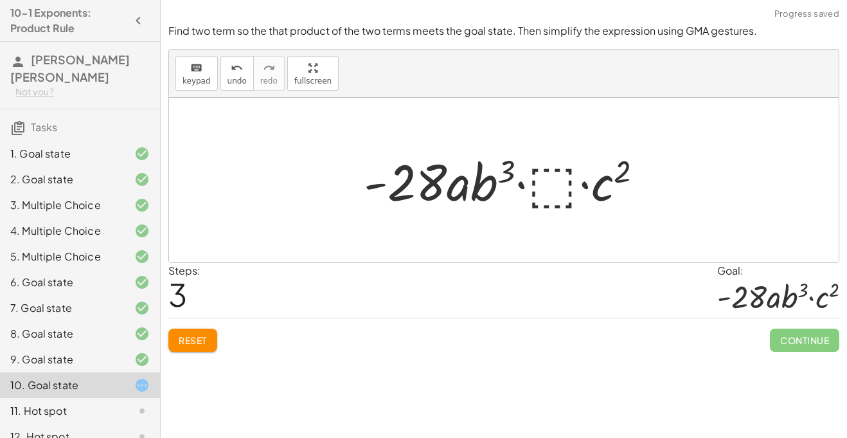
scroll to position [14, 0]
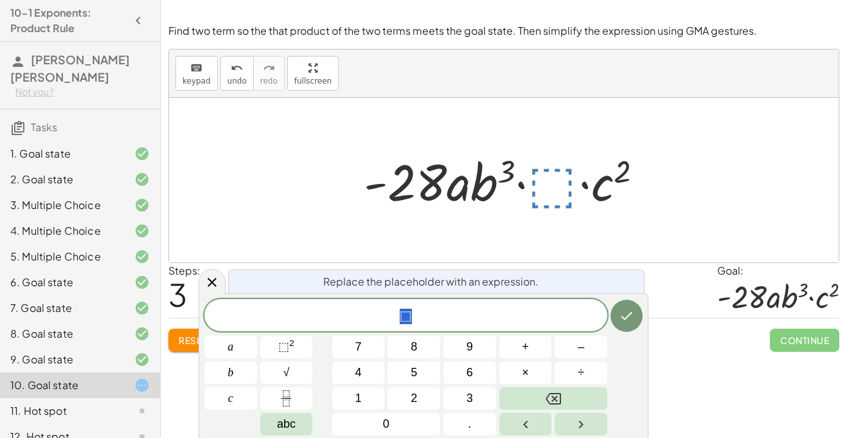
click at [608, 186] on div at bounding box center [508, 180] width 303 height 66
drag, startPoint x: 605, startPoint y: 186, endPoint x: 493, endPoint y: 155, distance: 116.6
click at [493, 155] on div at bounding box center [508, 180] width 303 height 66
click at [224, 242] on div at bounding box center [504, 180] width 670 height 164
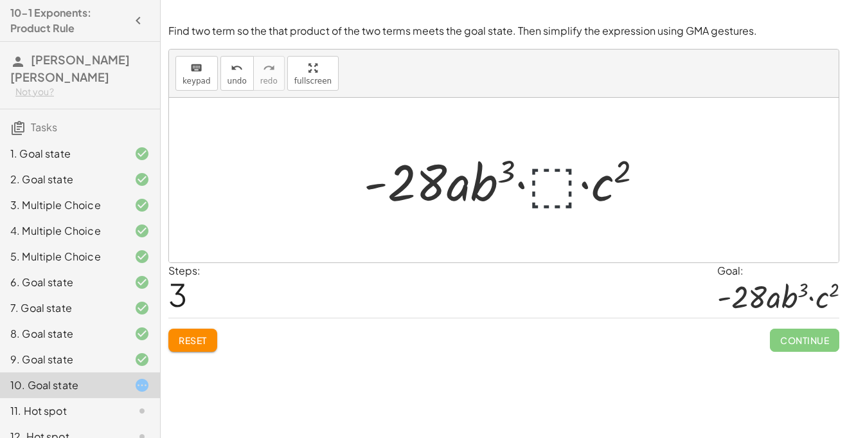
click at [201, 322] on div "Reset Continue" at bounding box center [503, 334] width 671 height 34
click at [201, 340] on span "Reset" at bounding box center [193, 340] width 28 height 12
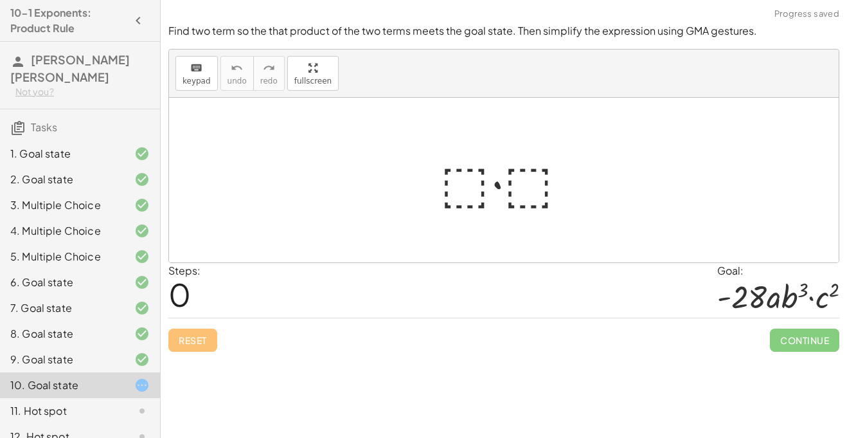
click at [472, 199] on div at bounding box center [509, 180] width 150 height 66
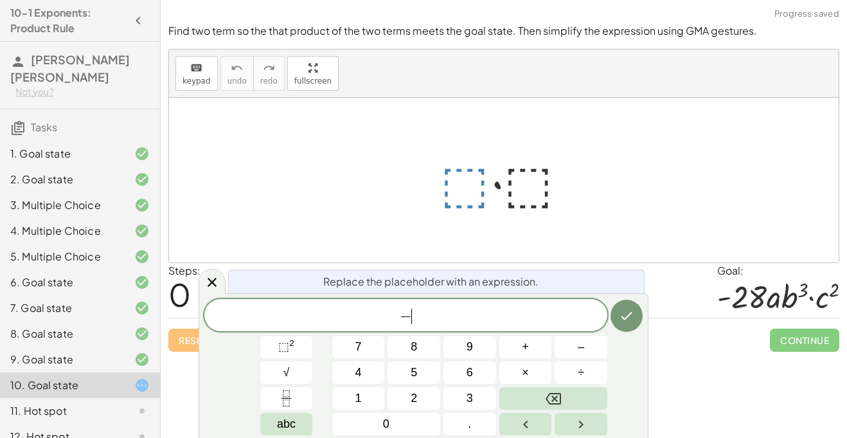
scroll to position [15, 0]
click at [295, 353] on button "⬚ 2" at bounding box center [286, 346] width 53 height 22
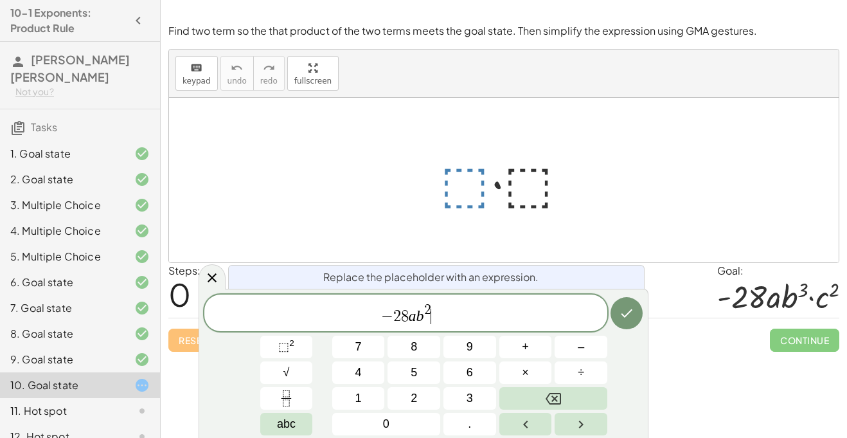
click at [432, 310] on span "− 2 8 a b 2 ​" at bounding box center [405, 313] width 403 height 23
click at [429, 308] on span "2" at bounding box center [427, 310] width 7 height 14
click at [623, 319] on icon "Done" at bounding box center [626, 312] width 15 height 15
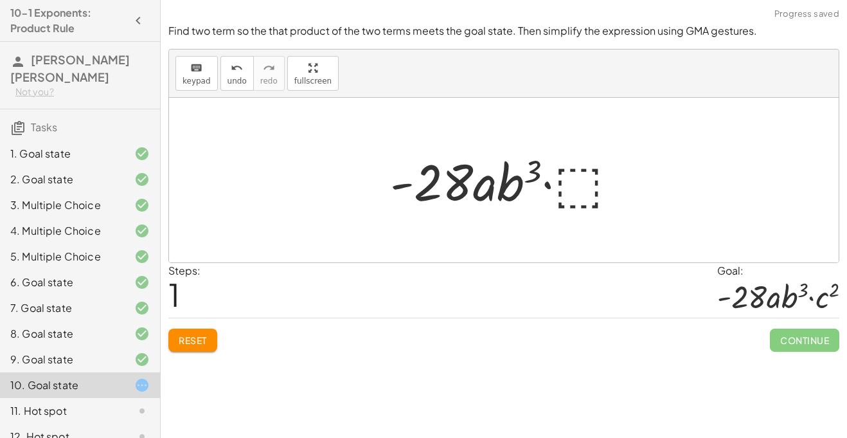
click at [580, 184] on div at bounding box center [509, 180] width 251 height 66
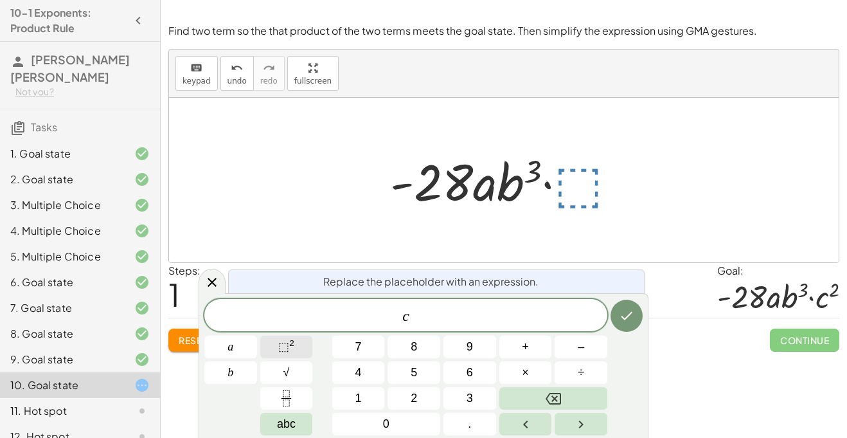
click at [300, 344] on button "⬚ 2" at bounding box center [286, 346] width 53 height 22
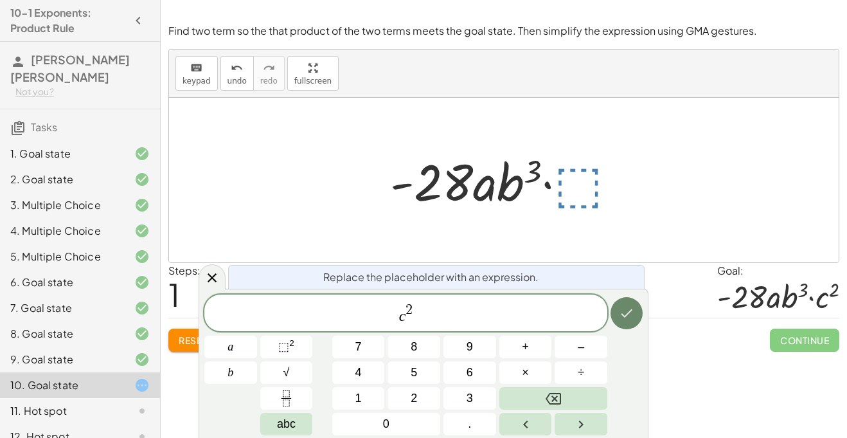
click at [634, 310] on icon "Done" at bounding box center [626, 312] width 15 height 15
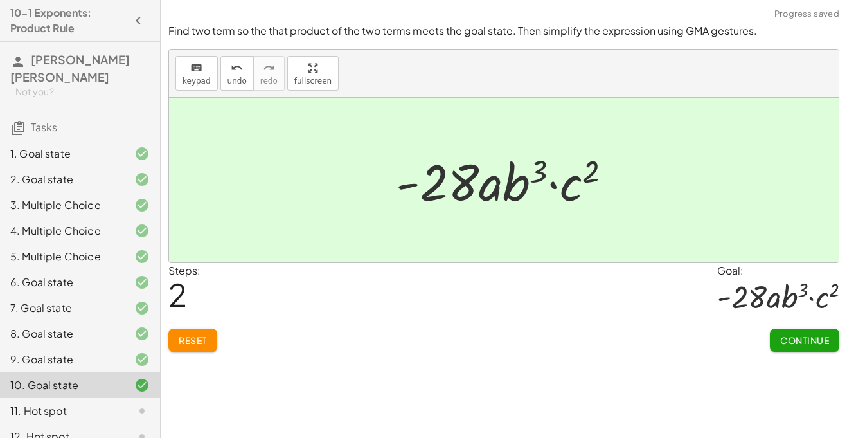
click at [797, 350] on button "Continue" at bounding box center [804, 339] width 69 height 23
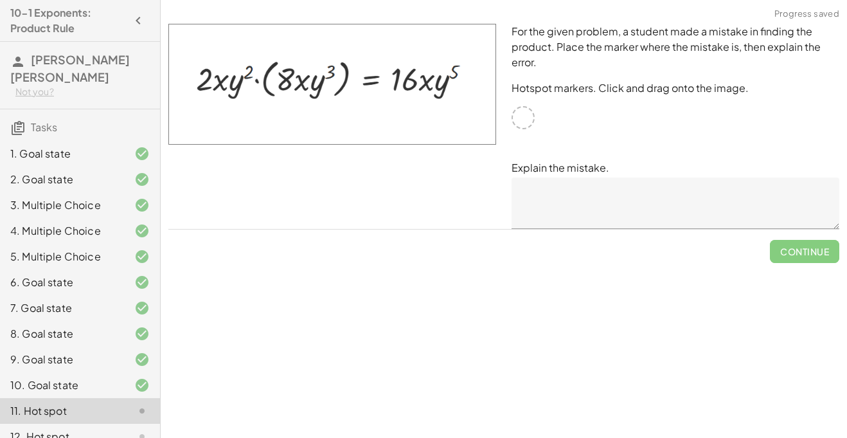
click at [534, 125] on div "For the given problem, a student made a mistake in finding the product. Place t…" at bounding box center [675, 126] width 343 height 220
click at [515, 114] on div at bounding box center [522, 117] width 23 height 23
drag, startPoint x: 433, startPoint y: 80, endPoint x: 388, endPoint y: 75, distance: 45.3
click at [388, 75] on img at bounding box center [332, 84] width 328 height 121
click at [520, 111] on div at bounding box center [522, 117] width 23 height 23
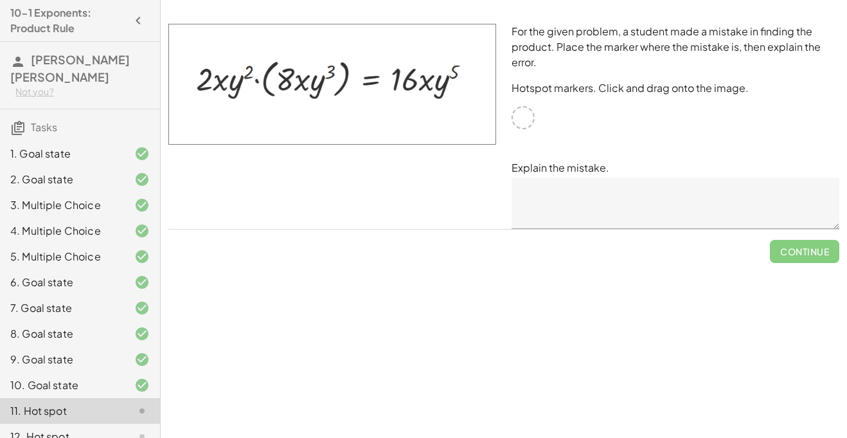
click at [520, 110] on div at bounding box center [522, 117] width 23 height 23
click at [510, 112] on div "For the given problem, a student made a mistake in finding the product. Place t…" at bounding box center [675, 126] width 343 height 220
click at [425, 81] on img at bounding box center [332, 84] width 328 height 121
click at [427, 87] on img at bounding box center [332, 84] width 328 height 121
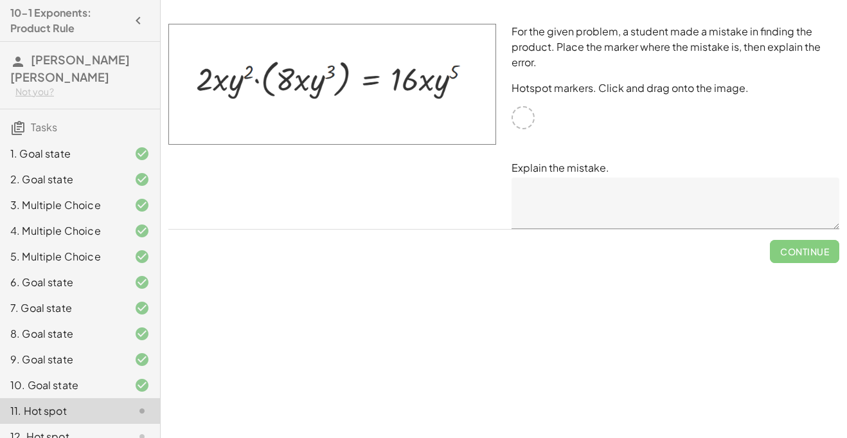
click at [427, 87] on img at bounding box center [332, 84] width 328 height 121
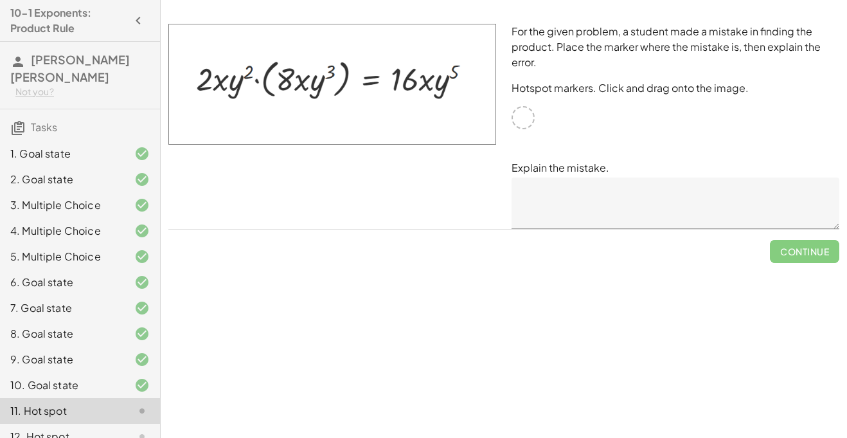
click at [415, 66] on img at bounding box center [332, 84] width 328 height 121
click at [425, 75] on img at bounding box center [332, 84] width 328 height 121
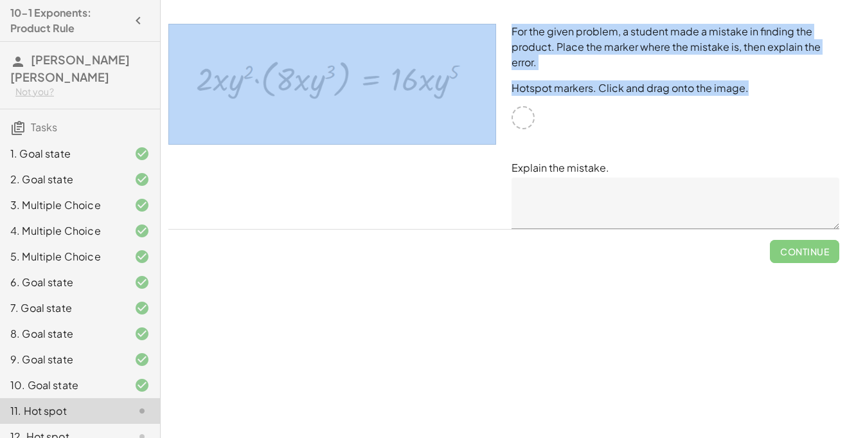
drag, startPoint x: 520, startPoint y: 115, endPoint x: 425, endPoint y: 77, distance: 103.0
click at [425, 77] on div "For the given problem, a student made a mistake in finding the product. Place t…" at bounding box center [504, 126] width 686 height 220
click at [425, 77] on img at bounding box center [332, 84] width 328 height 121
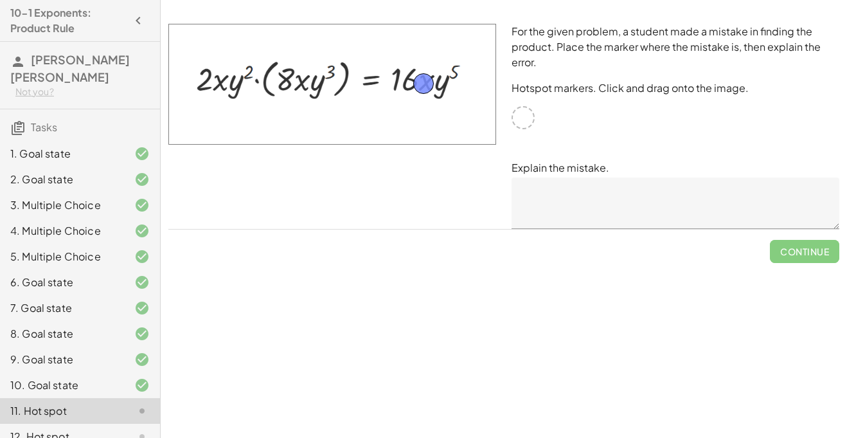
drag, startPoint x: 523, startPoint y: 121, endPoint x: 425, endPoint y: 86, distance: 103.6
click at [540, 203] on textarea at bounding box center [675, 202] width 328 height 51
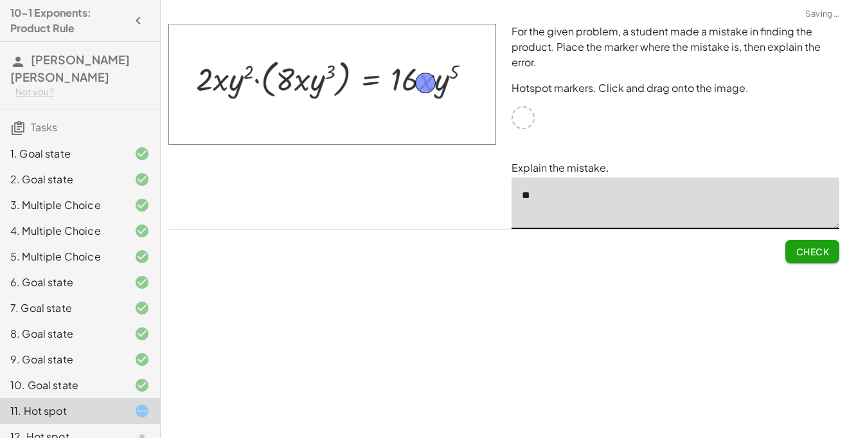
type textarea "*"
click at [566, 200] on textarea "**********" at bounding box center [675, 202] width 328 height 51
click at [731, 177] on textarea "**********" at bounding box center [675, 202] width 328 height 51
click at [586, 195] on textarea "**********" at bounding box center [675, 202] width 328 height 51
click at [654, 199] on textarea "**********" at bounding box center [675, 202] width 328 height 51
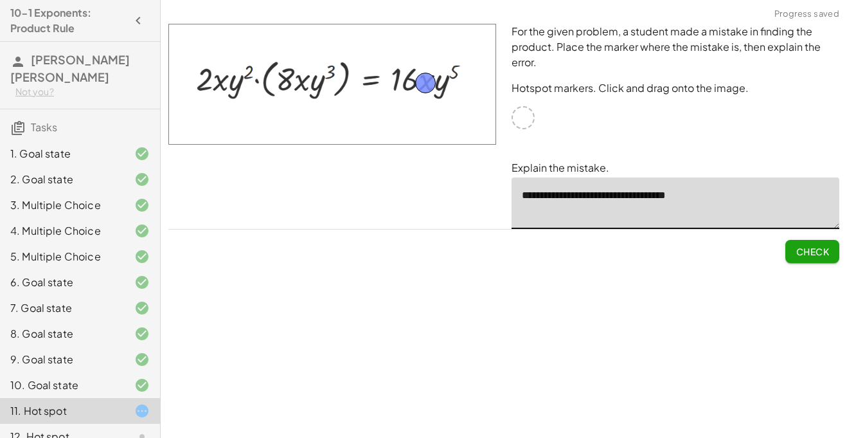
click at [654, 199] on textarea "**********" at bounding box center [675, 202] width 328 height 51
click at [752, 117] on div "**********" at bounding box center [675, 126] width 343 height 220
click at [752, 210] on textarea "**********" at bounding box center [675, 202] width 328 height 51
type textarea "**********"
click at [779, 249] on div "Check" at bounding box center [503, 245] width 671 height 33
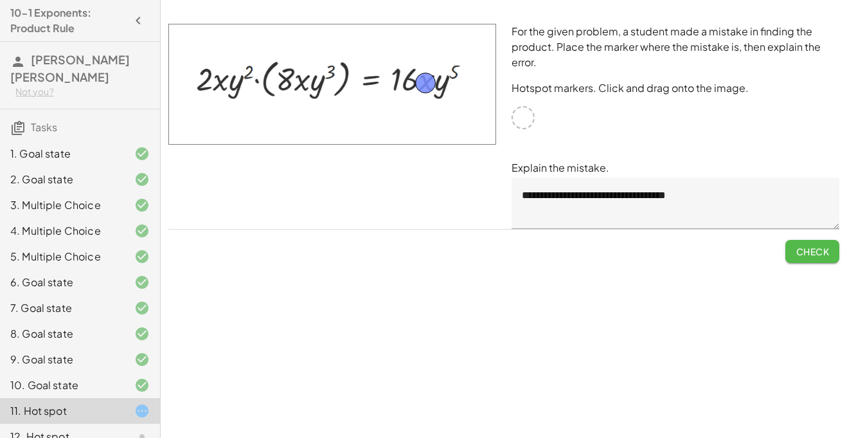
click at [825, 254] on span "Check" at bounding box center [811, 251] width 33 height 12
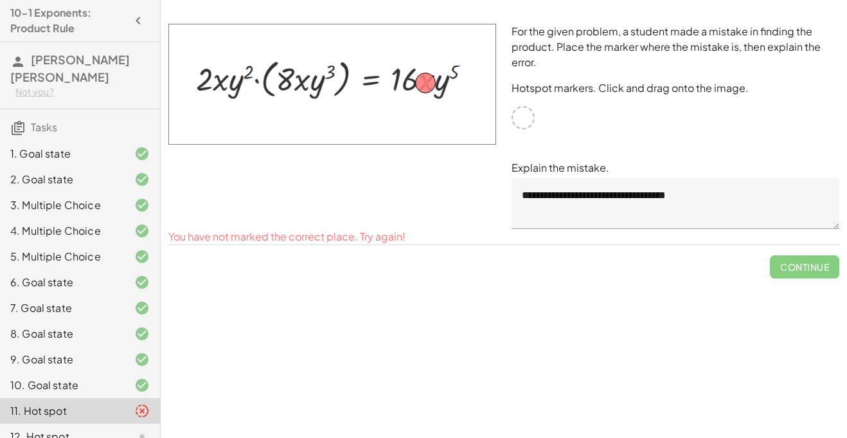
click at [438, 79] on img at bounding box center [332, 84] width 328 height 121
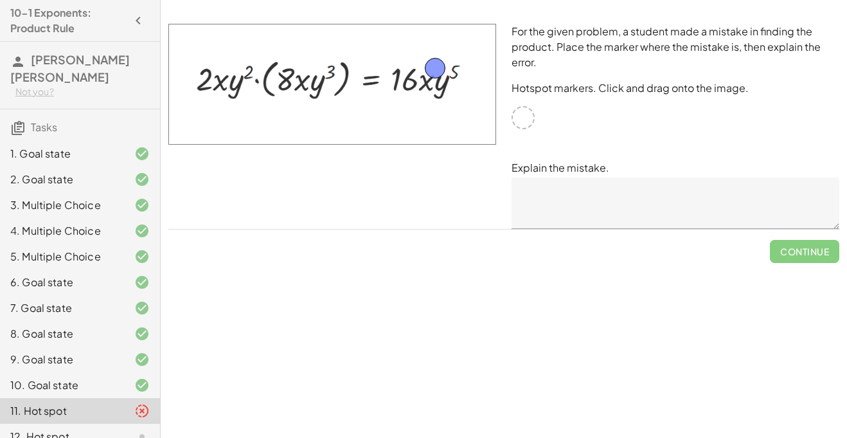
drag, startPoint x: 532, startPoint y: 118, endPoint x: 444, endPoint y: 69, distance: 101.0
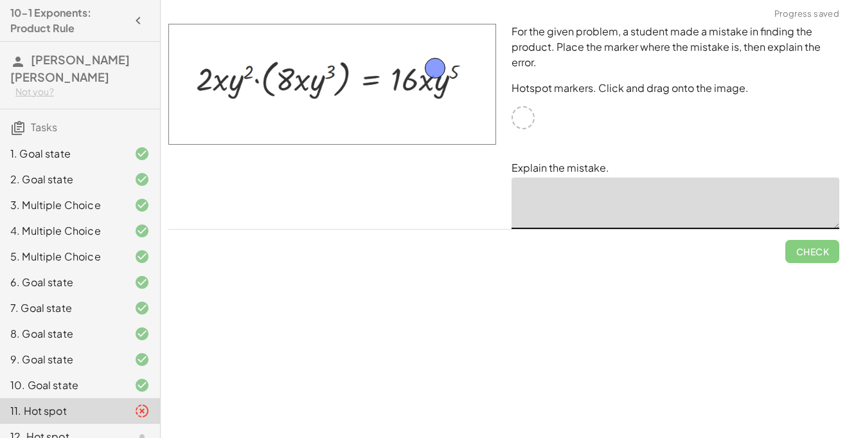
click at [613, 218] on textarea at bounding box center [675, 202] width 328 height 51
click at [678, 197] on textarea "**********" at bounding box center [675, 202] width 328 height 51
click at [681, 197] on textarea "**********" at bounding box center [675, 202] width 328 height 51
type textarea "**********"
click at [810, 260] on button "Check" at bounding box center [812, 251] width 54 height 23
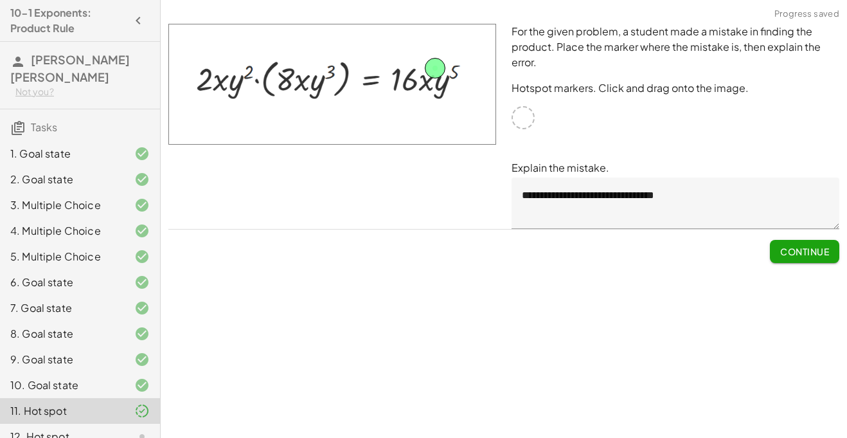
click at [808, 250] on span "Continue" at bounding box center [804, 251] width 49 height 12
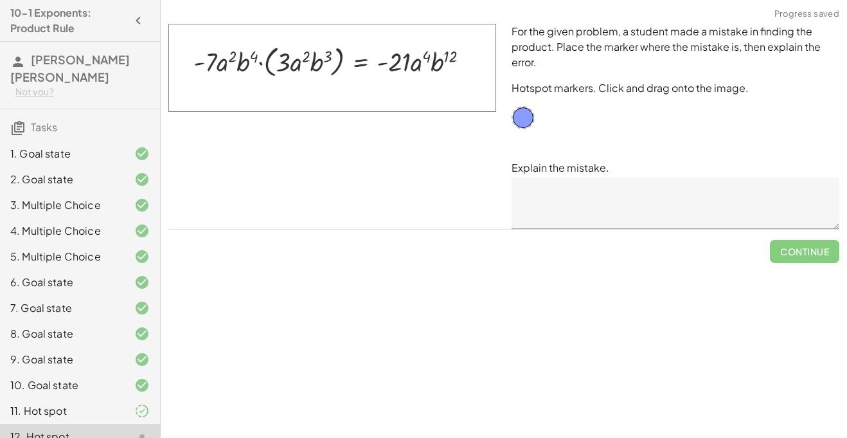
scroll to position [17, 0]
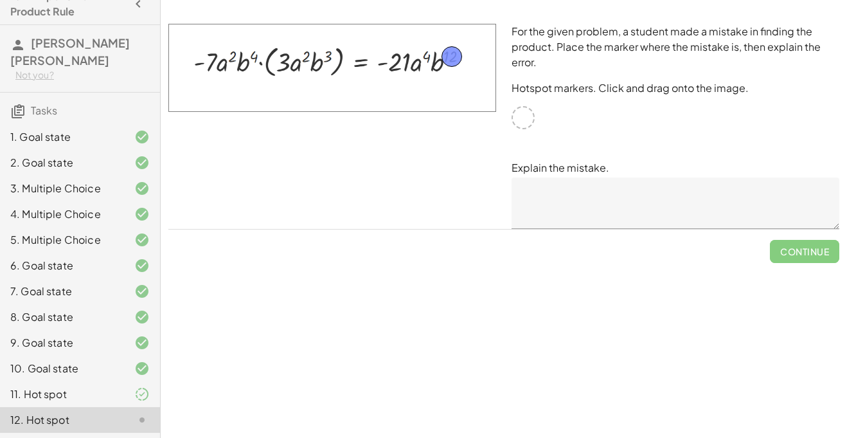
drag, startPoint x: 522, startPoint y: 120, endPoint x: 450, endPoint y: 58, distance: 94.3
click at [562, 200] on textarea at bounding box center [675, 202] width 328 height 51
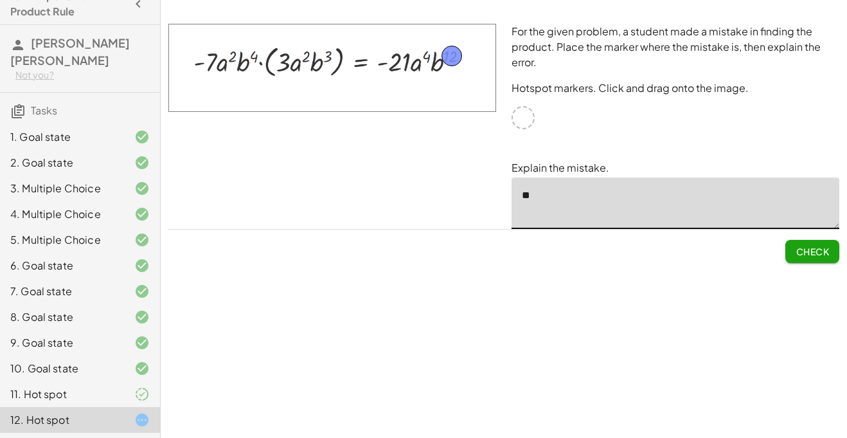
type textarea "*"
type textarea "**********"
click at [794, 257] on button "Check" at bounding box center [812, 251] width 54 height 23
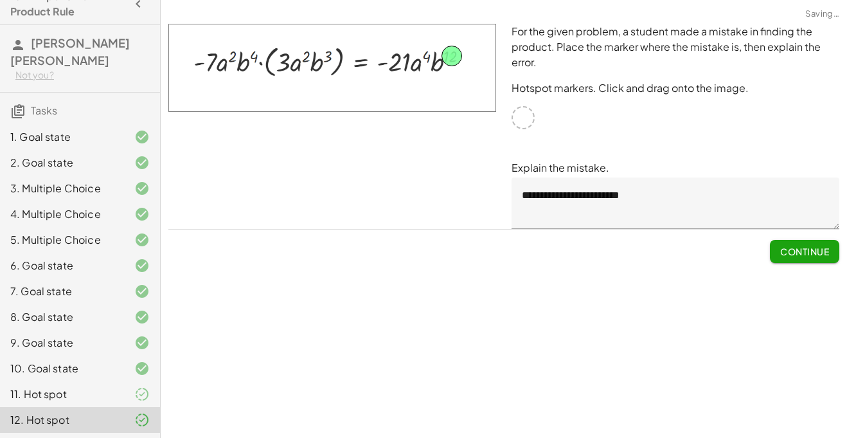
click at [794, 257] on button "Continue" at bounding box center [804, 251] width 69 height 23
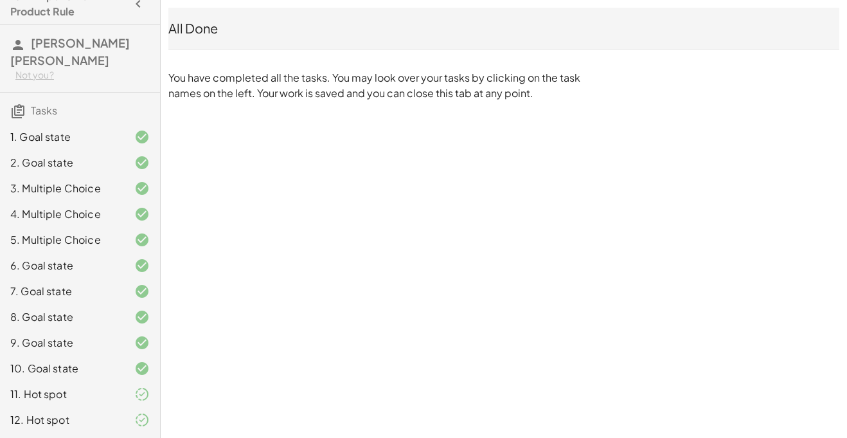
click at [585, 22] on div "All Done" at bounding box center [503, 28] width 671 height 18
click at [202, 33] on div "All Done" at bounding box center [503, 28] width 671 height 18
